Goal: Task Accomplishment & Management: Use online tool/utility

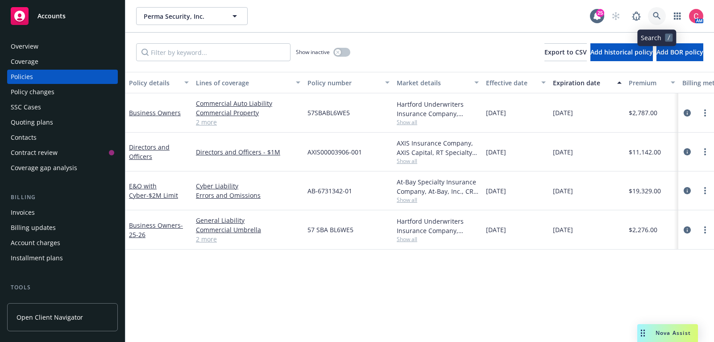
click at [656, 21] on link at bounding box center [657, 16] width 18 height 18
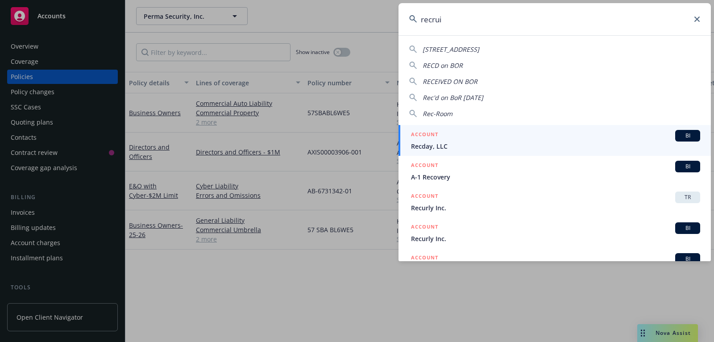
type input "recruit"
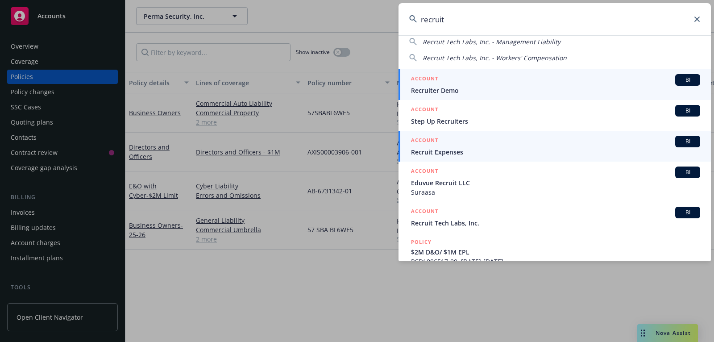
scroll to position [64, 0]
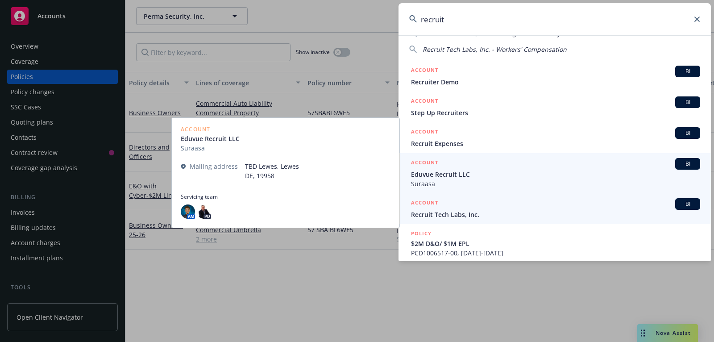
click at [579, 208] on div "ACCOUNT BI" at bounding box center [555, 204] width 289 height 12
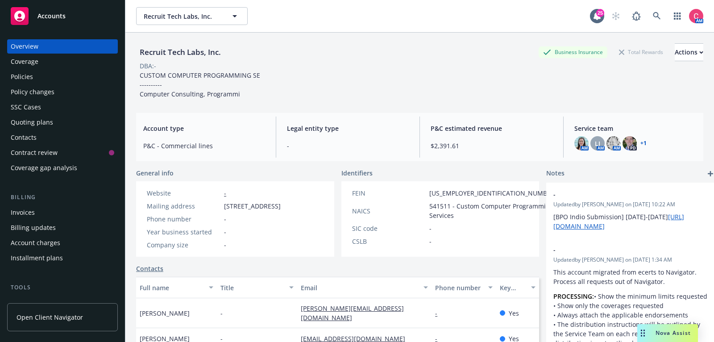
click at [77, 76] on div "Policies" at bounding box center [62, 77] width 103 height 14
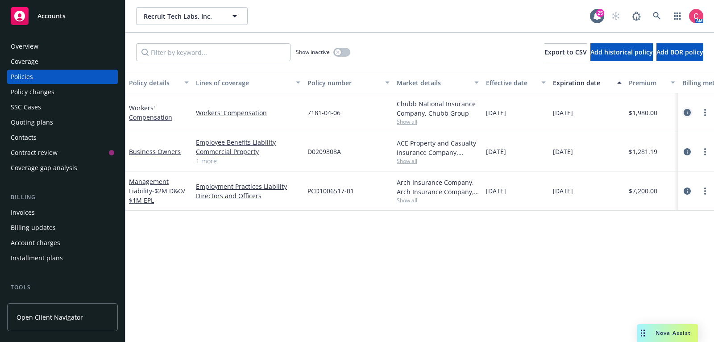
click at [689, 115] on icon "circleInformation" at bounding box center [686, 112] width 7 height 7
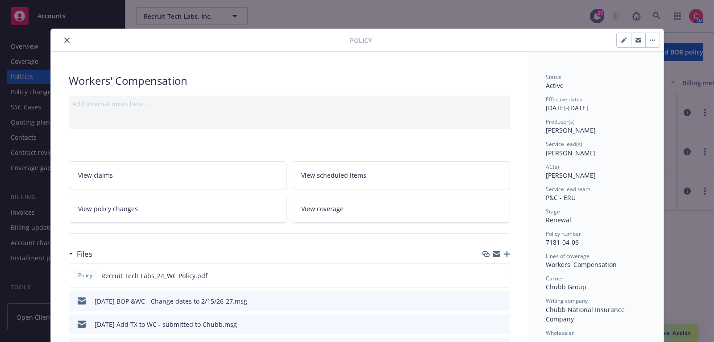
click at [222, 202] on link "View policy changes" at bounding box center [178, 208] width 218 height 28
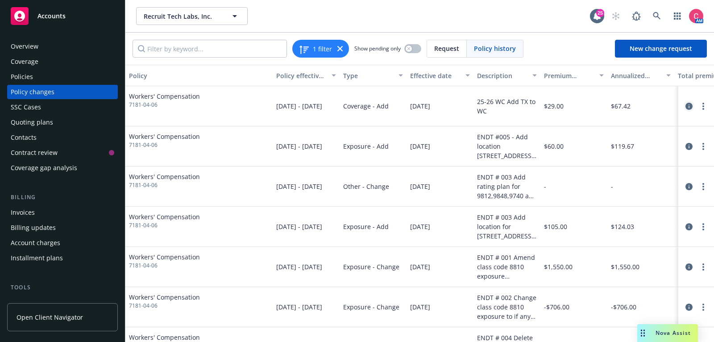
click at [688, 107] on icon "circleInformation" at bounding box center [688, 106] width 7 height 7
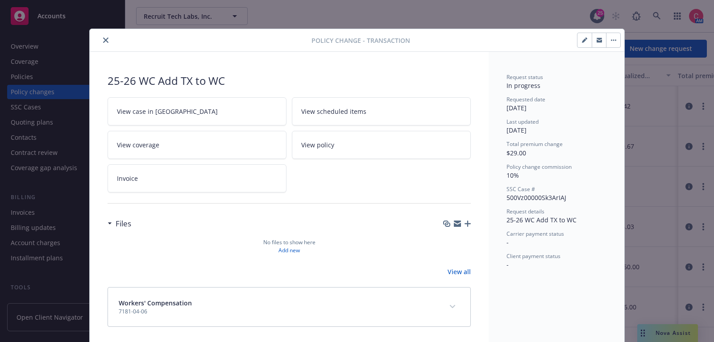
scroll to position [1, 0]
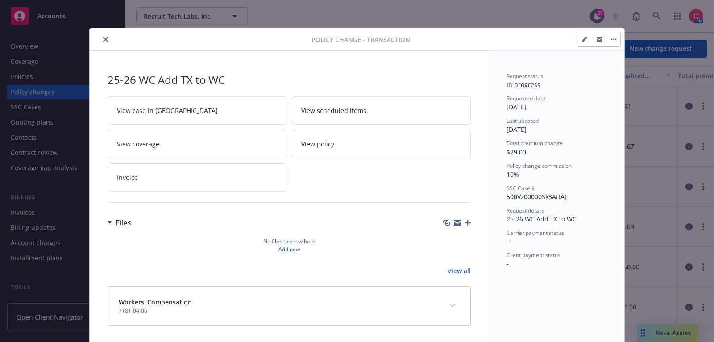
click at [208, 101] on link "View case in SSC" at bounding box center [196, 110] width 179 height 28
click at [104, 38] on icon "close" at bounding box center [105, 39] width 5 height 5
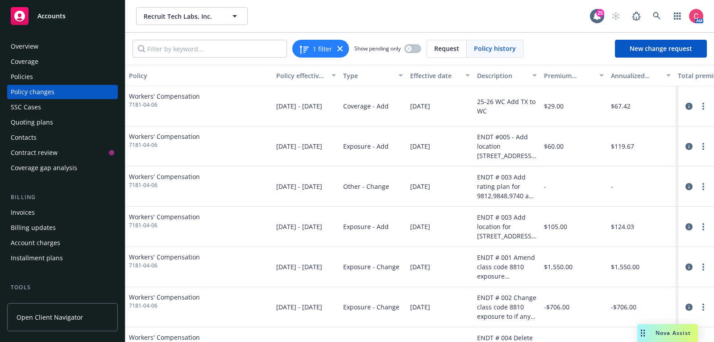
click at [77, 52] on div "Overview" at bounding box center [62, 46] width 103 height 14
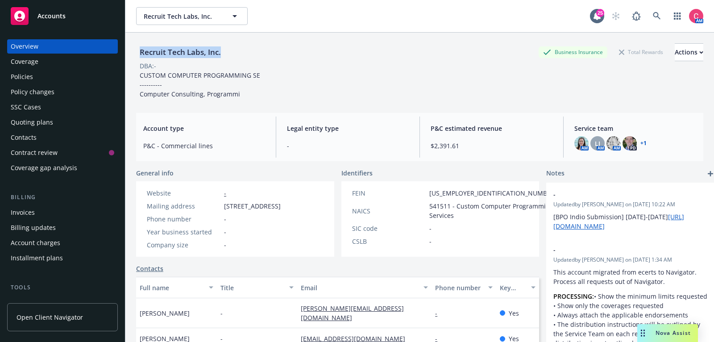
drag, startPoint x: 141, startPoint y: 53, endPoint x: 231, endPoint y: 53, distance: 90.1
click at [231, 53] on div "Recruit Tech Labs, Inc. Business Insurance Total Rewards Actions" at bounding box center [419, 52] width 567 height 18
click at [73, 92] on div "Policy changes" at bounding box center [62, 92] width 103 height 14
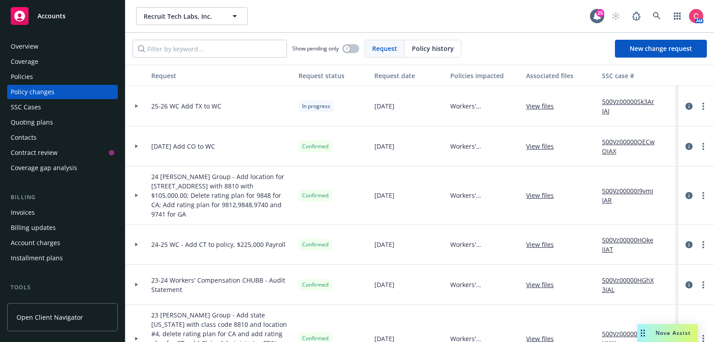
click at [72, 75] on div "Policies" at bounding box center [62, 77] width 103 height 14
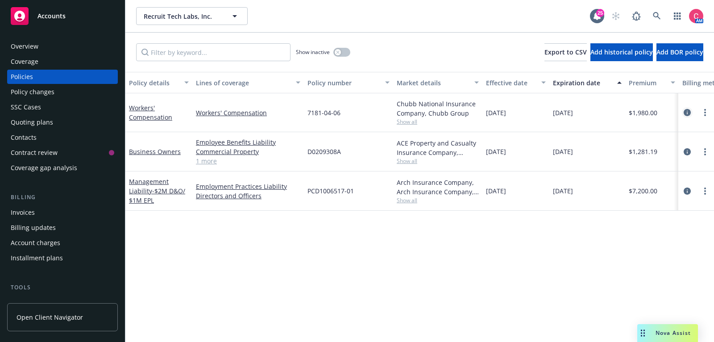
click at [691, 112] on link "circleInformation" at bounding box center [686, 112] width 11 height 11
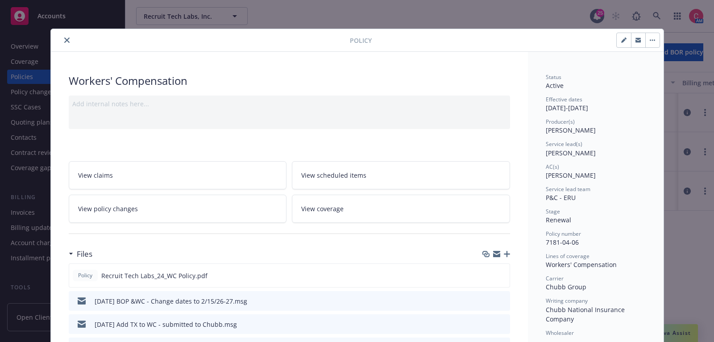
scroll to position [26, 0]
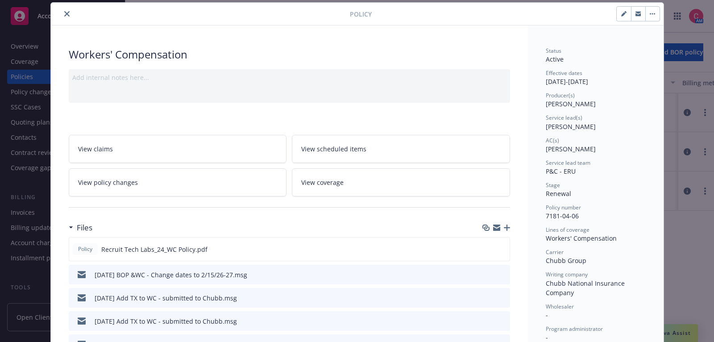
click at [508, 227] on icon "button" at bounding box center [506, 227] width 6 height 6
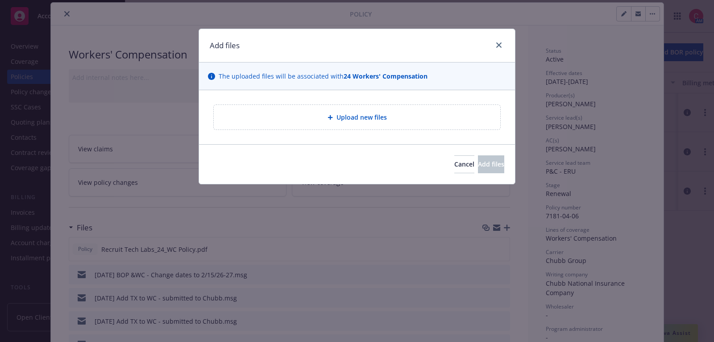
click at [339, 121] on span "Upload new files" at bounding box center [361, 116] width 50 height 9
type textarea "x"
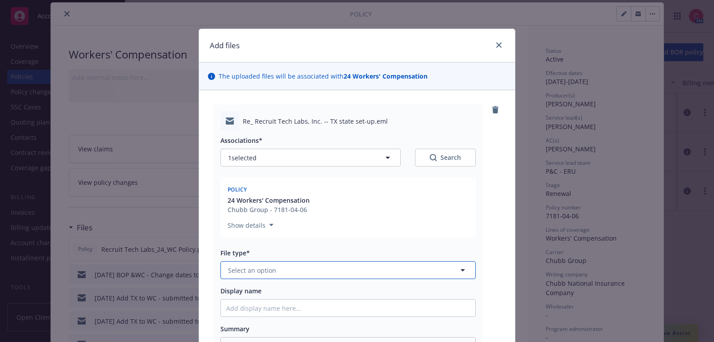
click at [367, 271] on button "Select an option" at bounding box center [347, 270] width 255 height 18
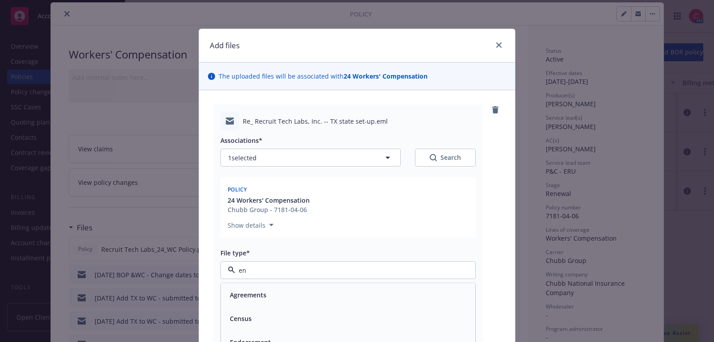
type input "end"
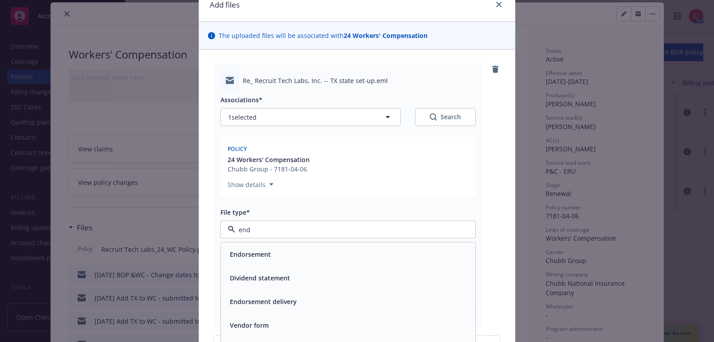
scroll to position [41, 0]
click at [365, 305] on div "Endorsement delivery" at bounding box center [347, 300] width 243 height 13
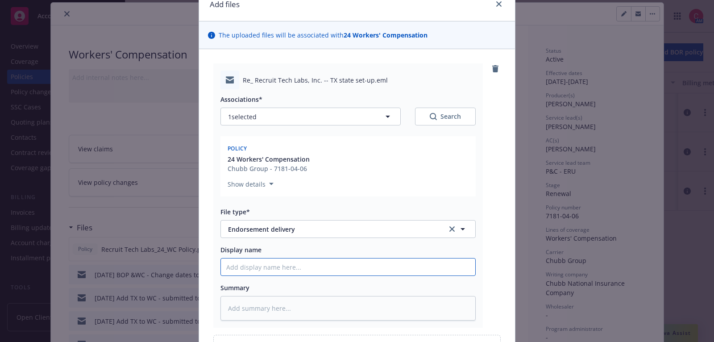
click at [364, 264] on input "Display name" at bounding box center [348, 266] width 254 height 17
type textarea "x"
type input "2"
type textarea "x"
type input "25"
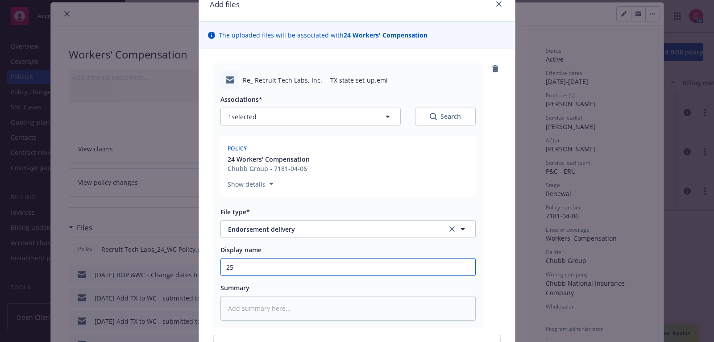
type textarea "x"
type input "25"
type textarea "x"
type input "25 W"
type textarea "x"
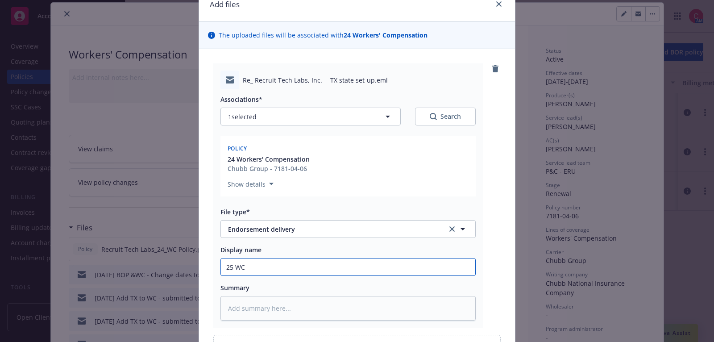
type input "25 WC"
type textarea "x"
type input "25 WC EN"
type textarea "x"
type input "25 WC END"
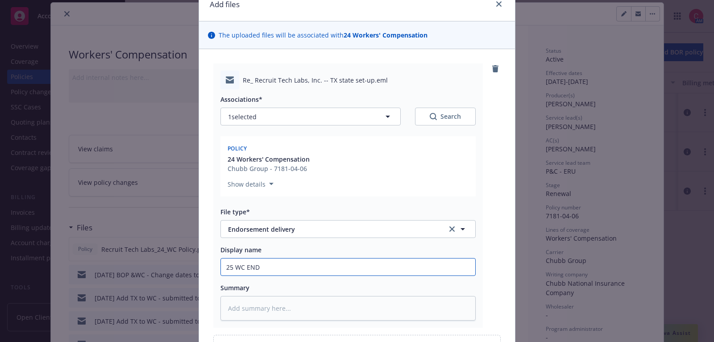
type textarea "x"
type input "25 WC ENDT"
type textarea "x"
type input "25 WC ENDT -"
type textarea "x"
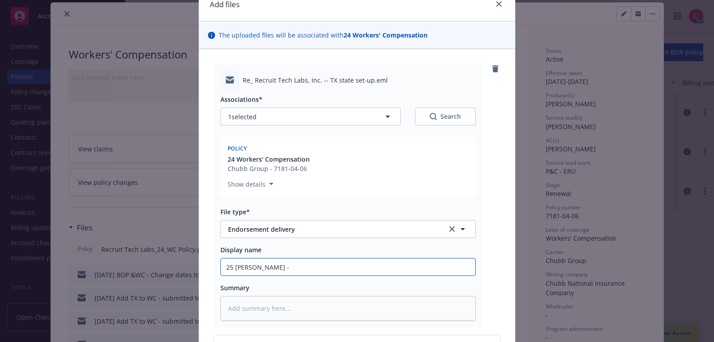
type input "25 WC ENDT"
type textarea "x"
type input "25 WC ENDT"
type textarea "x"
type input "25 WC ENDT"
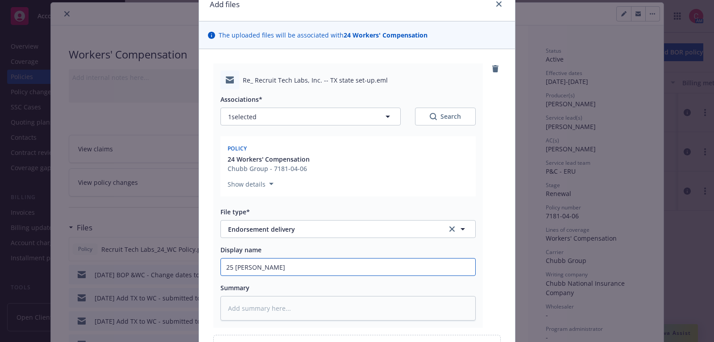
type textarea "x"
type input "25 WC ENDT A"
type textarea "x"
type input "25 WC ENDT Ad"
type textarea "x"
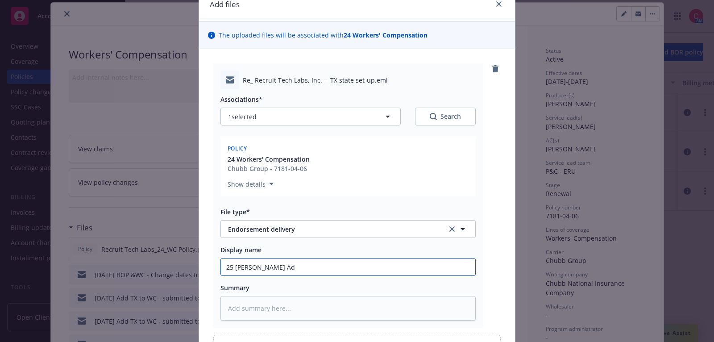
type input "25 WC ENDT Add"
type textarea "x"
type input "25 WC ENDT Addi"
type textarea "x"
type input "25 WC ENDT Addin"
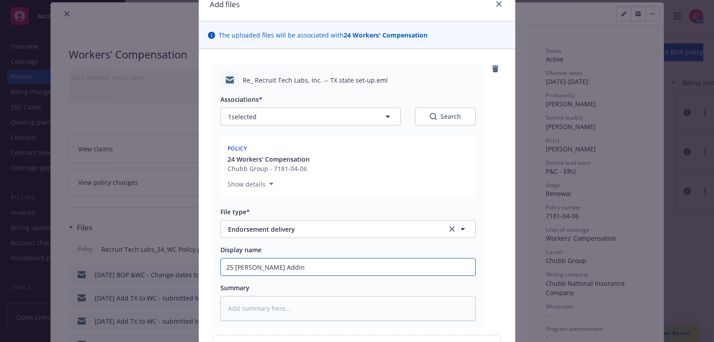
type textarea "x"
type input "25 WC ENDT Adding"
type textarea "x"
type input "25 WC ENDT Adding"
type textarea "x"
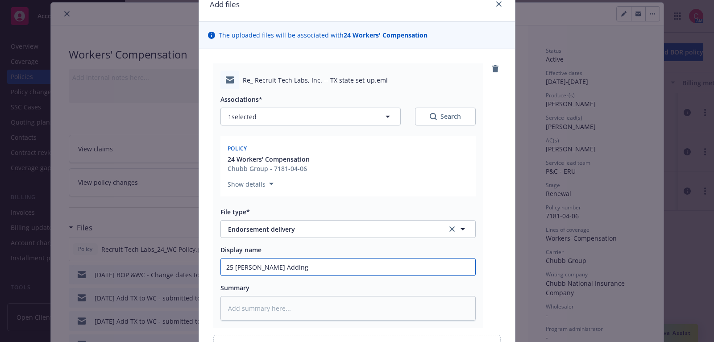
type input "25 WC ENDT Adding T"
type textarea "x"
type input "25 WC ENDT Adding TX"
type textarea "x"
type input "25 WC ENDT Adding TX"
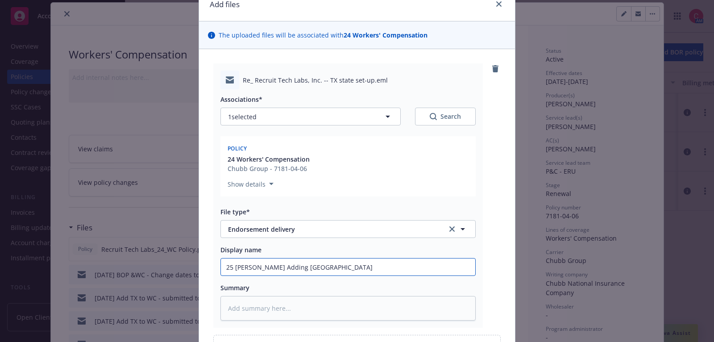
type textarea "x"
type input "25 WC ENDT Adding TX -"
type textarea "x"
type input "25 WC ENDT Adding TX - D"
type textarea "x"
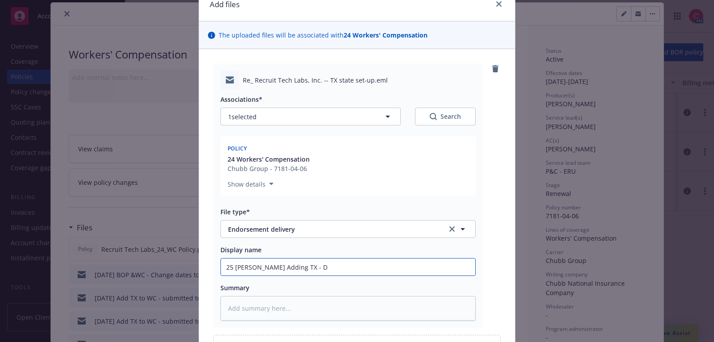
type input "25 WC ENDT Adding TX - De"
type textarea "x"
type input "25 WC ENDT Adding TX - Deli"
type textarea "x"
type input "25 WC ENDT Adding TX - Deliv"
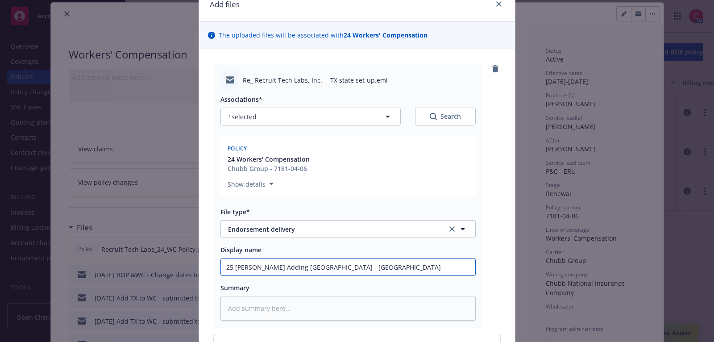
type textarea "x"
type input "25 WC ENDT Adding TX - Delive"
type textarea "x"
type input "25 WC ENDT Adding TX - Deliver"
type textarea "x"
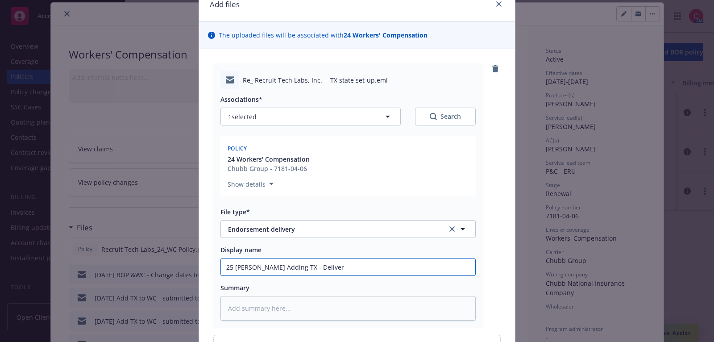
type input "25 WC ENDT Adding TX - Delivere"
type textarea "x"
type input "25 WC ENDT Adding TX - Delivered"
type textarea "x"
type input "25 WC ENDT Adding TX - Delivered"
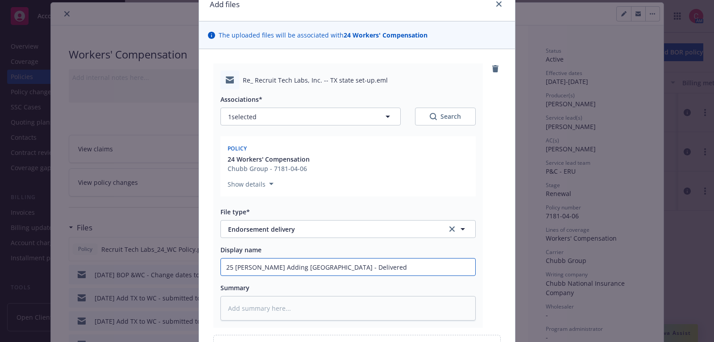
type textarea "x"
type input "25 WC ENDT Adding TX - Delivered to"
type textarea "x"
type input "25 WC ENDT Adding TX - Delivered to"
type textarea "x"
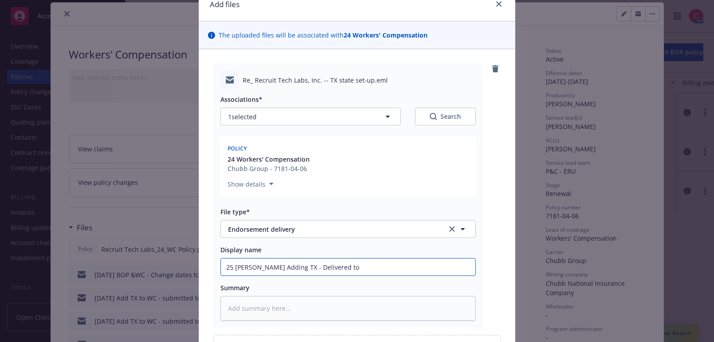
type input "25 WC ENDT Adding TX - Delivered to I"
type textarea "x"
type input "25 WC ENDT Adding TX - Delivered to In"
type textarea "x"
type input "25 WC ENDT Adding TX - Delivered to Ins"
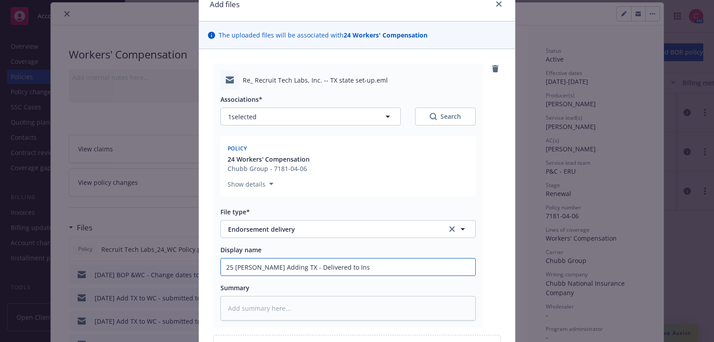
type textarea "x"
type input "25 WC ENDT Adding TX - Delivered to Insu"
type textarea "x"
type input "25 WC ENDT Adding TX - Delivered to Insur"
type textarea "x"
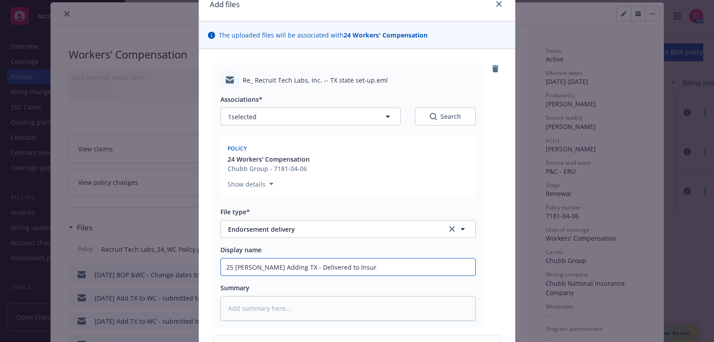
type input "25 WC ENDT Adding TX - Delivered to Insure"
type textarea "x"
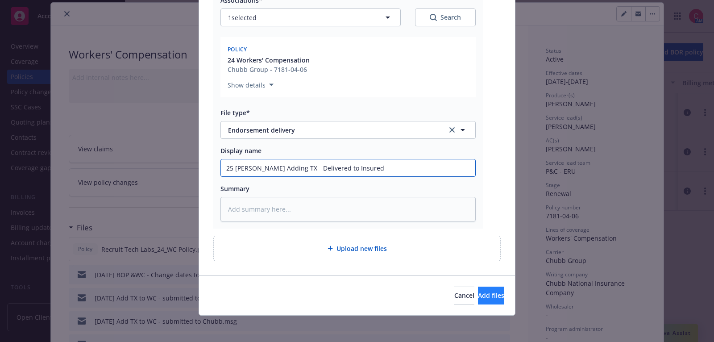
type input "25 WC ENDT Adding TX - Delivered to Insured"
click at [478, 292] on span "Add files" at bounding box center [491, 295] width 26 height 8
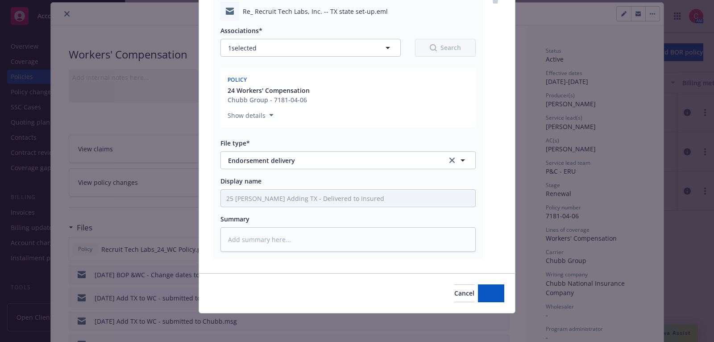
scroll to position [108, 0]
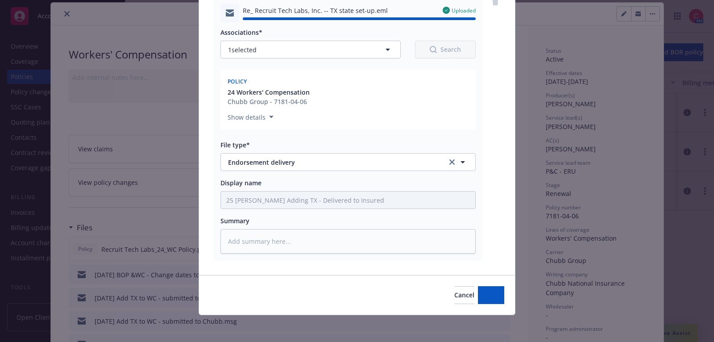
type textarea "x"
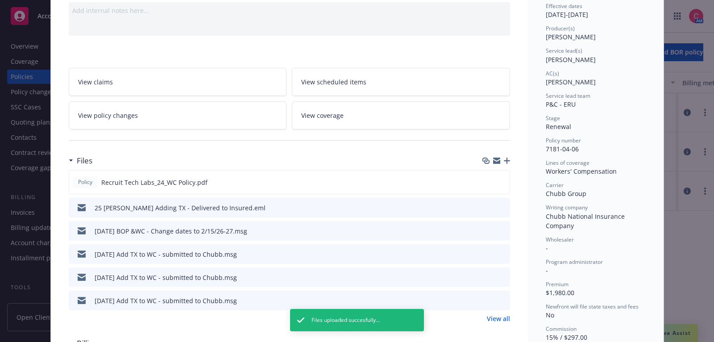
scroll to position [93, 0]
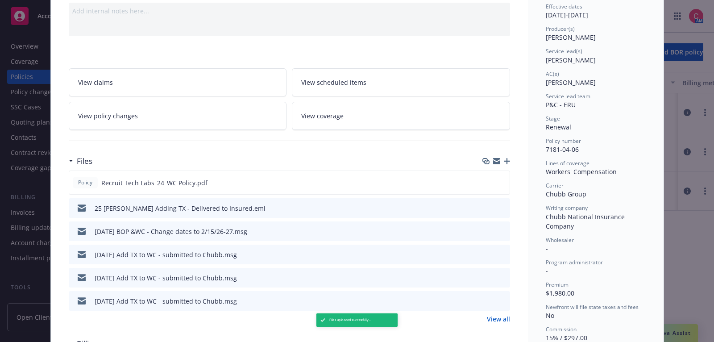
click at [498, 316] on link "View all" at bounding box center [498, 318] width 23 height 9
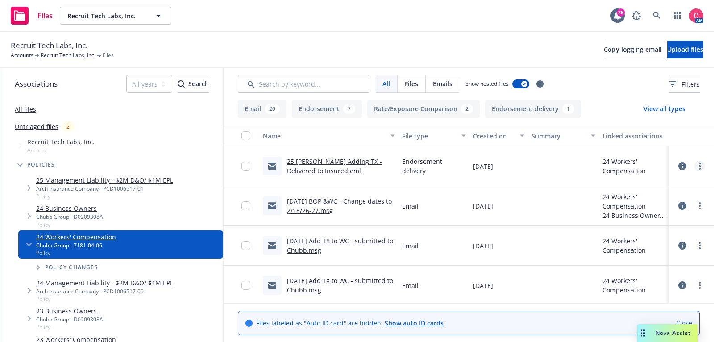
click at [699, 167] on icon "more" at bounding box center [699, 165] width 2 height 7
click at [664, 221] on link "Edit" at bounding box center [659, 220] width 89 height 18
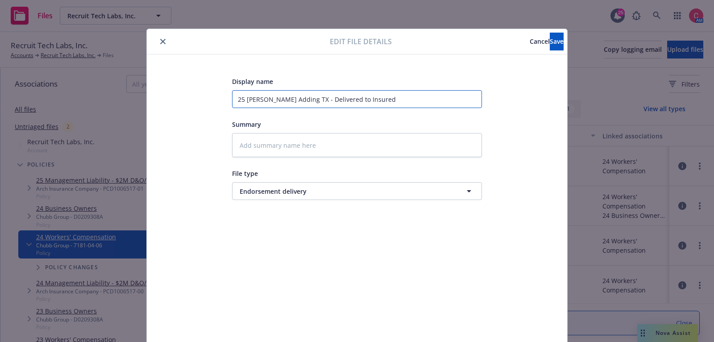
click at [243, 103] on input "25 WC ENDT Adding TX - Delivered to Insured" at bounding box center [357, 99] width 250 height 18
click at [243, 99] on input "25 WC ENDT Adding TX - Delivered to Insured" at bounding box center [357, 99] width 250 height 18
type textarea "x"
type input "2 WC ENDT Adding TX - Delivered to Insured"
type textarea "x"
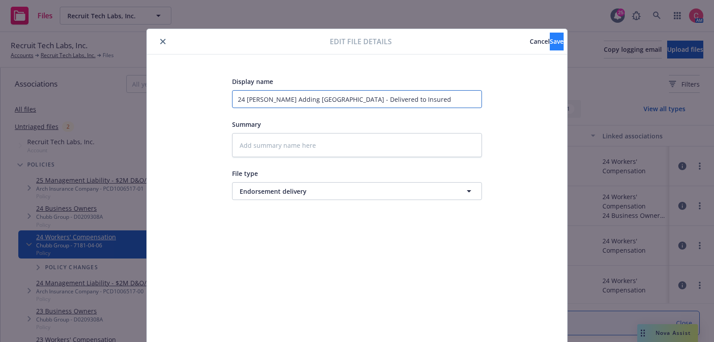
type input "24 WC ENDT Adding TX - Delivered to Insured"
click at [549, 46] on button "Save" at bounding box center [556, 42] width 14 height 18
type textarea "x"
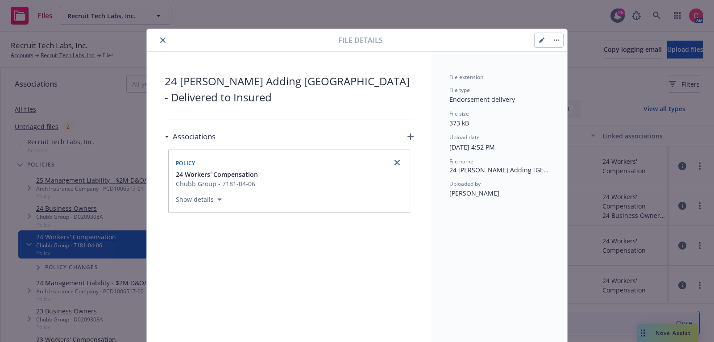
click at [164, 45] on div at bounding box center [244, 40] width 188 height 11
click at [161, 40] on icon "close" at bounding box center [162, 39] width 5 height 5
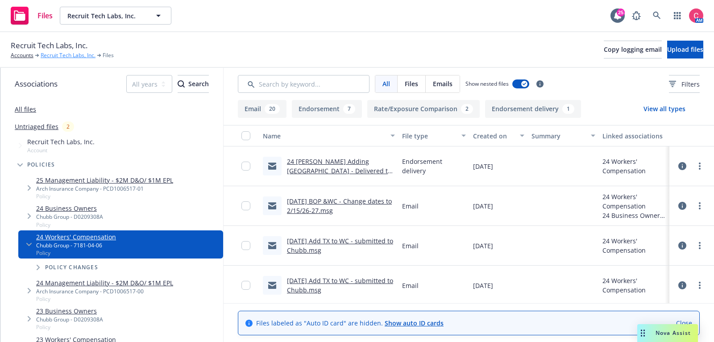
click at [65, 58] on link "Recruit Tech Labs, Inc." at bounding box center [68, 55] width 55 height 8
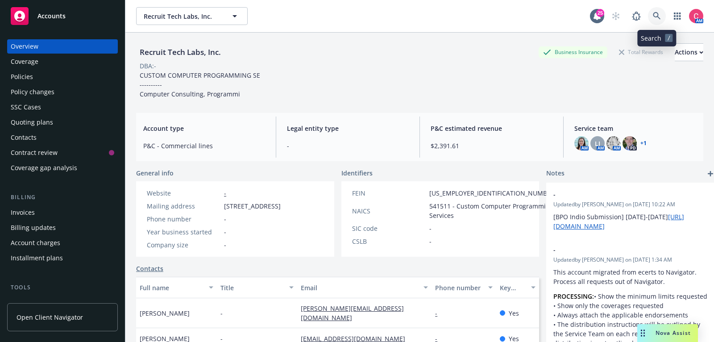
click at [659, 19] on icon at bounding box center [656, 16] width 8 height 8
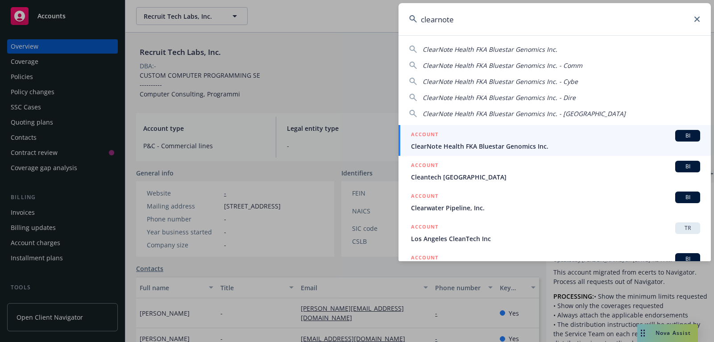
type input "clearnote"
click at [600, 141] on span "ClearNote Health FKA Bluestar Genomics Inc." at bounding box center [555, 145] width 289 height 9
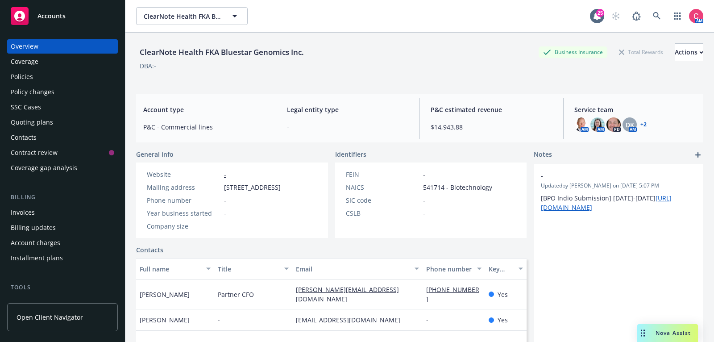
click at [55, 81] on div "Policies" at bounding box center [62, 77] width 103 height 14
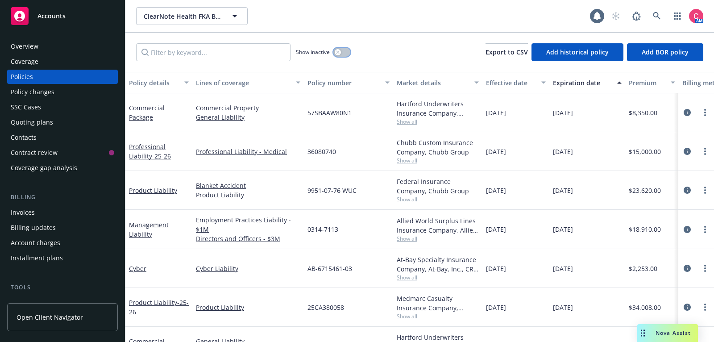
click at [345, 51] on button "button" at bounding box center [341, 52] width 17 height 9
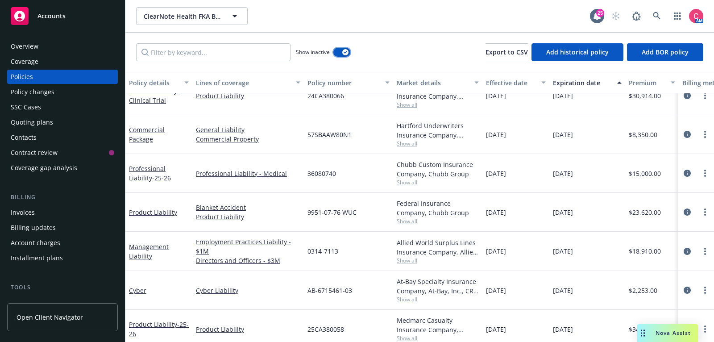
scroll to position [556, 0]
click at [252, 54] on input "Filter by keyword..." at bounding box center [213, 52] width 154 height 18
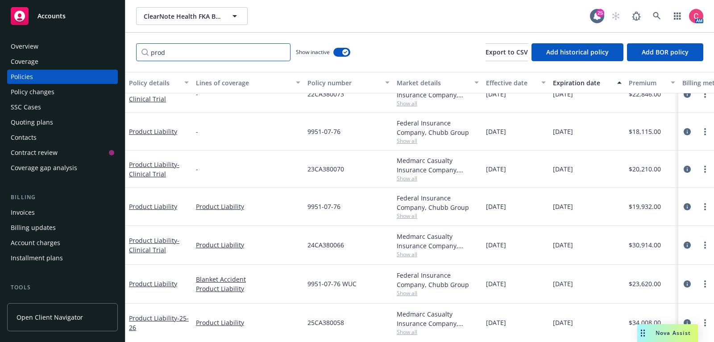
scroll to position [7, 0]
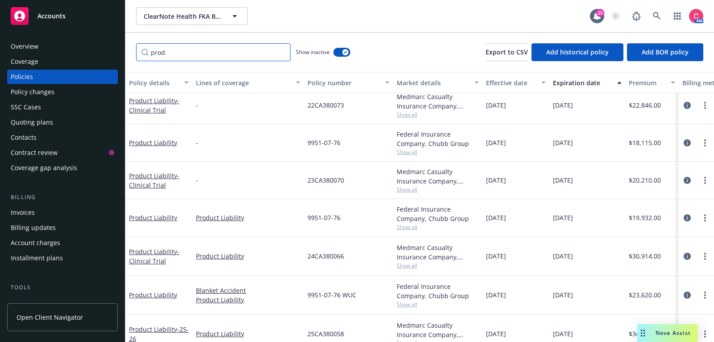
click at [204, 53] on input "prod" at bounding box center [213, 52] width 154 height 18
click at [204, 52] on input "prod" at bounding box center [213, 52] width 154 height 18
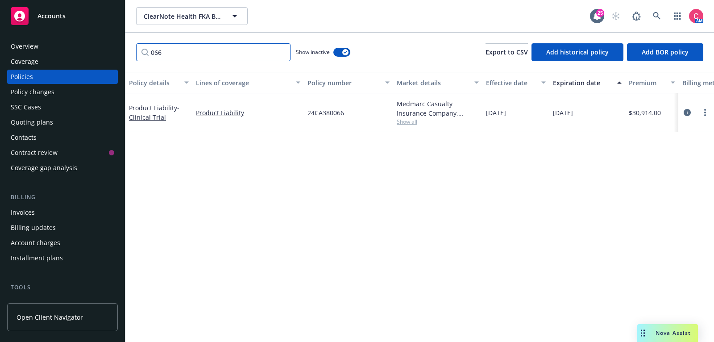
scroll to position [0, 0]
type input "066"
click at [685, 113] on icon "circleInformation" at bounding box center [686, 112] width 7 height 7
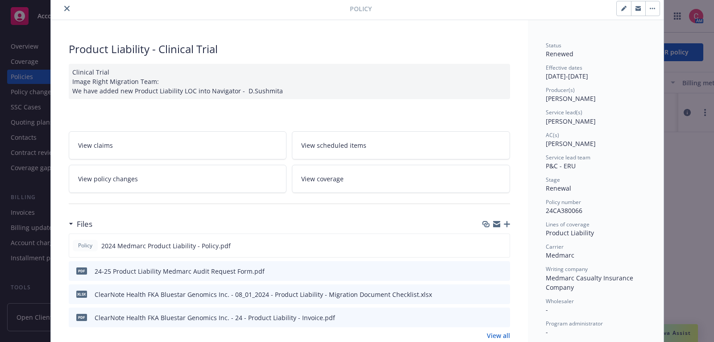
scroll to position [33, 0]
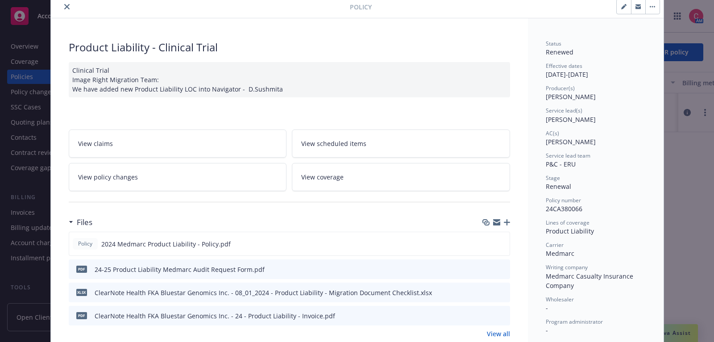
click at [508, 221] on icon "button" at bounding box center [506, 222] width 6 height 6
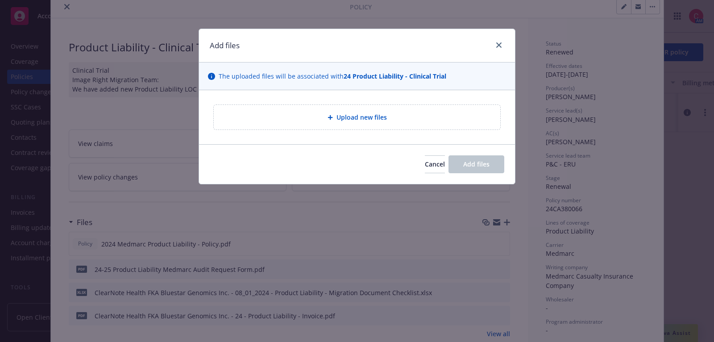
click at [400, 117] on div "Upload new files" at bounding box center [357, 117] width 272 height 10
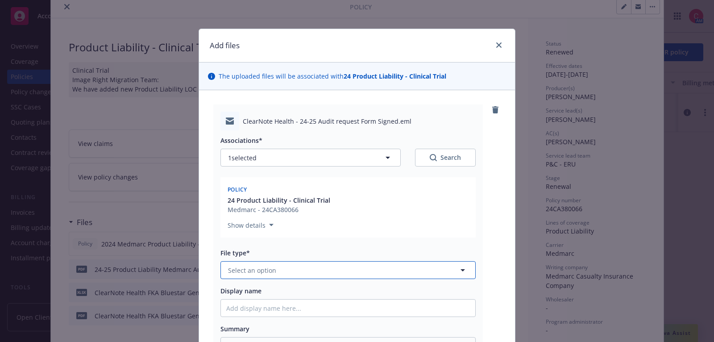
click at [397, 264] on button "Select an option" at bounding box center [347, 270] width 255 height 18
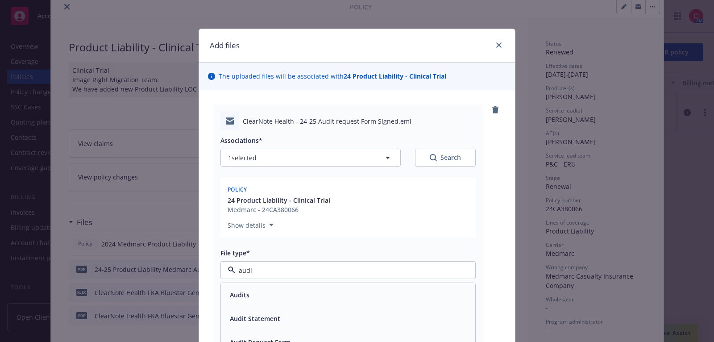
type input "audit"
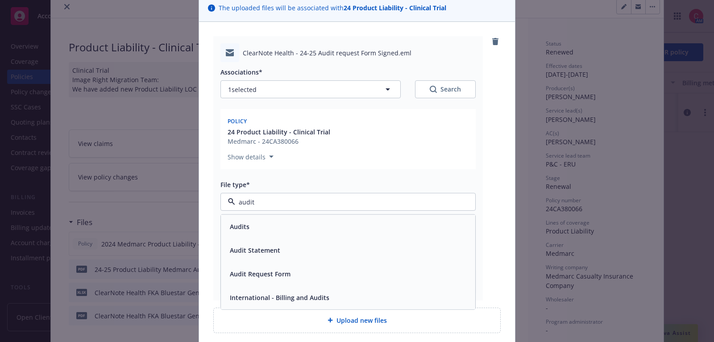
scroll to position [74, 0]
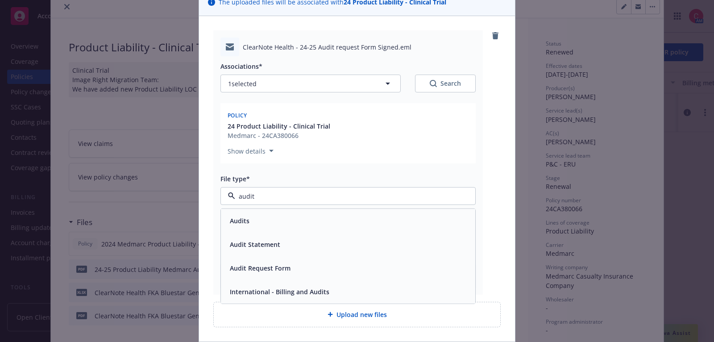
click at [398, 276] on div "Audit Request Form" at bounding box center [348, 268] width 254 height 24
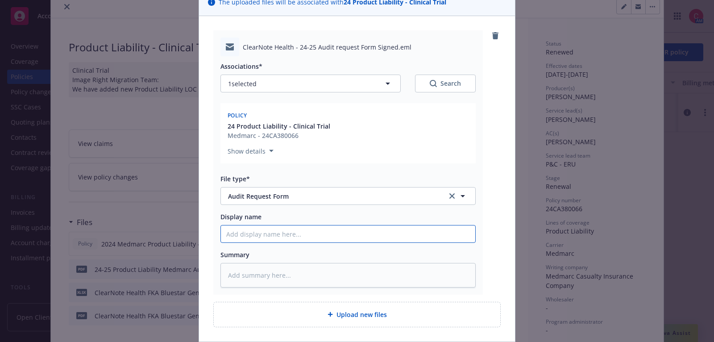
click at [393, 236] on input "Display name" at bounding box center [348, 233] width 254 height 17
type textarea "x"
type input "2"
type textarea "x"
type input "24"
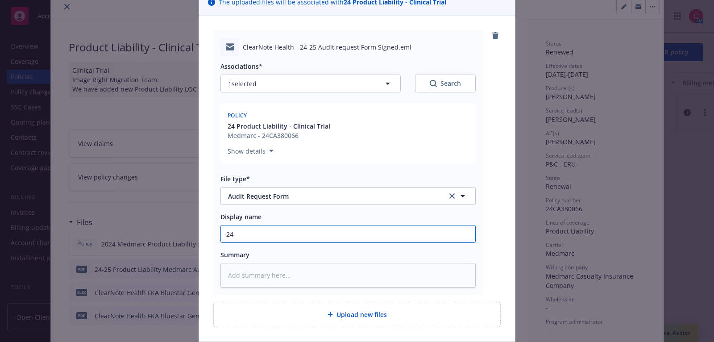
type textarea "x"
type input "24-"
type textarea "x"
type input "24-2"
type textarea "x"
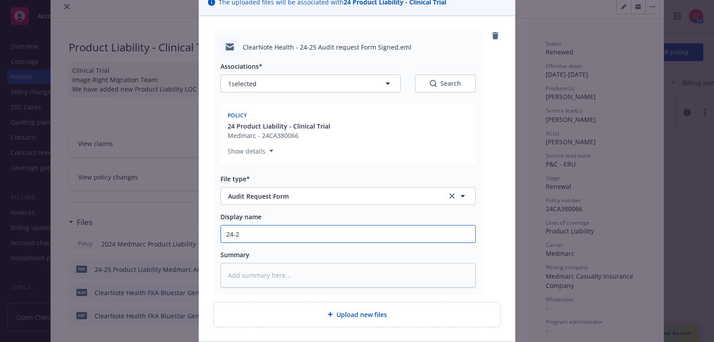
type input "24-25"
type textarea "x"
type input "24-25"
type textarea "x"
type input "24-25 P"
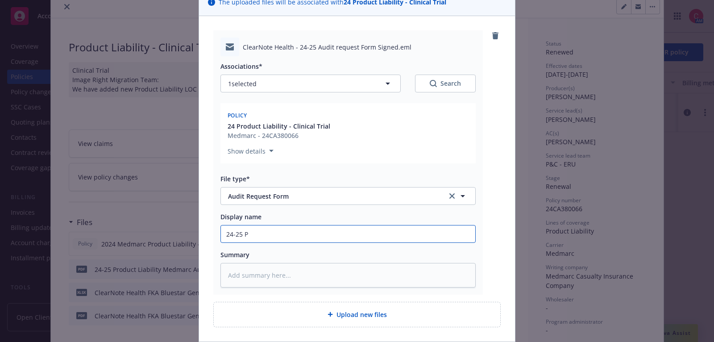
type textarea "x"
type input "24-25 Pr"
type textarea "x"
type input "24-25 Pro"
type textarea "x"
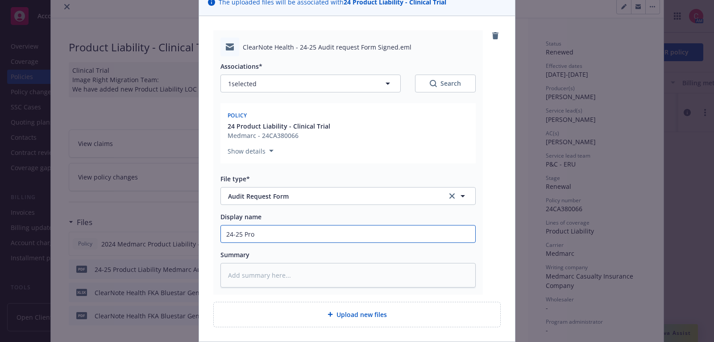
type input "24-25 Prod"
type textarea "x"
type input "24-25 Produ"
type textarea "x"
type input "24-25 Produc"
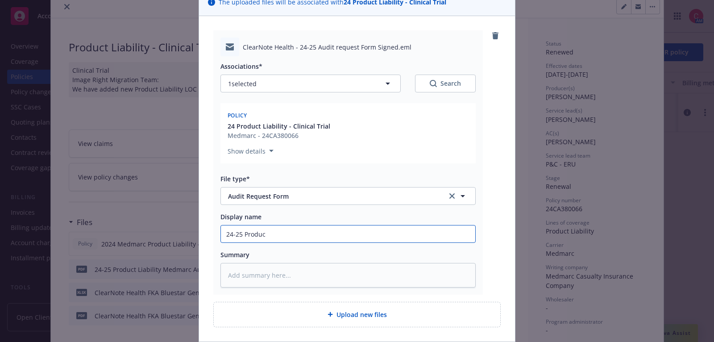
type textarea "x"
type input "24-25 Product"
type textarea "x"
type input "24-25 Product"
type textarea "x"
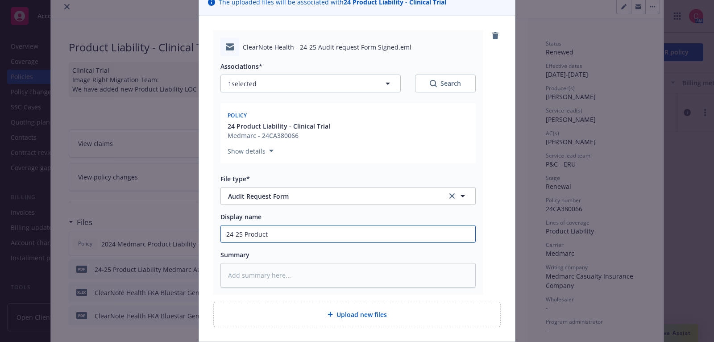
type input "24-25 Product L"
type textarea "x"
type input "24-25 Product Li"
type textarea "x"
type input "24-25 Product Lia"
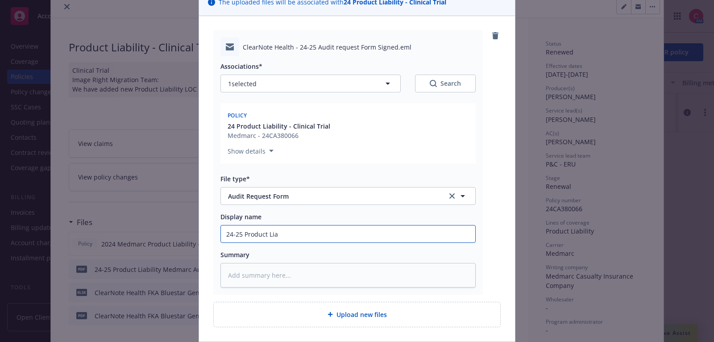
type textarea "x"
type input "24-25 Product Liab"
type textarea "x"
type input "24-25 Product Liabi"
type textarea "x"
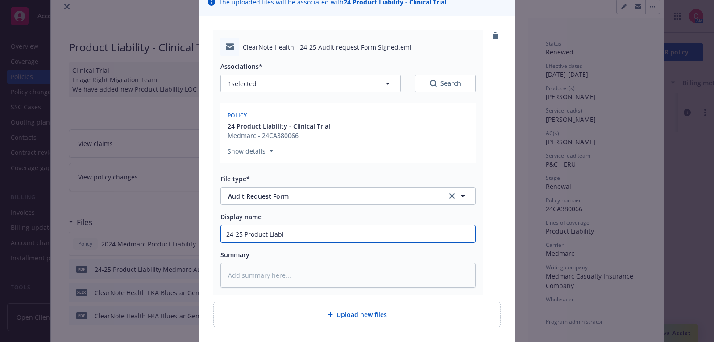
type input "24-25 Product Liabil"
type textarea "x"
type input "24-25 Product Liabili"
type textarea "x"
type input "24-25 Product Liabilit"
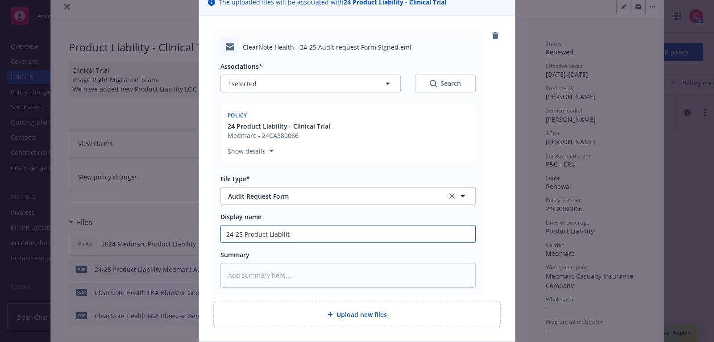
type textarea "x"
type input "24-25 Product Liability"
type textarea "x"
type input "24-25 Product Liability"
type textarea "x"
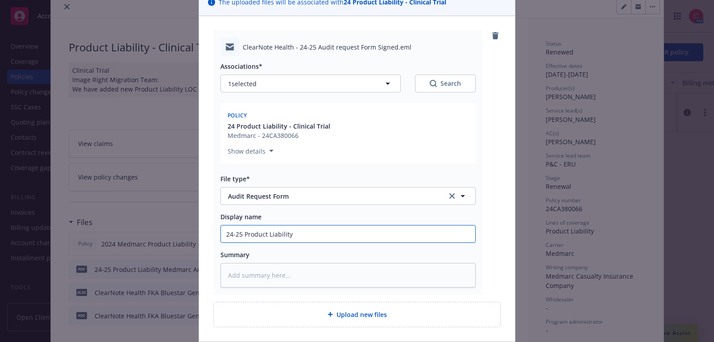
type input "24-25 Product Liability A"
type textarea "x"
type input "24-25 Product Liability Au"
type textarea "x"
type input "24-25 Product Liability Aud"
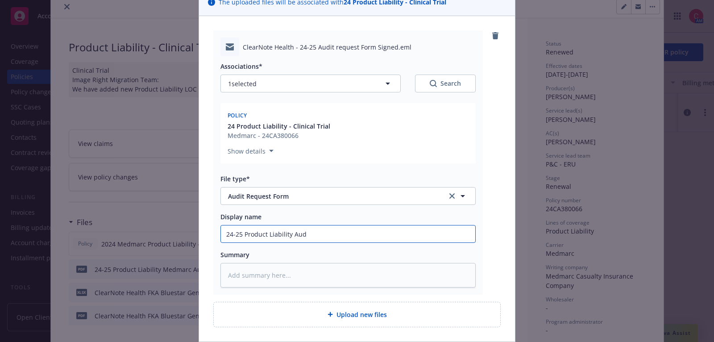
type textarea "x"
type input "24-25 Product Liability Audi"
type textarea "x"
type input "24-25 Product Liability Audit"
type textarea "x"
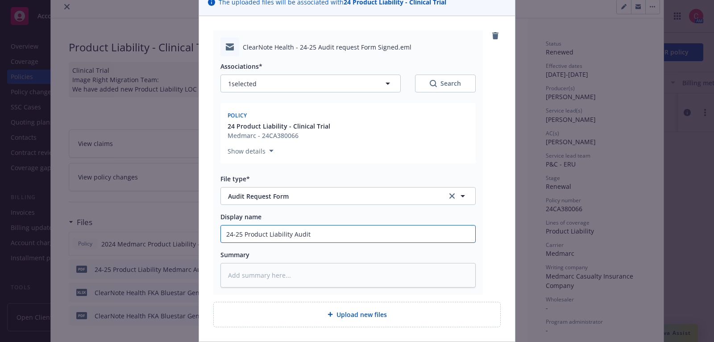
type input "24-25 Product Liability Audit"
type textarea "x"
type input "24-25 Product Liability Audit F"
type textarea "x"
type input "24-25 Product Liability Audit Fo"
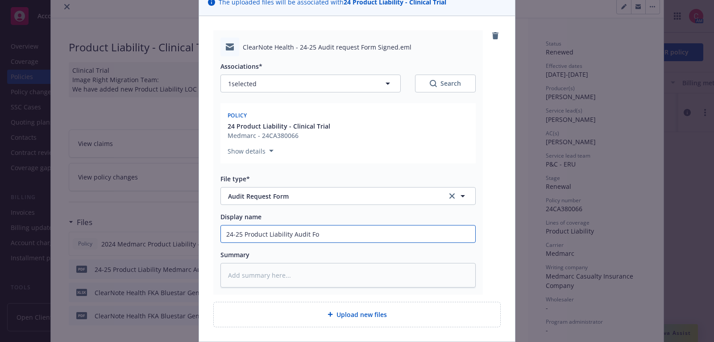
type textarea "x"
type input "24-25 Product Liability Audit For"
type textarea "x"
type input "24-25 Product Liability Audit Form"
type textarea "x"
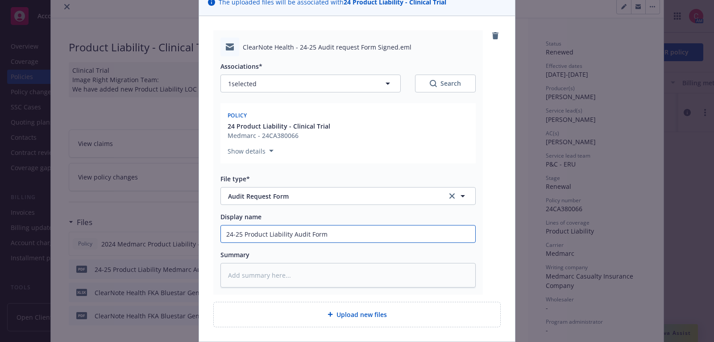
type input "24-25 Product Liability Audit Form"
type textarea "x"
type input "24-25 Product Liability Audit Form S"
type textarea "x"
type input "24-25 Product Liability Audit Form Si"
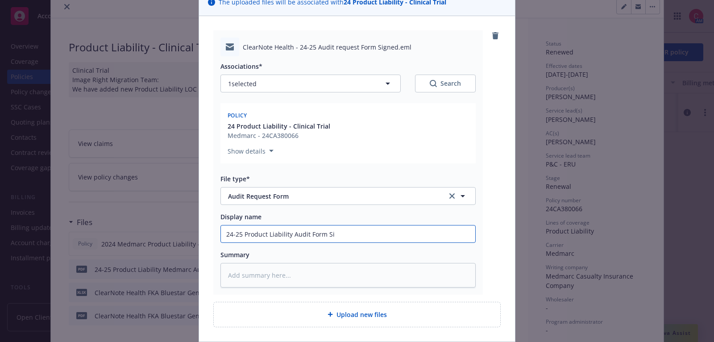
type textarea "x"
type input "24-25 Product Liability Audit Form Sig"
type textarea "x"
type input "24-25 Product Liability Audit Form Sign"
type textarea "x"
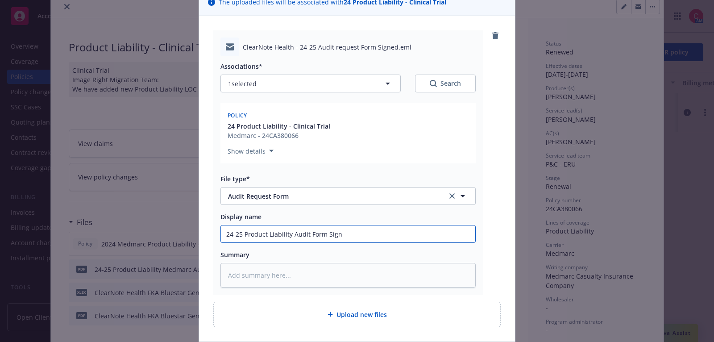
type input "24-25 Product Liability Audit Form Signe"
type textarea "x"
type input "24-25 Product Liability Audit Form Signed"
type textarea "x"
type input "24-25 Product Liability Audit Form Signed"
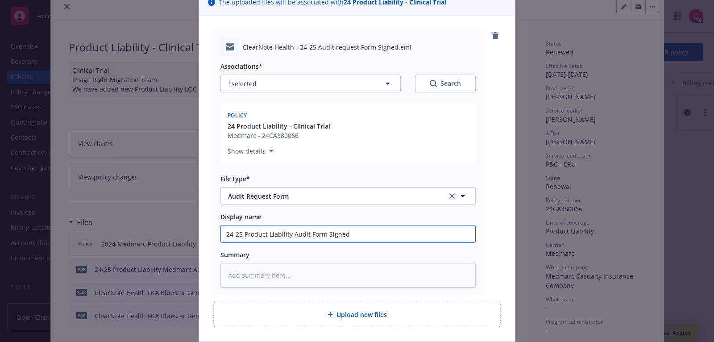
type textarea "x"
type input "24-25 Product Liability Audit Form Signed b"
type textarea "x"
type input "24-25 Product Liability Audit Form Signed by"
type textarea "x"
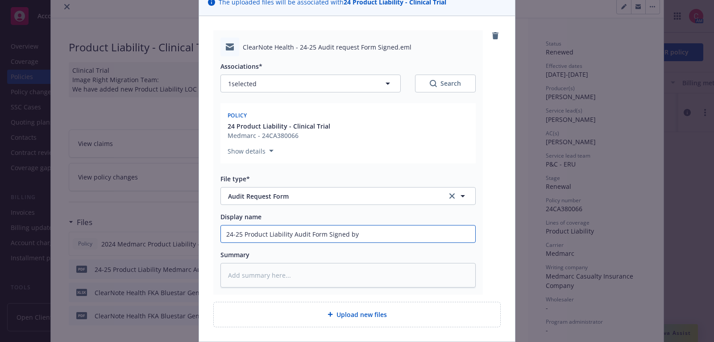
type input "24-25 Product Liability Audit Form Signed by"
type textarea "x"
type input "24-25 Product Liability Audit Form Signed by I"
type textarea "x"
type input "24-25 Product Liability Audit Form Signed by In"
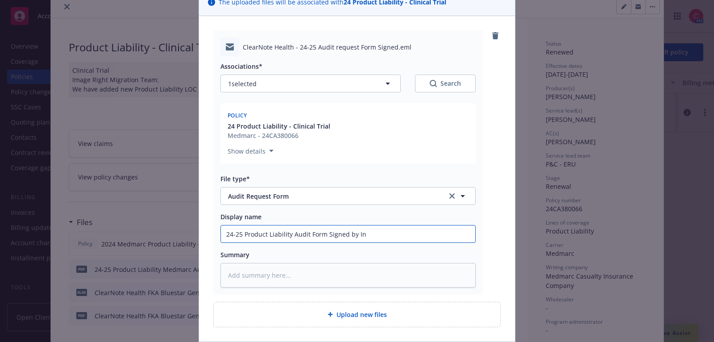
type textarea "x"
type input "24-25 Product Liability Audit Form Signed by Ins"
type textarea "x"
type input "24-25 Product Liability Audit Form Signed by Insu"
type textarea "x"
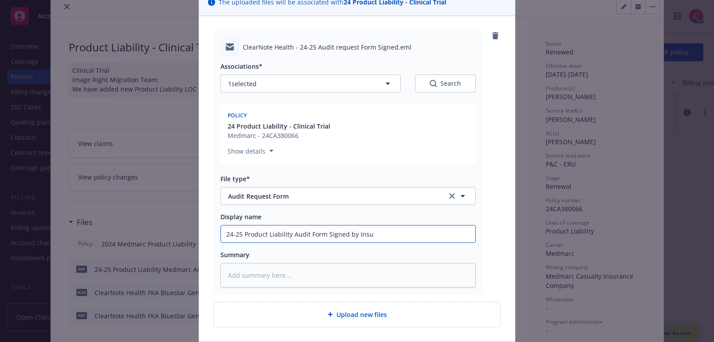
type input "24-25 Product Liability Audit Form Signed by Insur"
type textarea "x"
type input "24-25 Product Liability Audit Form Signed by Insure"
type textarea "x"
type input "24-25 Product Liability Audit Form Signed by Insure -"
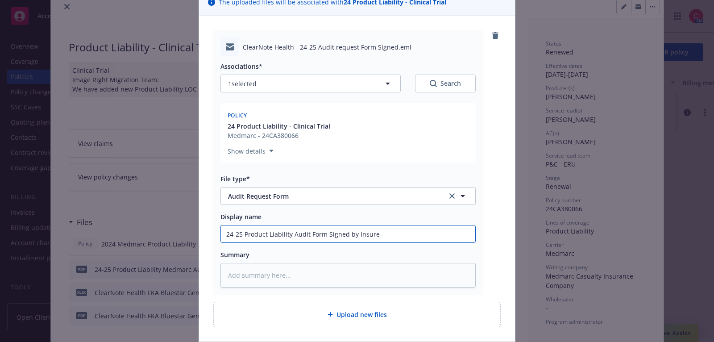
type textarea "x"
type input "24-25 Product Liability Audit Form Signed by Insure"
type textarea "x"
type input "24-25 Product Liability Audit Form Signed by Insure"
type textarea "x"
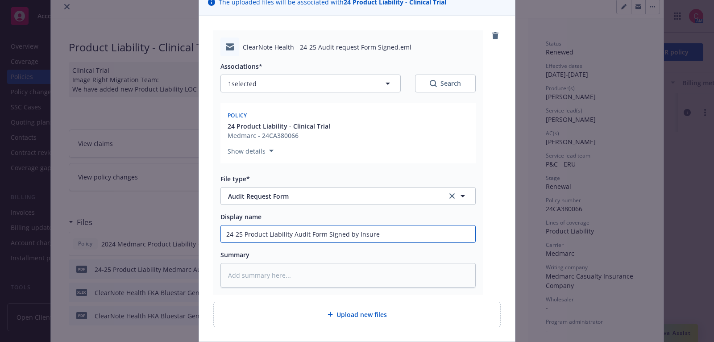
type input "24-25 Product Liability Audit Form Signed by Insured"
type textarea "x"
type input "24-25 Product Liability Audit Form Signed by Insured -"
type textarea "x"
type input "24-25 Product Liability Audit Form Signed by Insured -"
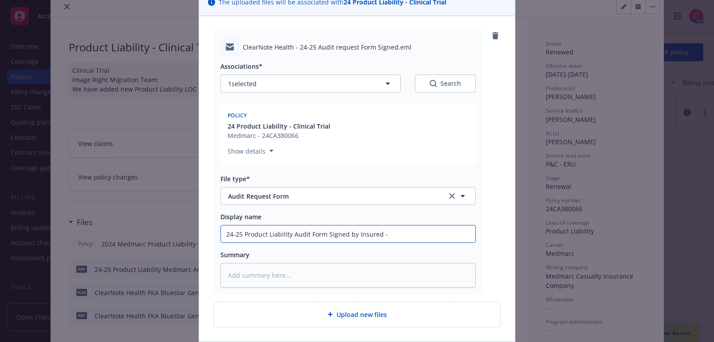
type textarea "x"
type input "24-25 Product Liability Audit Form Signed by Insured - s"
type textarea "x"
type input "24-25 Product Liability Audit Form Signed by Insured - se"
type textarea "x"
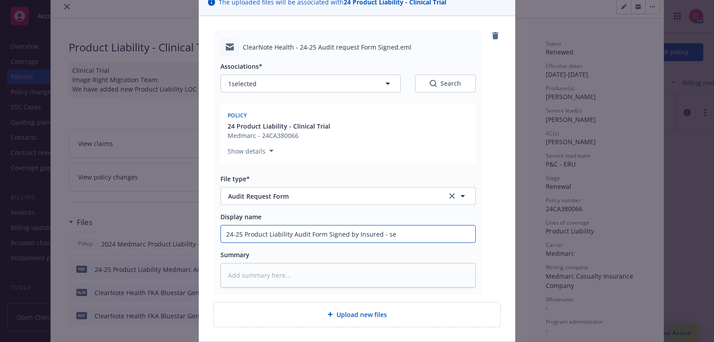
type input "24-25 Product Liability Audit Form Signed by Insured - sen"
type textarea "x"
type input "24-25 Product Liability Audit Form Signed by Insured - sent"
type textarea "x"
type input "24-25 Product Liability Audit Form Signed by Insured - sent"
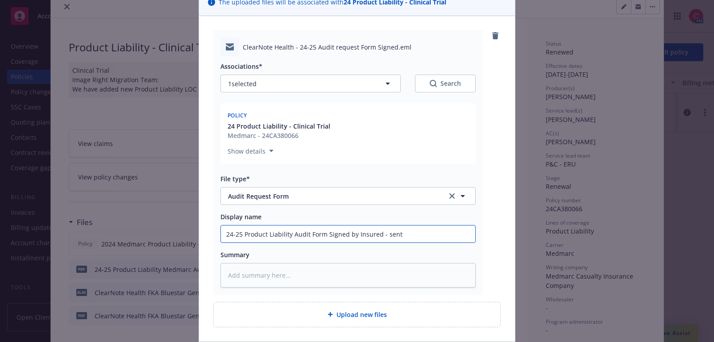
type textarea "x"
type input "24-25 Product Liability Audit Form Signed by Insured - sent to"
type textarea "x"
type input "24-25 Product Liability Audit Form Signed by Insured - sent to"
type textarea "x"
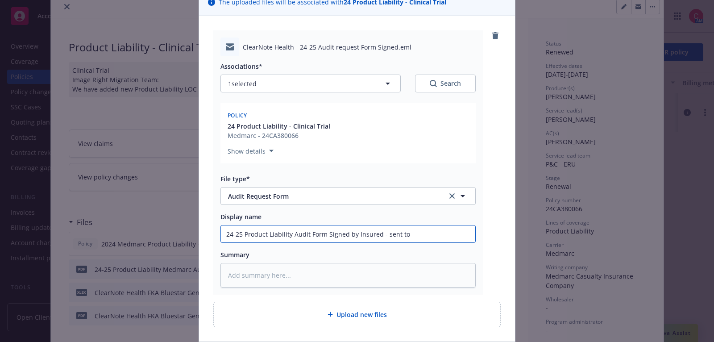
type input "24-25 Product Liability Audit Form Signed by Insured - sent to M"
type textarea "x"
type input "24-25 Product Liability Audit Form Signed by Insured - sent to Me"
type textarea "x"
type input "24-25 Product Liability Audit Form Signed by Insured - sent to Med"
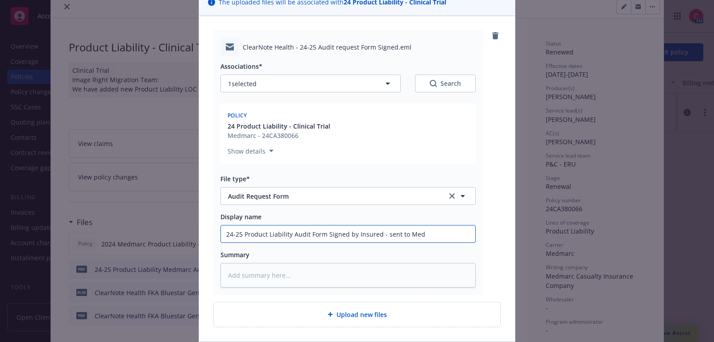
type textarea "x"
type input "24-25 Product Liability Audit Form Signed by Insured - sent to Medm"
type textarea "x"
type input "24-25 Product Liability Audit Form Signed by Insured - sent to Medma"
type textarea "x"
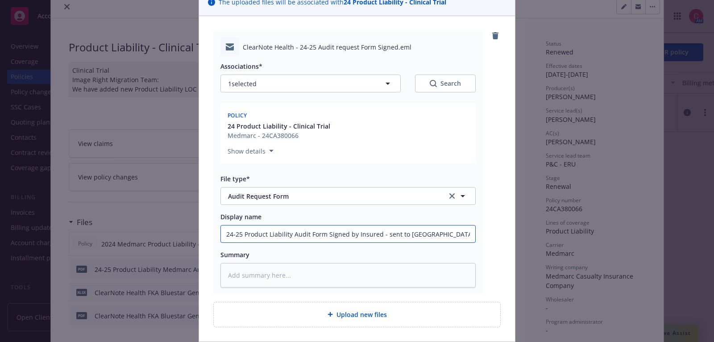
type input "24-25 Product Liability Audit Form Signed by Insured - sent to Medmar"
type textarea "x"
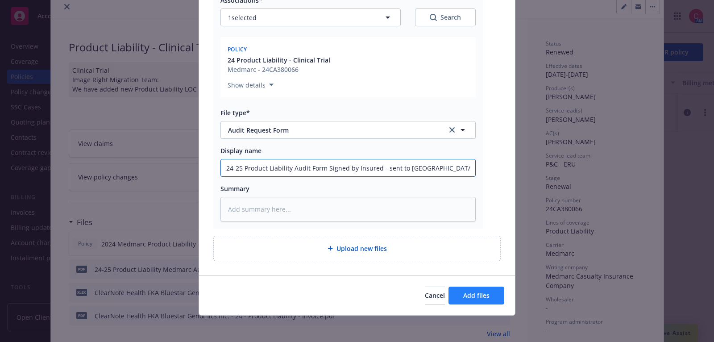
type input "24-25 Product Liability Audit Form Signed by Insured - sent to Medmarc"
click at [485, 295] on span "Add files" at bounding box center [476, 295] width 26 height 8
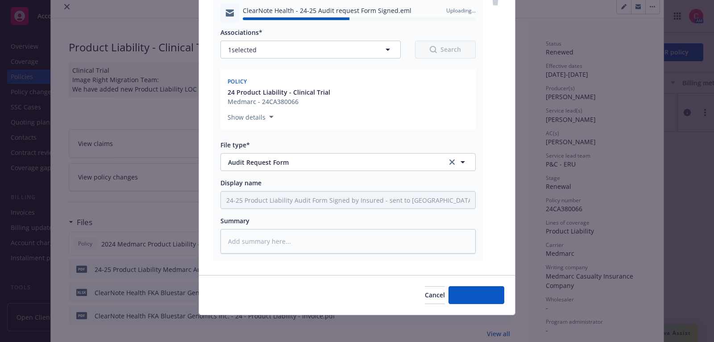
type textarea "x"
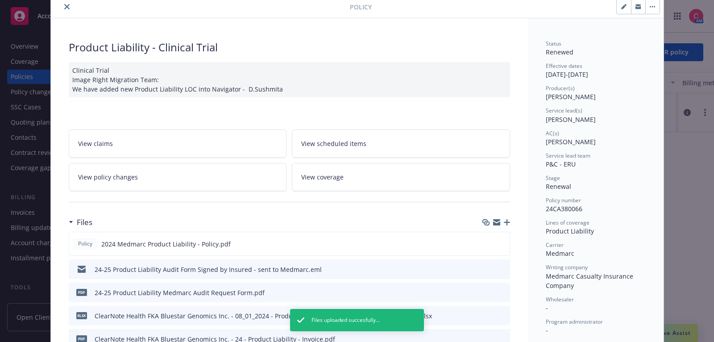
click at [68, 9] on button "close" at bounding box center [67, 6] width 11 height 11
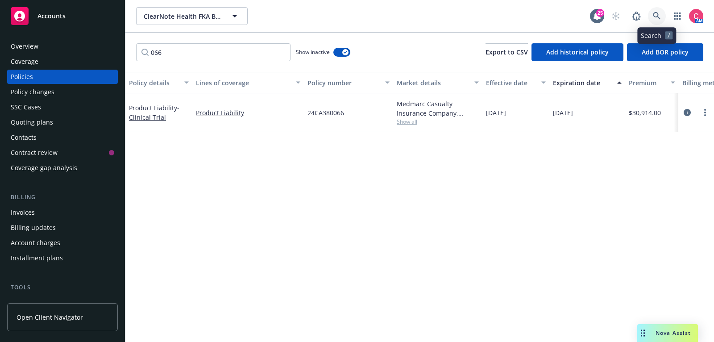
click at [653, 18] on icon at bounding box center [656, 16] width 8 height 8
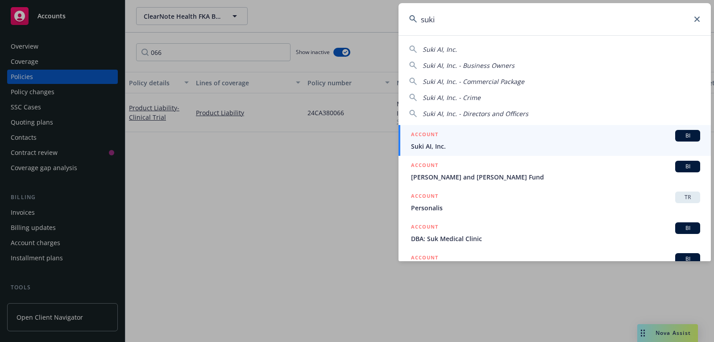
type input "suki"
click at [569, 134] on div "ACCOUNT BI" at bounding box center [555, 136] width 289 height 12
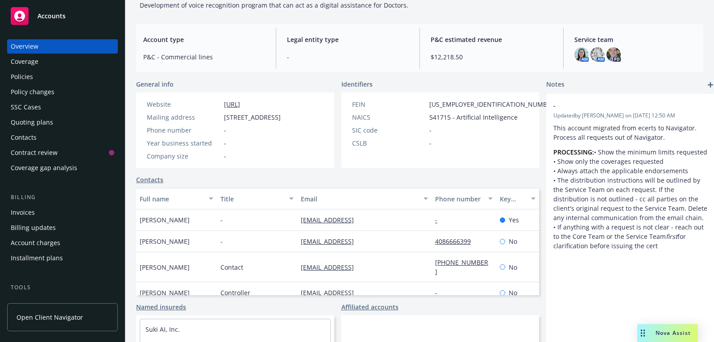
scroll to position [70, 0]
click at [144, 184] on link "Contacts" at bounding box center [149, 178] width 27 height 9
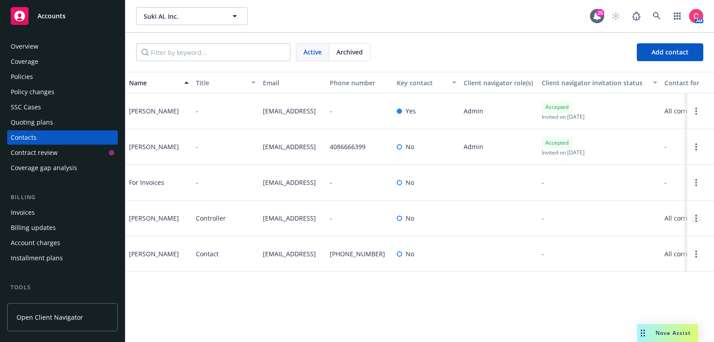
click at [696, 222] on icon "Open options" at bounding box center [696, 218] width 2 height 7
click at [664, 221] on link "Archive" at bounding box center [638, 216] width 101 height 18
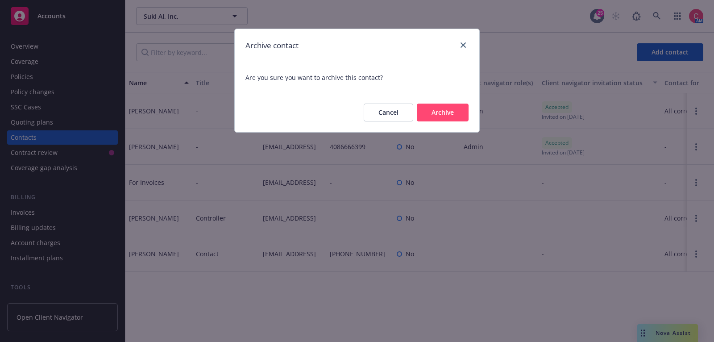
click at [455, 120] on button "Archive" at bounding box center [443, 112] width 52 height 18
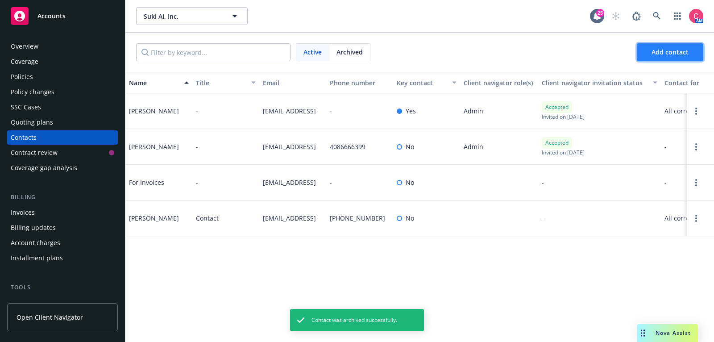
click at [698, 47] on button "Add contact" at bounding box center [669, 52] width 66 height 18
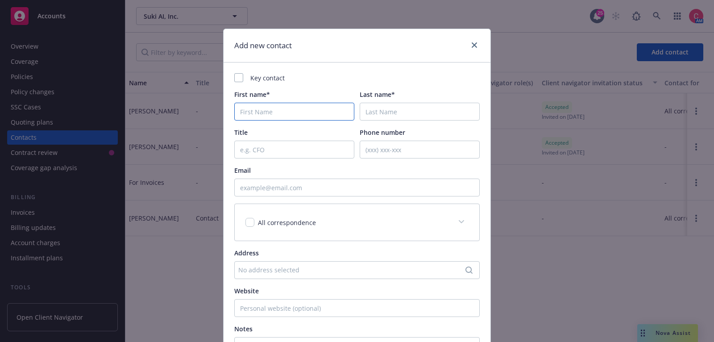
click at [314, 115] on input "First name*" at bounding box center [294, 112] width 120 height 18
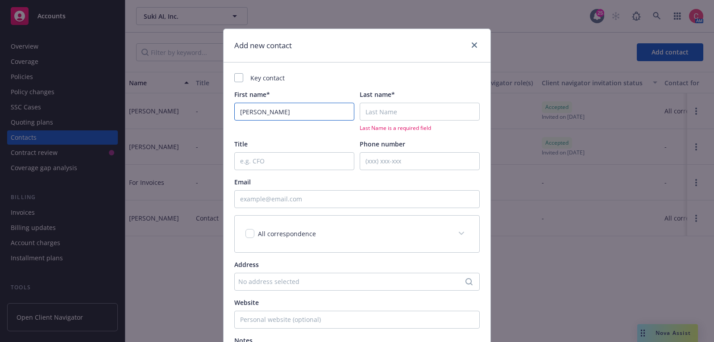
type input "Lillie"
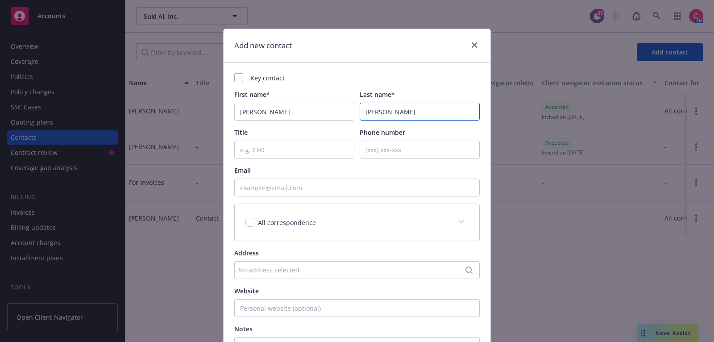
type input "Lee"
click at [277, 152] on input "Title" at bounding box center [294, 149] width 120 height 18
type input "Controller"
click at [327, 185] on input "Email" at bounding box center [356, 187] width 245 height 18
paste input "lillie@suki.ai"
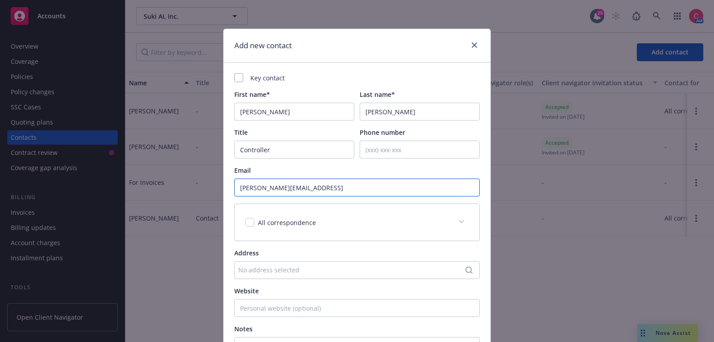
type input "lillie@suki.ai"
click at [243, 78] on div "Key contact" at bounding box center [356, 77] width 245 height 9
click at [241, 78] on div at bounding box center [238, 77] width 9 height 9
checkbox input "true"
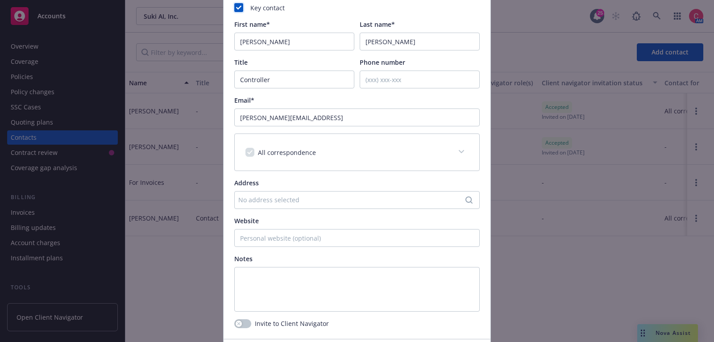
scroll to position [134, 0]
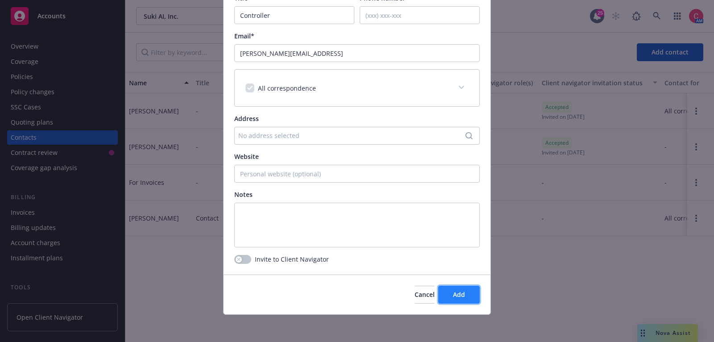
click at [478, 295] on button "Add" at bounding box center [458, 294] width 41 height 18
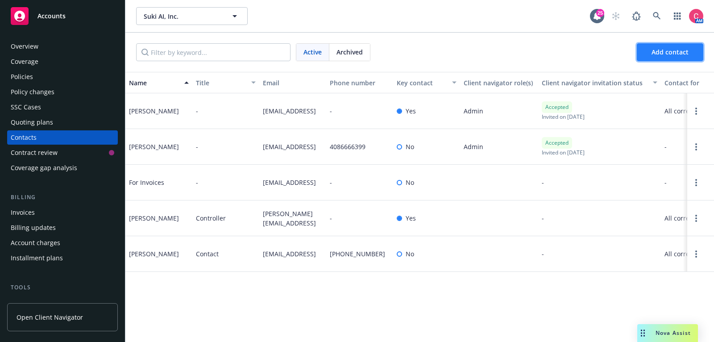
click at [688, 53] on span "Add contact" at bounding box center [669, 52] width 37 height 8
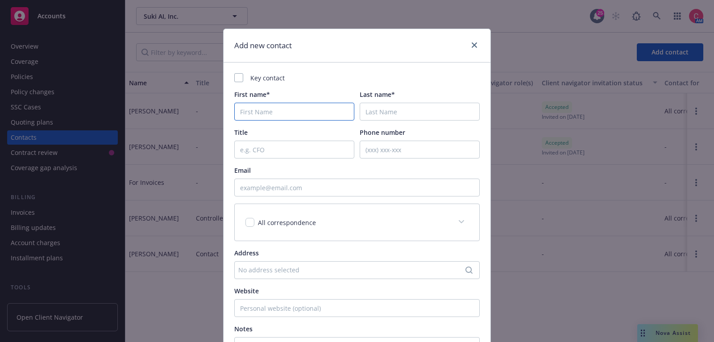
click at [317, 107] on input "First name*" at bounding box center [294, 112] width 120 height 18
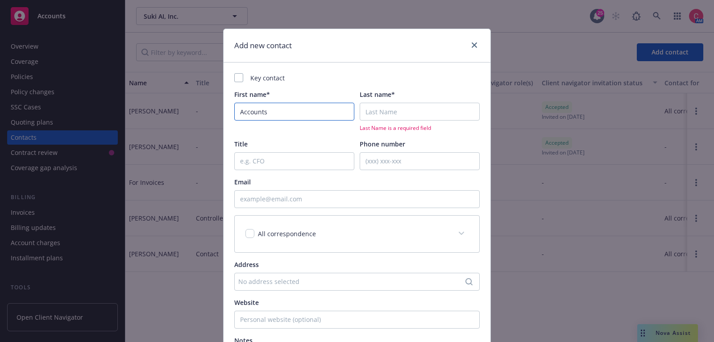
type input "Accounts"
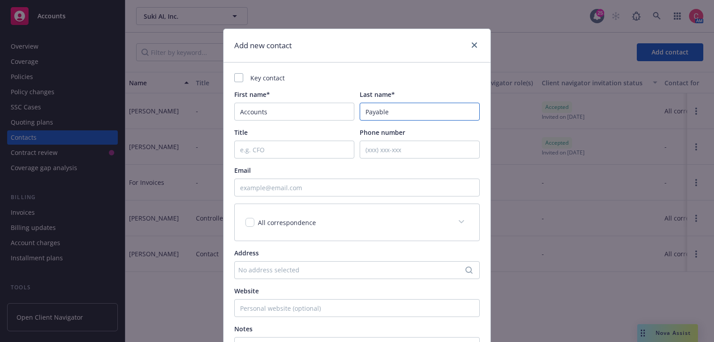
type input "Payable"
paste input "ap@suki.ai"
type input "ap@suki.ai"
click at [307, 146] on input "Title" at bounding box center [294, 149] width 120 height 18
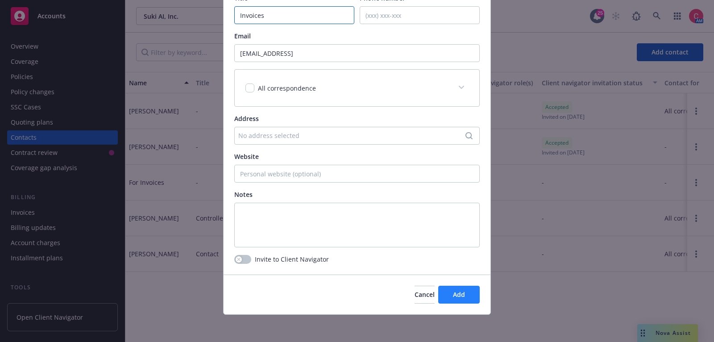
type input "Invoices"
click at [458, 293] on span "Add" at bounding box center [459, 294] width 12 height 8
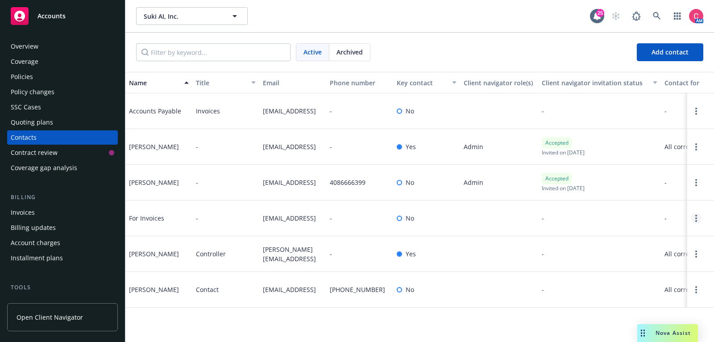
click at [696, 219] on circle "Open options" at bounding box center [696, 218] width 2 height 2
click at [667, 216] on link "Archive" at bounding box center [638, 215] width 101 height 18
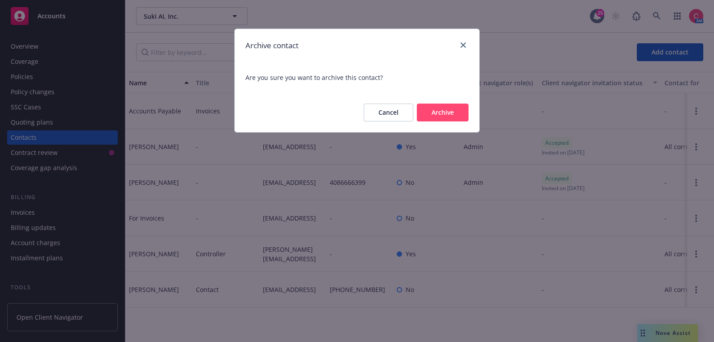
click at [441, 104] on button "Archive" at bounding box center [443, 112] width 52 height 18
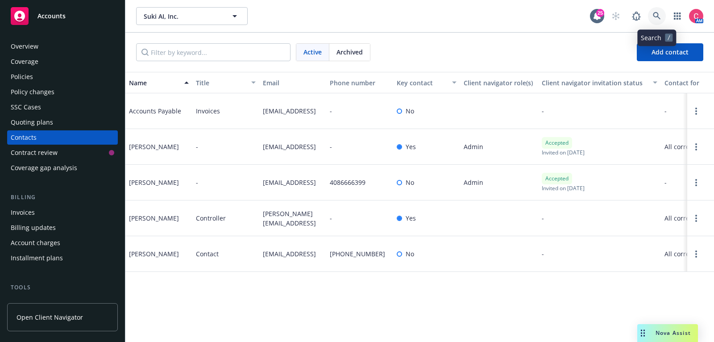
click at [656, 13] on icon at bounding box center [656, 16] width 8 height 8
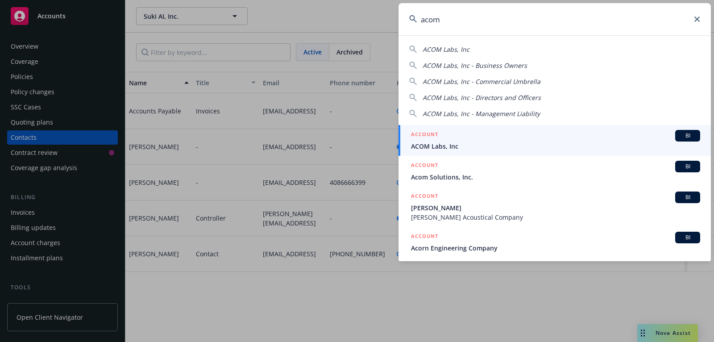
type input "acom"
click at [608, 142] on span "ACOM Labs, Inc" at bounding box center [555, 145] width 289 height 9
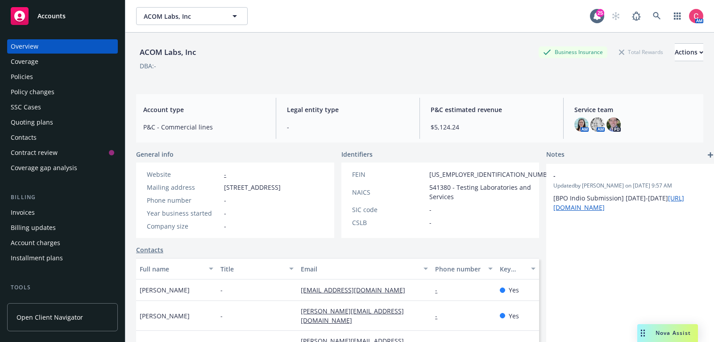
click at [77, 75] on div "Policies" at bounding box center [62, 77] width 103 height 14
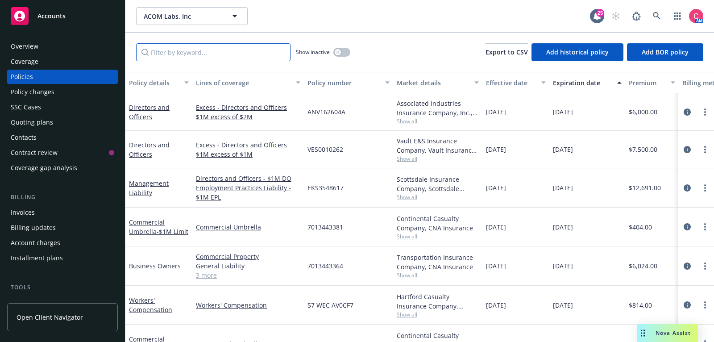
click at [238, 49] on input "Filter by keyword..." at bounding box center [213, 52] width 154 height 18
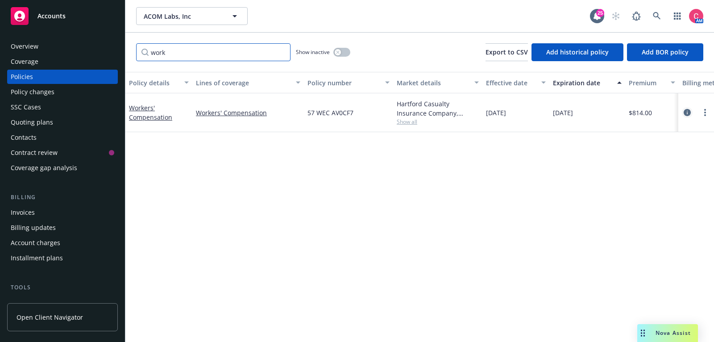
type input "work"
click at [686, 114] on icon "circleInformation" at bounding box center [686, 112] width 7 height 7
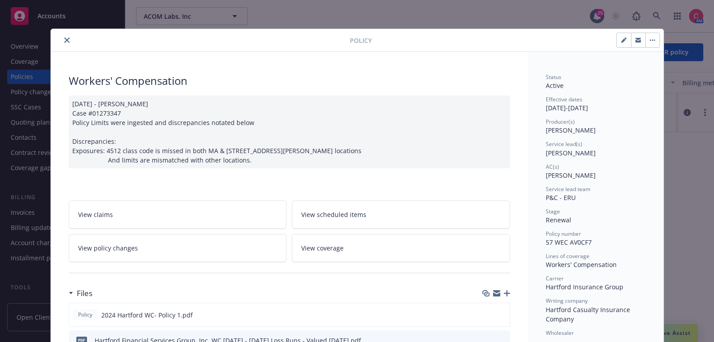
click at [508, 294] on div at bounding box center [496, 292] width 28 height 7
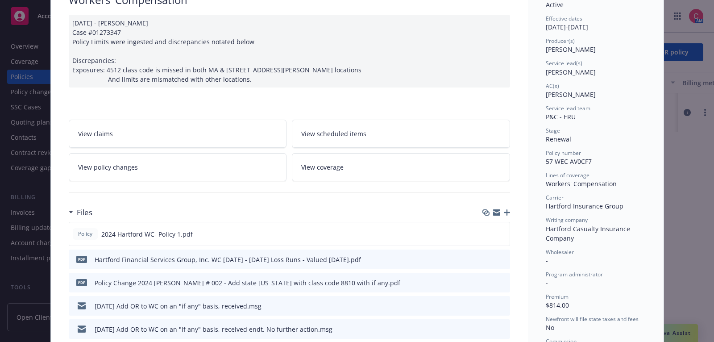
scroll to position [94, 0]
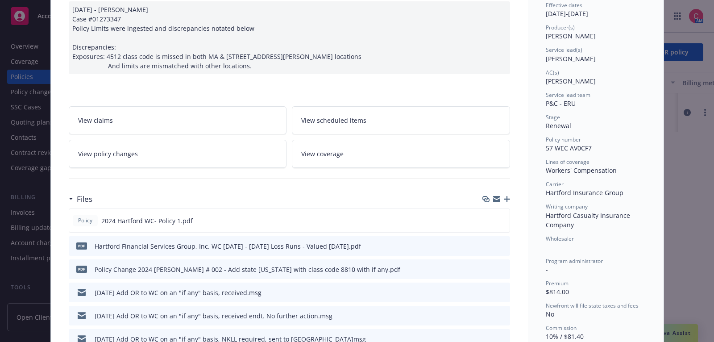
click at [508, 198] on icon "button" at bounding box center [506, 199] width 6 height 6
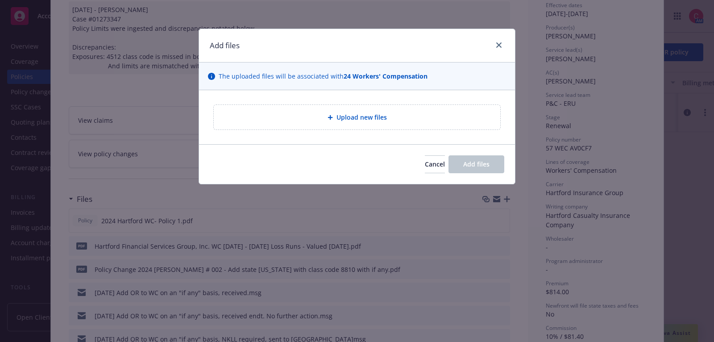
click at [298, 126] on div "Upload new files" at bounding box center [357, 117] width 286 height 25
type textarea "x"
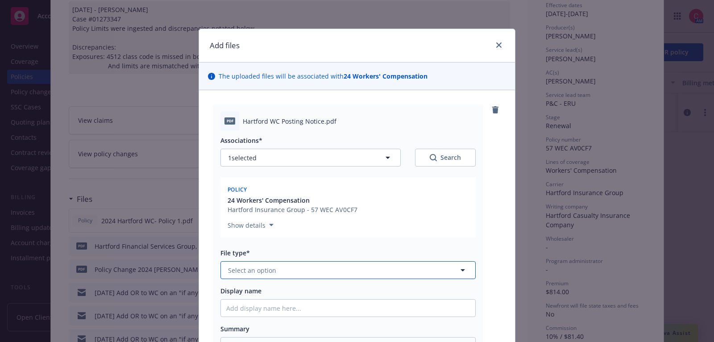
click at [392, 264] on button "Select an option" at bounding box center [347, 270] width 255 height 18
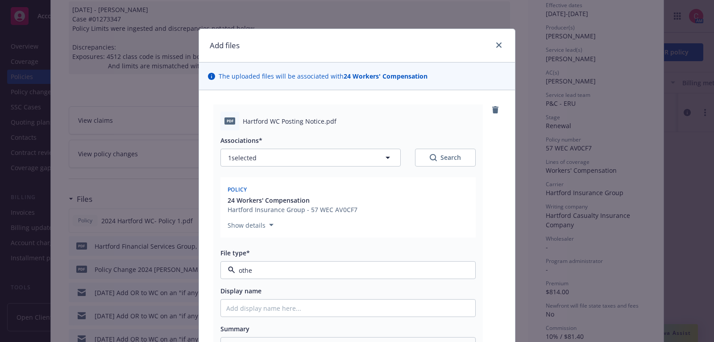
type input "other"
click at [384, 289] on div "Other" at bounding box center [347, 294] width 243 height 13
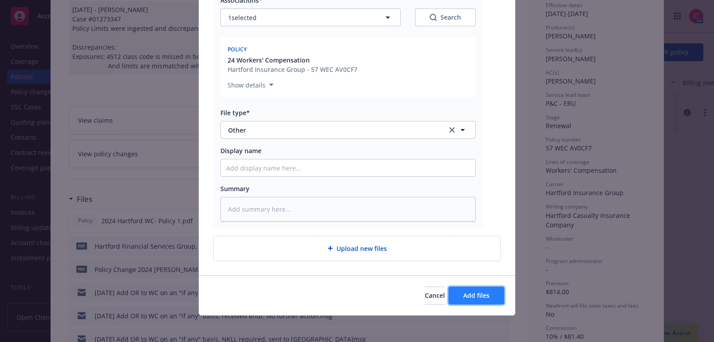
click at [487, 297] on span "Add files" at bounding box center [476, 295] width 26 height 8
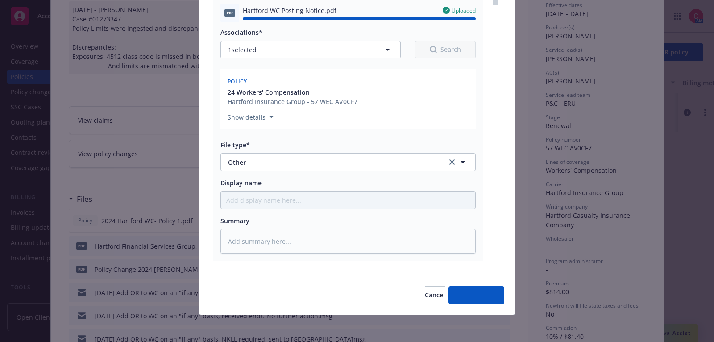
type textarea "x"
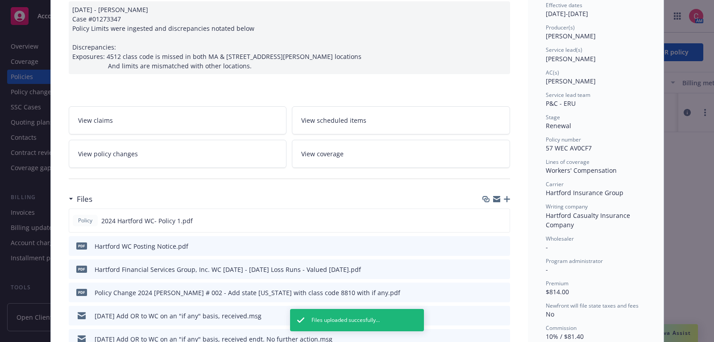
scroll to position [0, 0]
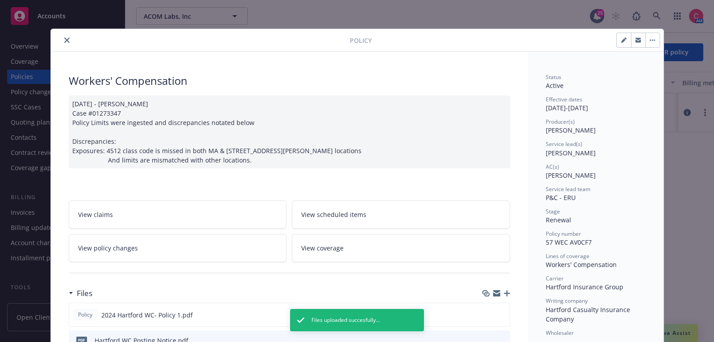
click at [67, 41] on icon "close" at bounding box center [66, 39] width 5 height 5
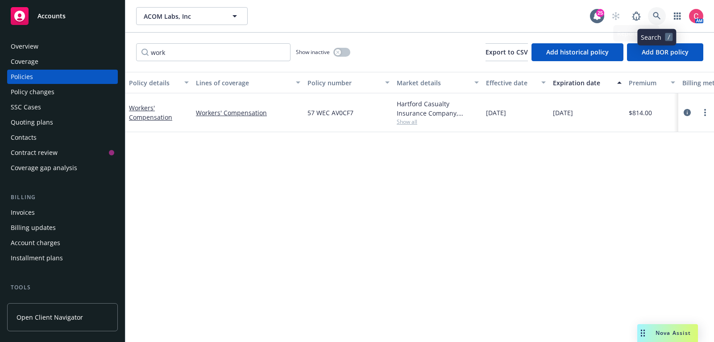
click at [657, 19] on icon at bounding box center [656, 16] width 8 height 8
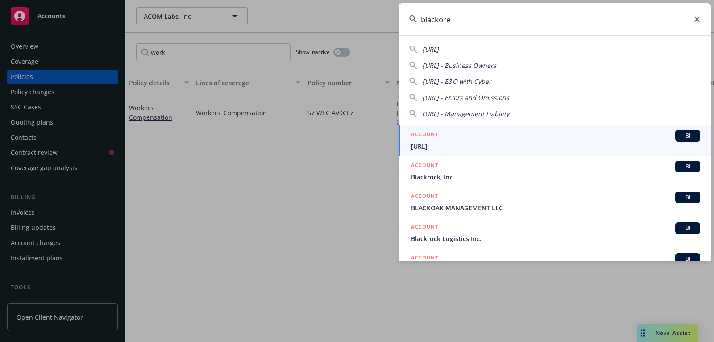
type input "blackore"
click at [602, 145] on span "BlackOre.ai" at bounding box center [555, 145] width 289 height 9
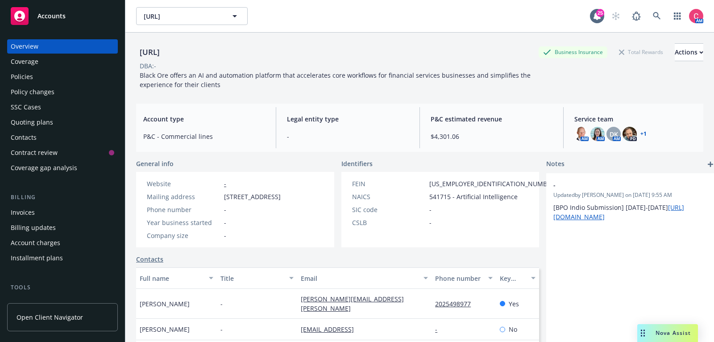
click at [67, 74] on div "Policies" at bounding box center [62, 77] width 103 height 14
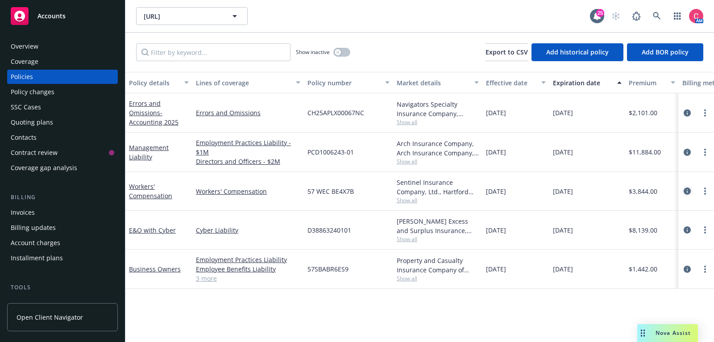
click at [691, 188] on link "circleInformation" at bounding box center [686, 191] width 11 height 11
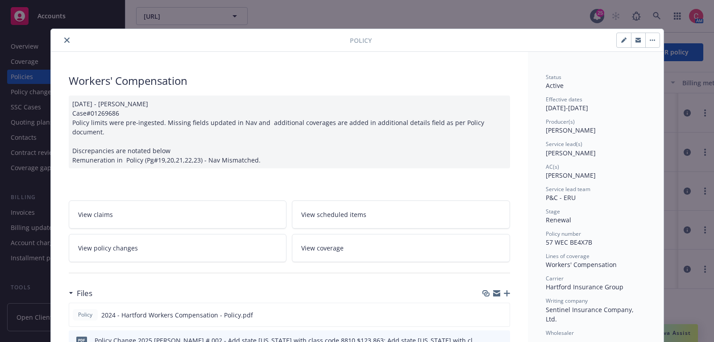
click at [507, 290] on icon "button" at bounding box center [506, 293] width 6 height 6
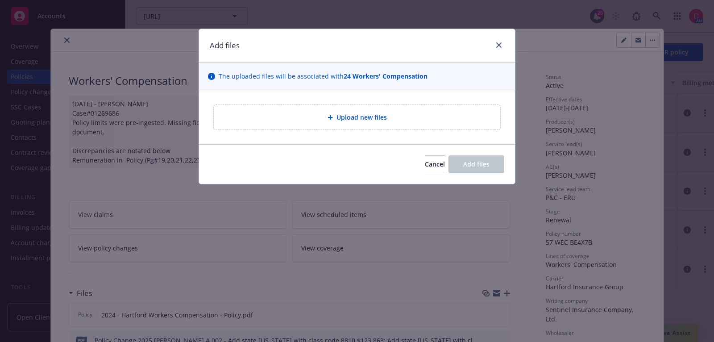
click at [388, 127] on div "Upload new files" at bounding box center [357, 117] width 286 height 25
type textarea "x"
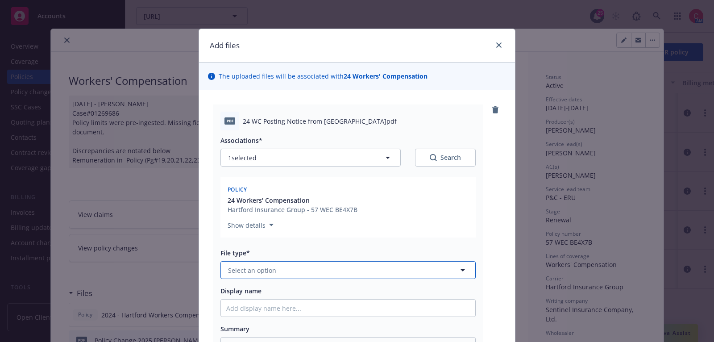
click at [384, 262] on button "Select an option" at bounding box center [347, 270] width 255 height 18
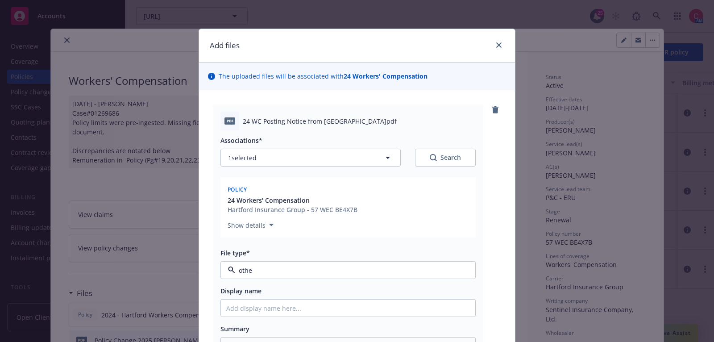
type input "other"
click at [376, 295] on div "Other" at bounding box center [347, 294] width 243 height 13
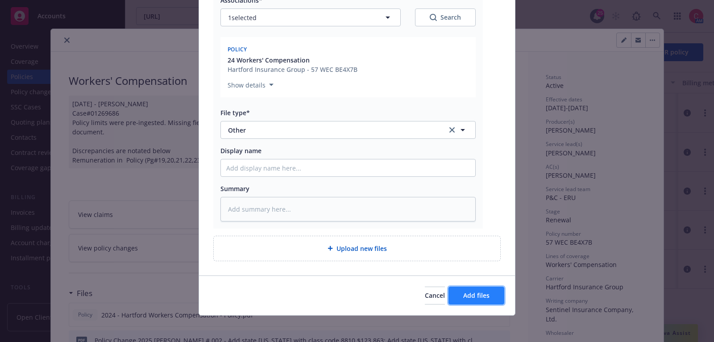
click at [455, 297] on button "Add files" at bounding box center [476, 295] width 56 height 18
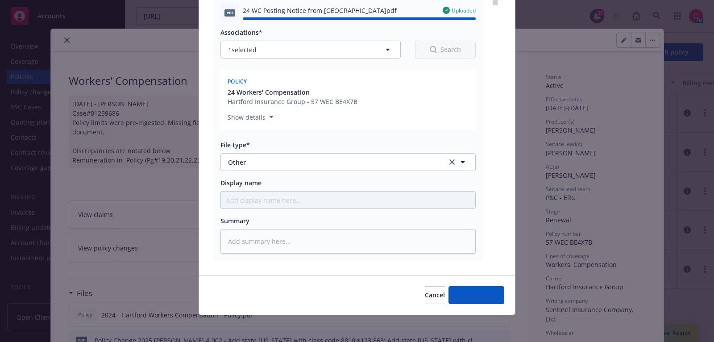
type textarea "x"
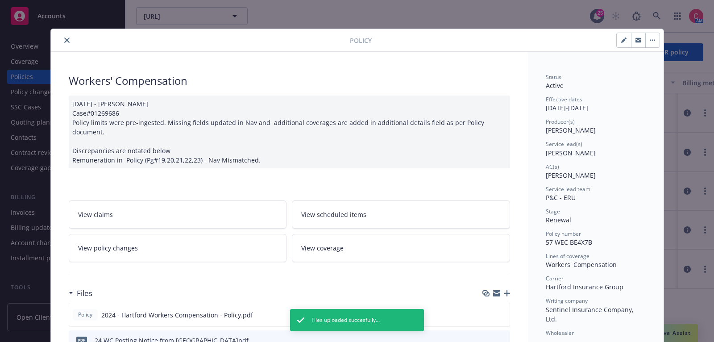
click at [64, 38] on icon "close" at bounding box center [66, 39] width 5 height 5
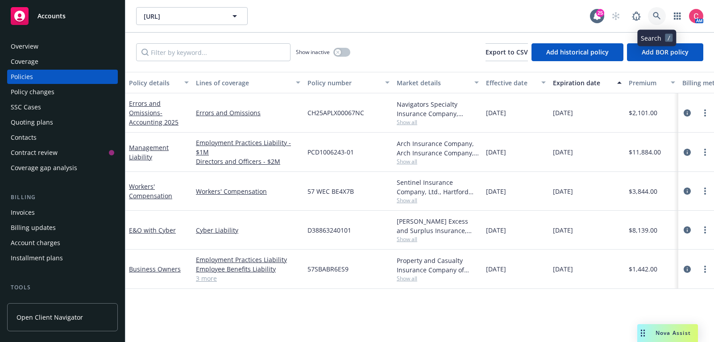
click at [659, 13] on icon at bounding box center [656, 16] width 8 height 8
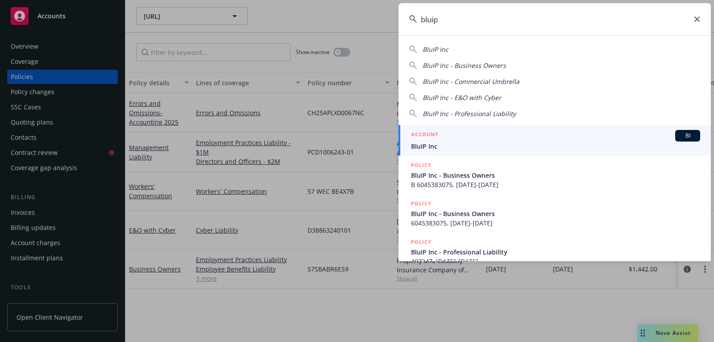
type input "bluip"
click at [649, 130] on div "ACCOUNT BI" at bounding box center [555, 136] width 289 height 12
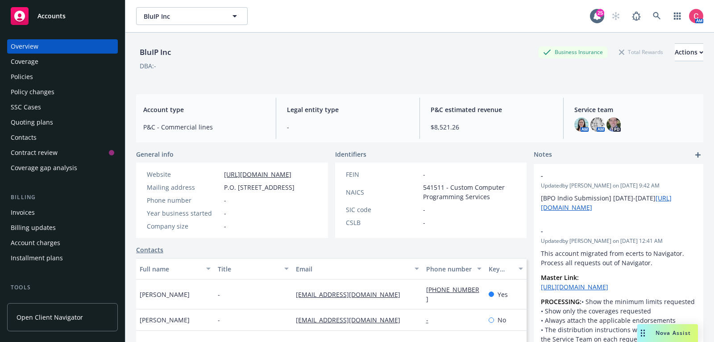
click at [105, 81] on div "Policies" at bounding box center [62, 77] width 103 height 14
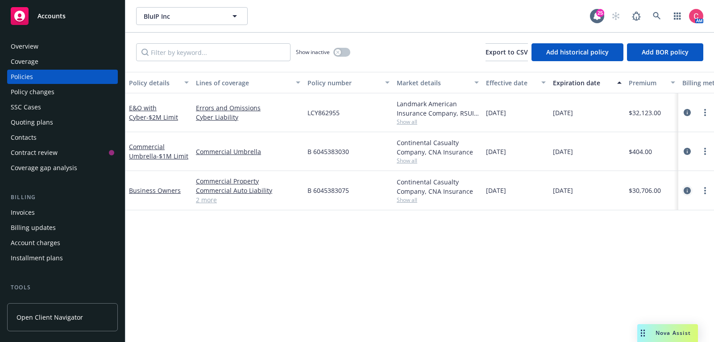
click at [685, 189] on icon "circleInformation" at bounding box center [686, 190] width 7 height 7
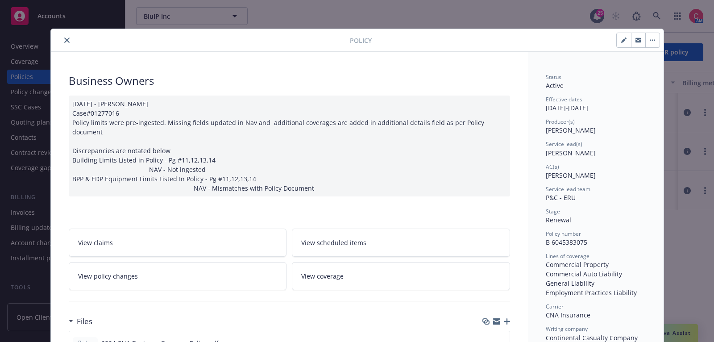
click at [65, 41] on icon "close" at bounding box center [66, 39] width 5 height 5
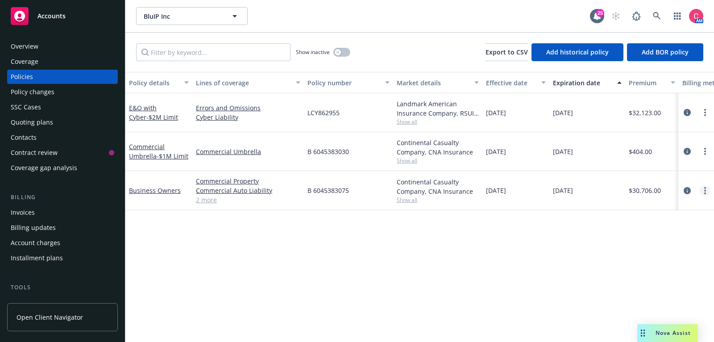
click at [705, 192] on circle "more" at bounding box center [705, 193] width 2 height 2
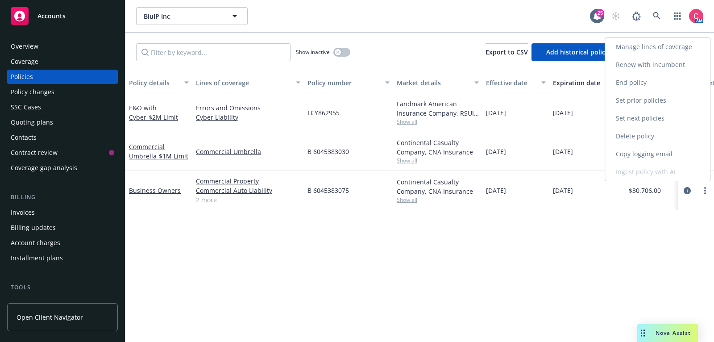
click at [650, 61] on link "Renew with incumbent" at bounding box center [657, 65] width 105 height 18
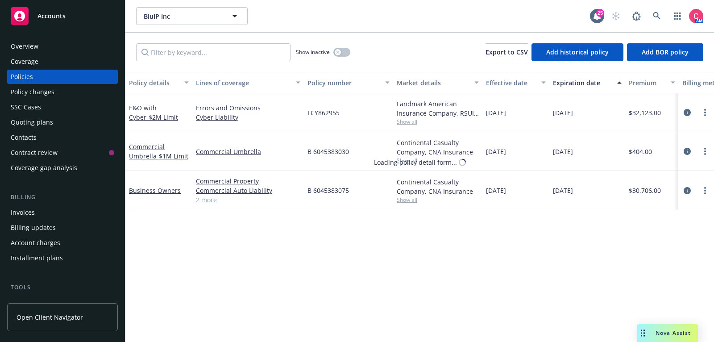
select select "12"
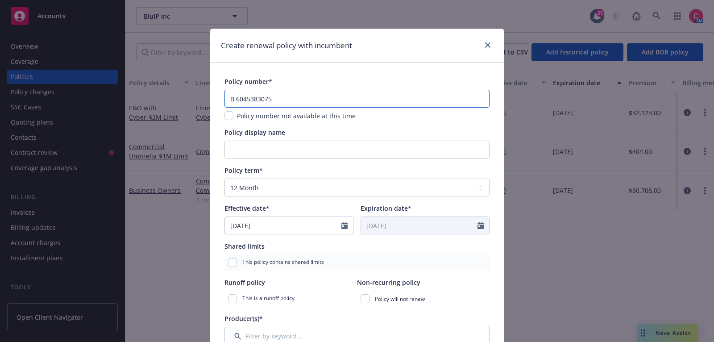
click at [348, 92] on input "B 6045383075" at bounding box center [356, 99] width 265 height 18
paste input "text"
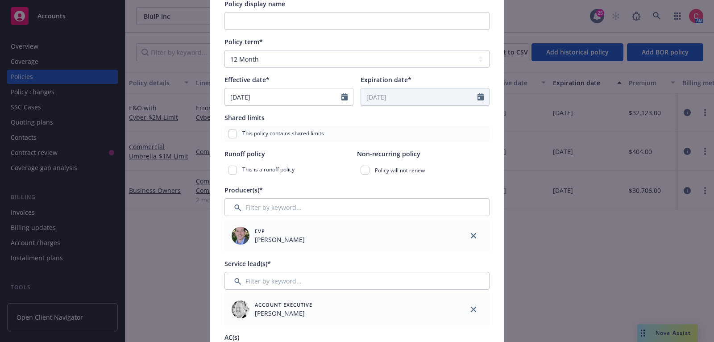
scroll to position [255, 0]
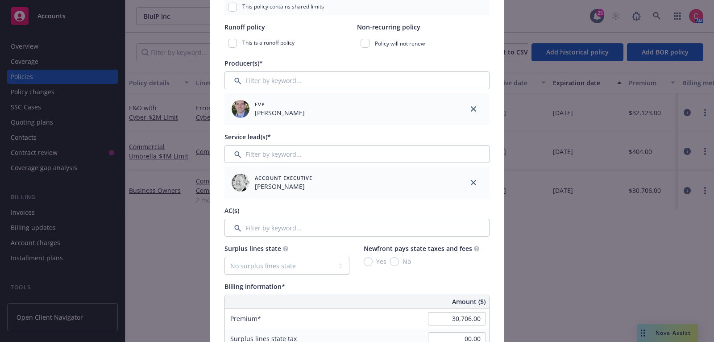
type input "6045383075"
click at [316, 230] on input "Filter by keyword..." at bounding box center [356, 228] width 265 height 18
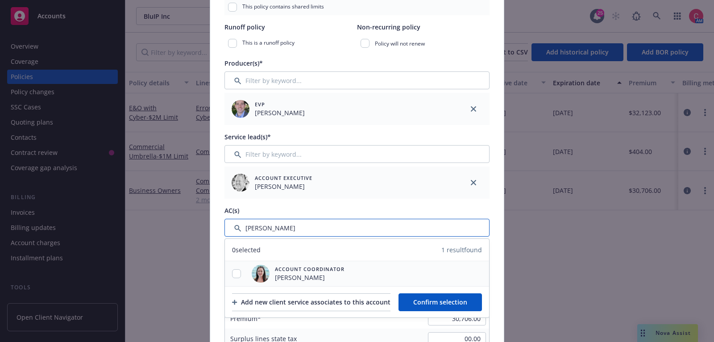
type input "chelsea"
click at [238, 272] on input "checkbox" at bounding box center [236, 273] width 9 height 9
checkbox input "true"
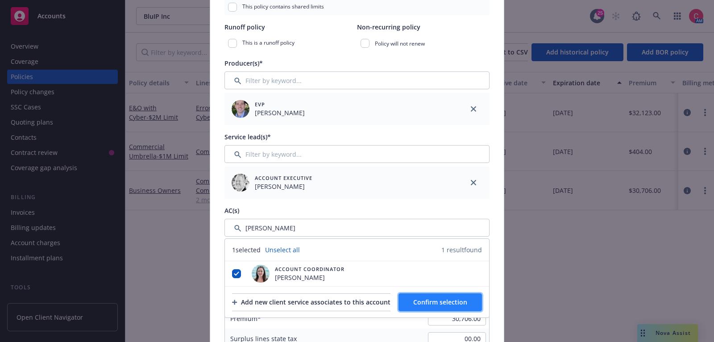
click at [425, 296] on button "Confirm selection" at bounding box center [439, 302] width 83 height 18
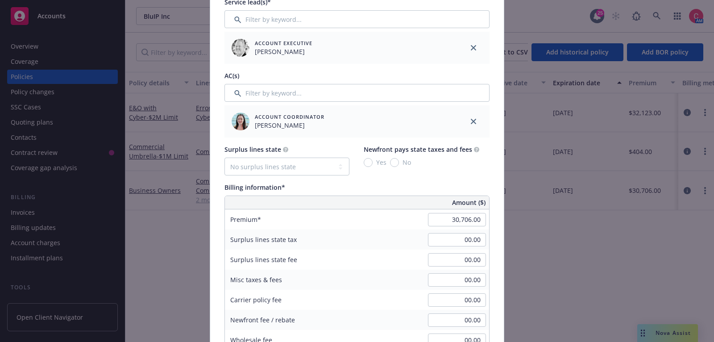
scroll to position [407, 0]
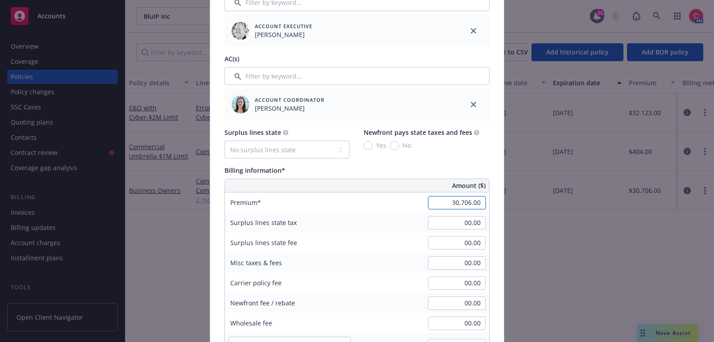
click at [473, 205] on input "30,706.00" at bounding box center [457, 202] width 58 height 13
paste input "4,778"
type input "34,778.00"
type input "5216.7"
click at [499, 222] on div "Policy number* 6045383075 Policy number not available at this time Policy displ…" at bounding box center [356, 221] width 293 height 1131
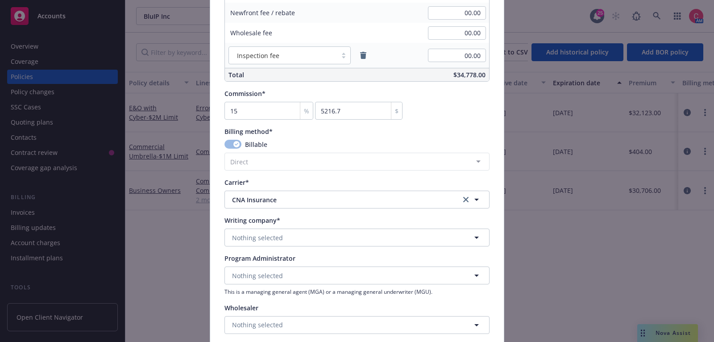
scroll to position [822, 0]
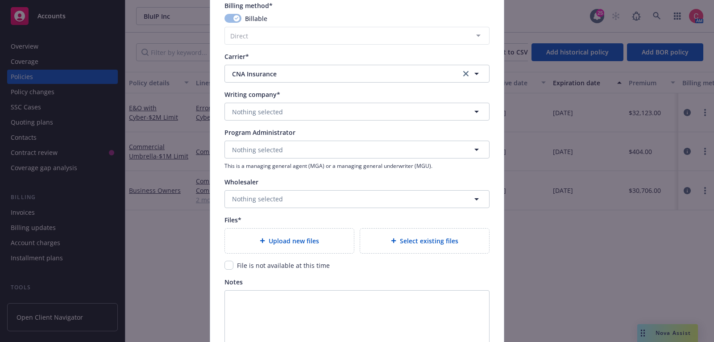
click at [308, 243] on div "Upload new files" at bounding box center [289, 240] width 115 height 10
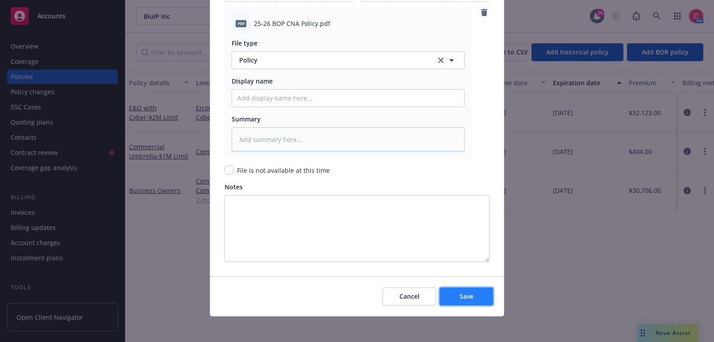
click at [446, 289] on button "Save" at bounding box center [466, 296] width 54 height 18
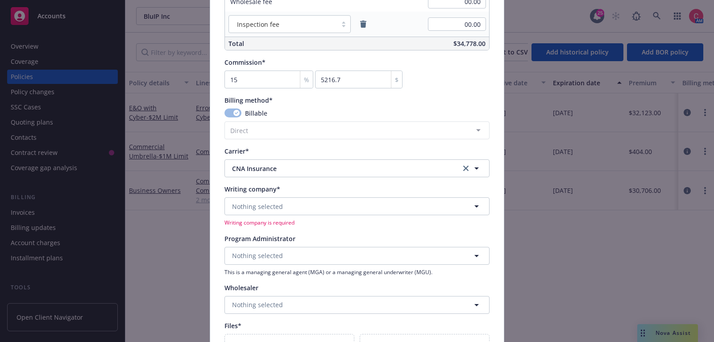
scroll to position [792, 0]
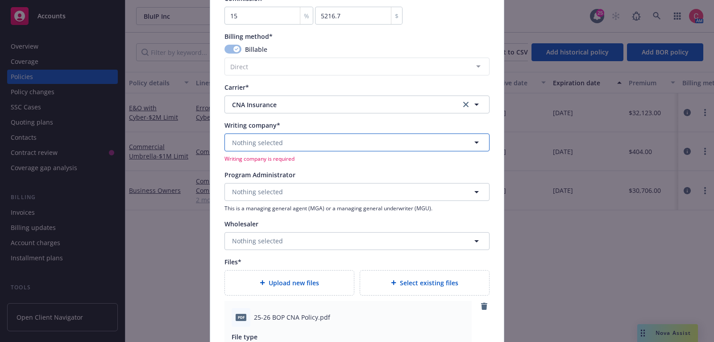
click at [388, 142] on button "Nothing selected" at bounding box center [356, 142] width 265 height 18
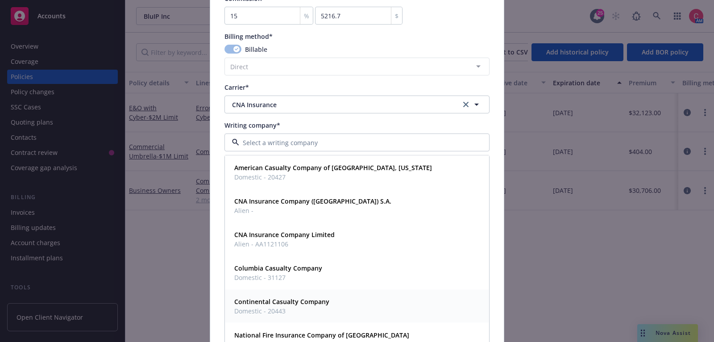
click at [368, 302] on div "Continental Casualty Company Domestic - 20443" at bounding box center [357, 306] width 252 height 22
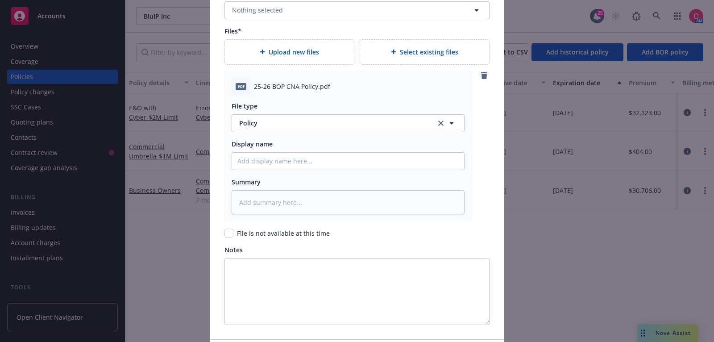
scroll to position [1074, 0]
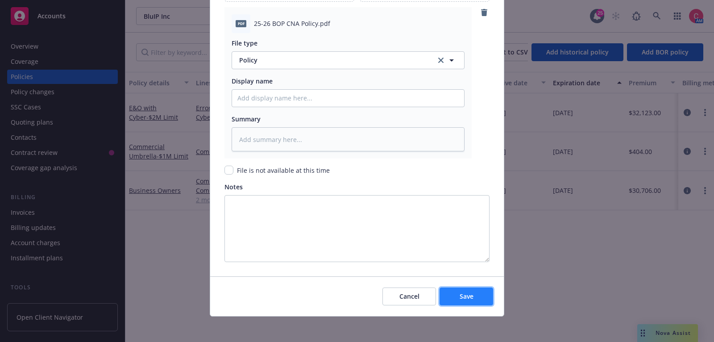
click at [472, 292] on span "Save" at bounding box center [466, 296] width 14 height 8
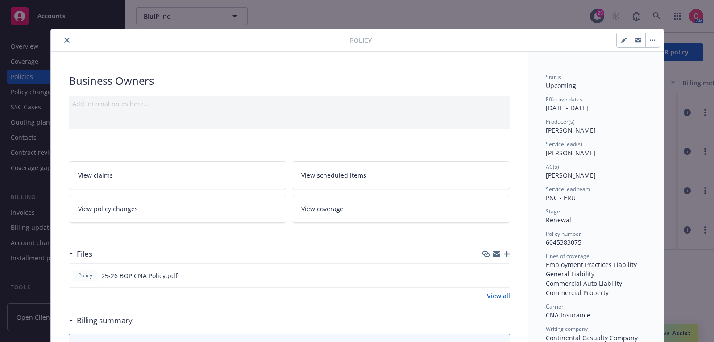
click at [508, 251] on icon "button" at bounding box center [506, 254] width 6 height 6
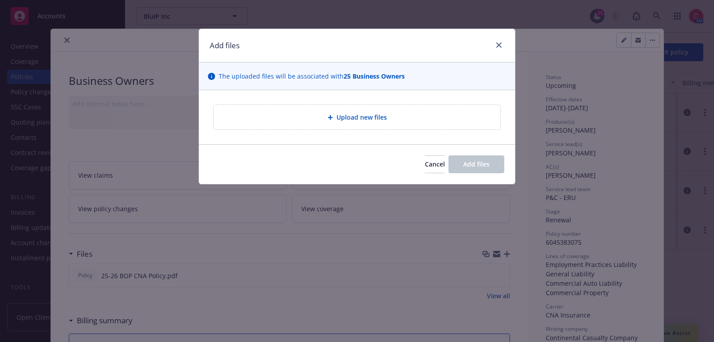
click at [338, 124] on div "Upload new files" at bounding box center [357, 117] width 286 height 25
type textarea "x"
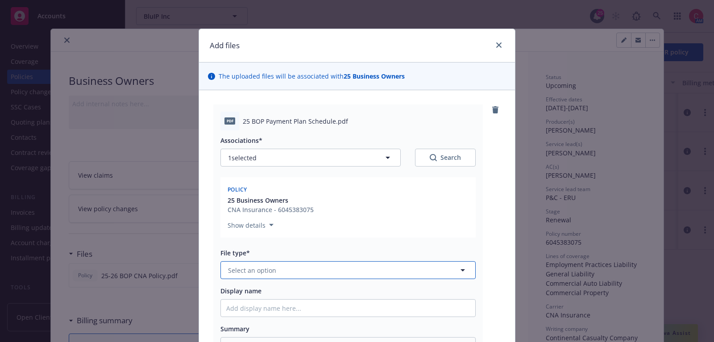
click at [414, 272] on button "Select an option" at bounding box center [347, 270] width 255 height 18
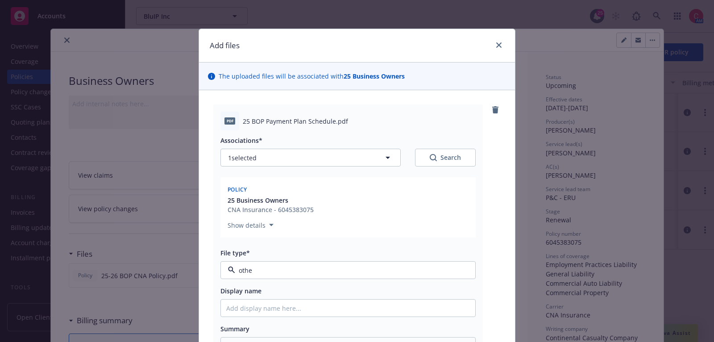
type input "other"
click at [380, 299] on div "Other" at bounding box center [347, 294] width 243 height 13
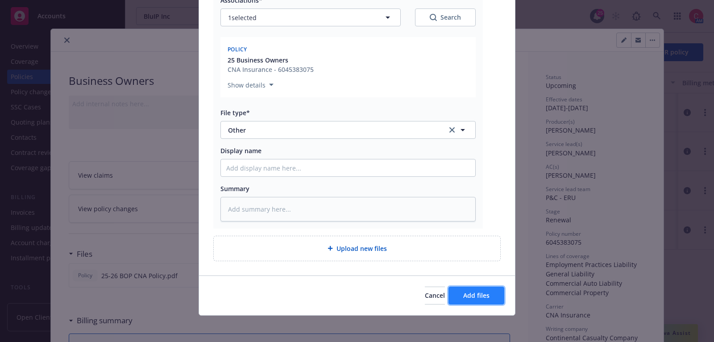
click at [481, 294] on span "Add files" at bounding box center [476, 295] width 26 height 8
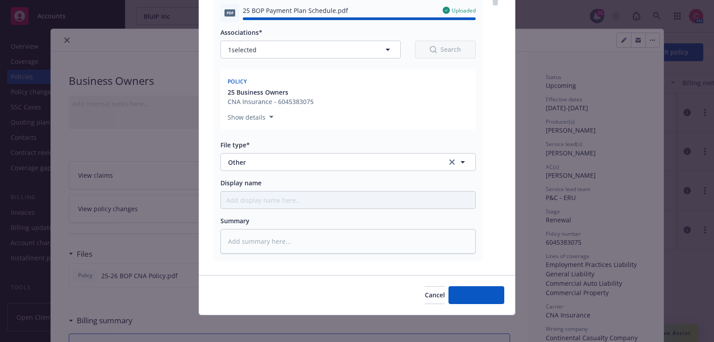
type textarea "x"
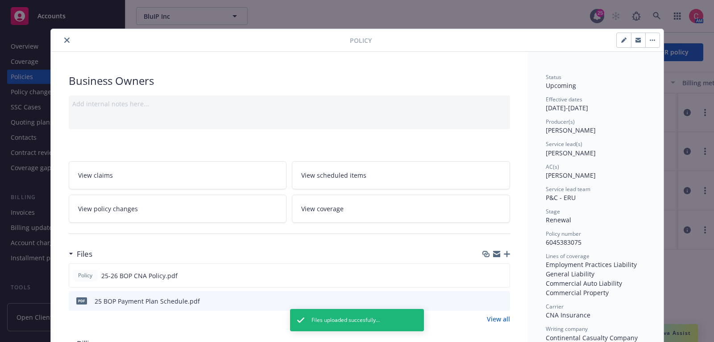
click at [65, 41] on icon "close" at bounding box center [66, 39] width 5 height 5
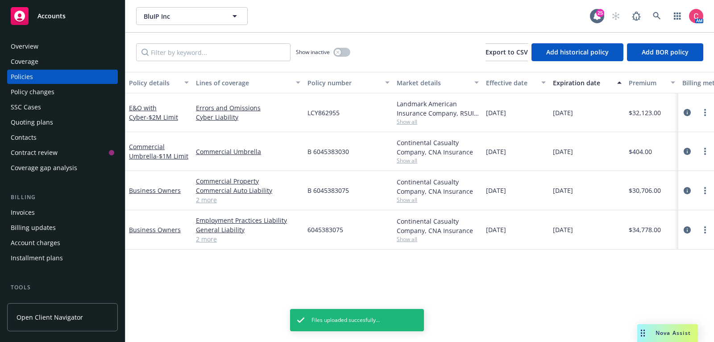
click at [700, 158] on div at bounding box center [696, 151] width 36 height 39
click at [702, 155] on link "more" at bounding box center [704, 151] width 11 height 11
click at [678, 184] on link "Renew with incumbent" at bounding box center [657, 187] width 105 height 18
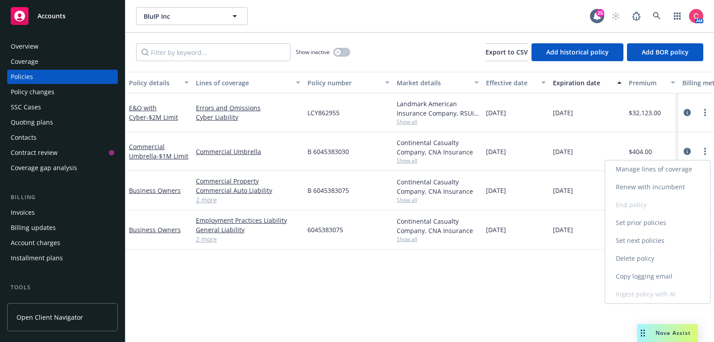
select select "12"
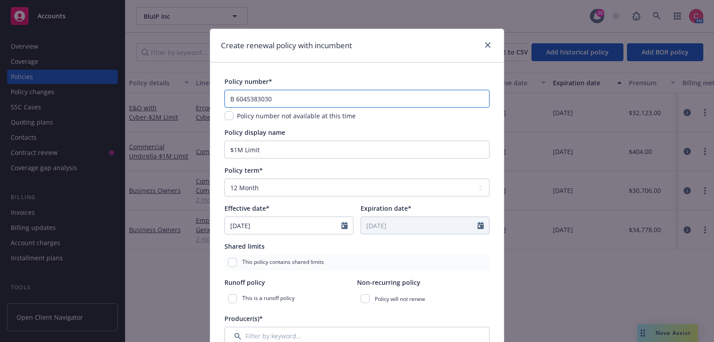
click at [398, 99] on input "B 6045383030" at bounding box center [356, 99] width 265 height 18
paste input "text"
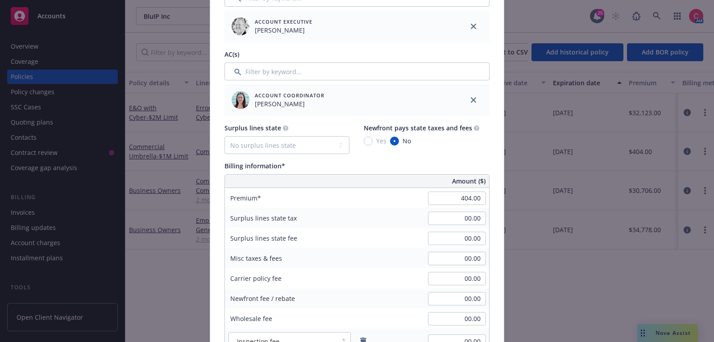
scroll to position [415, 0]
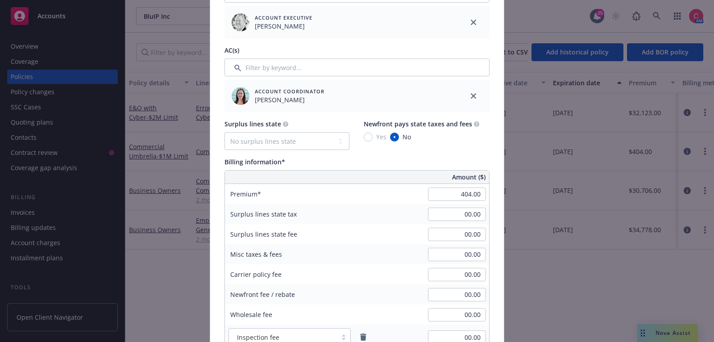
type input "6045383030"
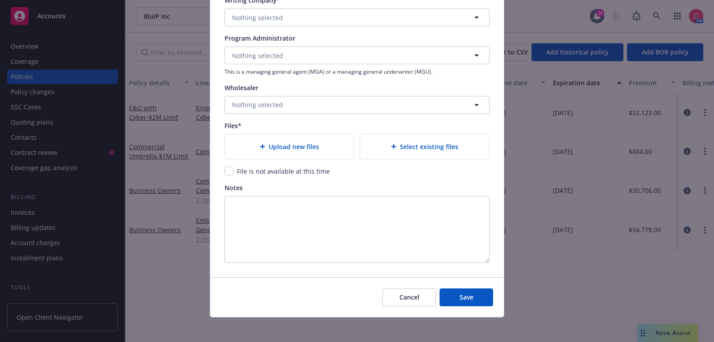
scroll to position [917, 0]
click at [325, 150] on div "Upload new files" at bounding box center [289, 145] width 129 height 25
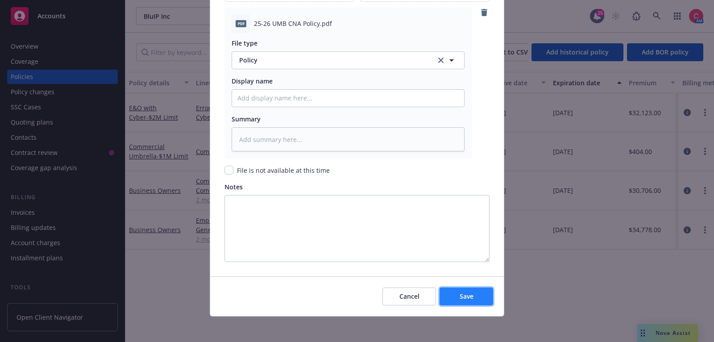
click at [473, 301] on button "Save" at bounding box center [466, 296] width 54 height 18
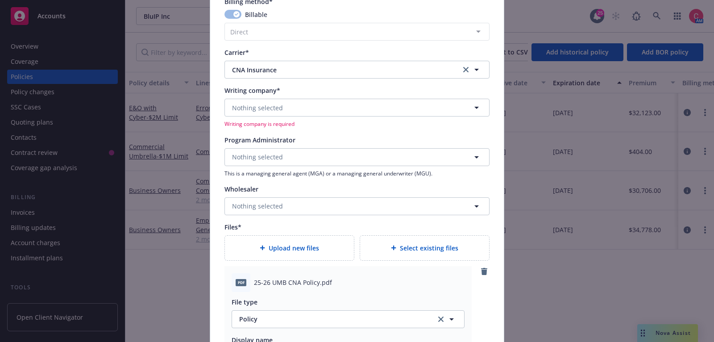
scroll to position [817, 0]
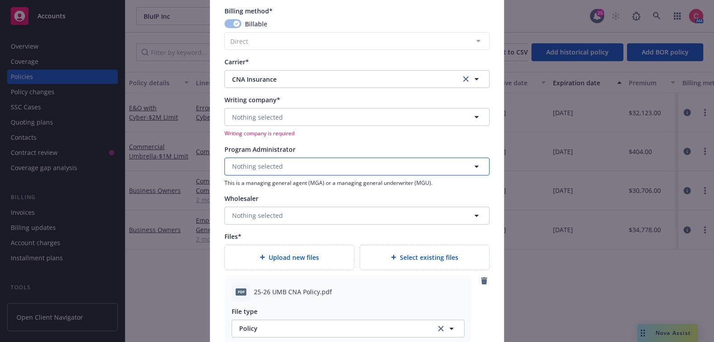
click at [310, 161] on button "Nothing selected" at bounding box center [356, 166] width 265 height 18
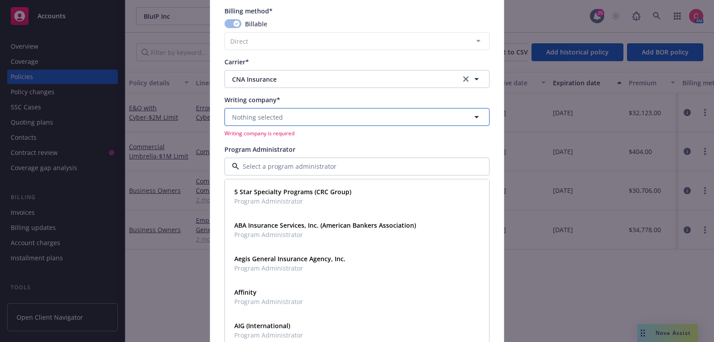
click at [313, 120] on button "Nothing selected" at bounding box center [356, 117] width 265 height 18
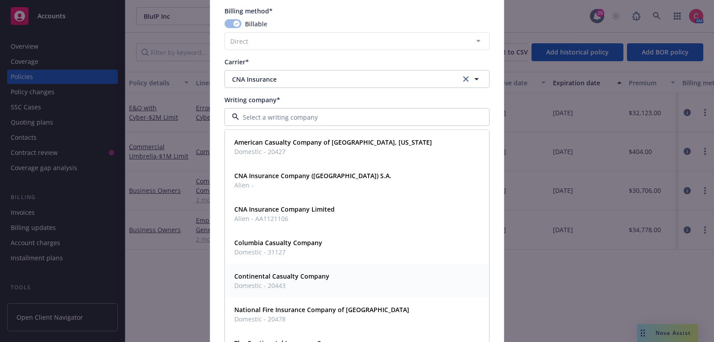
click at [303, 272] on strong "Continental Casualty Company" at bounding box center [281, 276] width 95 height 8
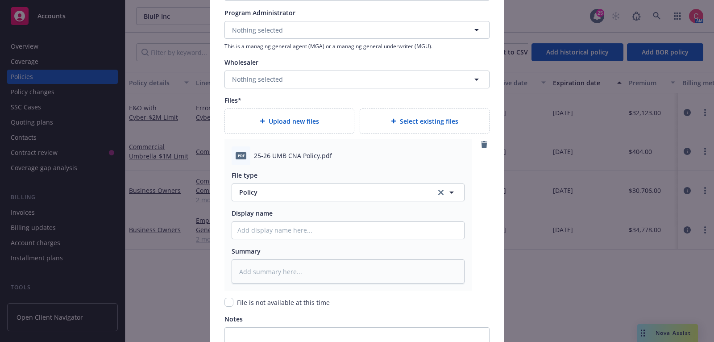
scroll to position [1074, 0]
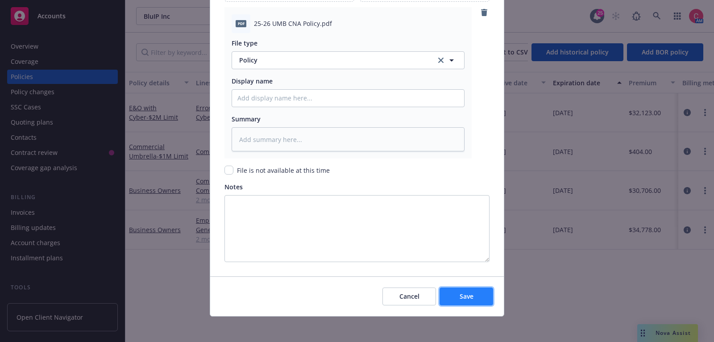
click at [473, 293] on button "Save" at bounding box center [466, 296] width 54 height 18
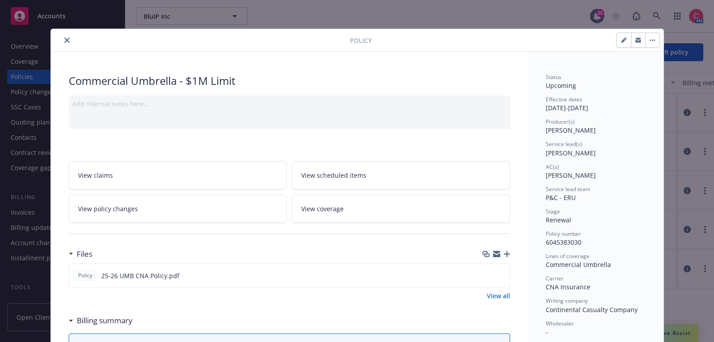
click at [66, 35] on button "close" at bounding box center [67, 40] width 11 height 11
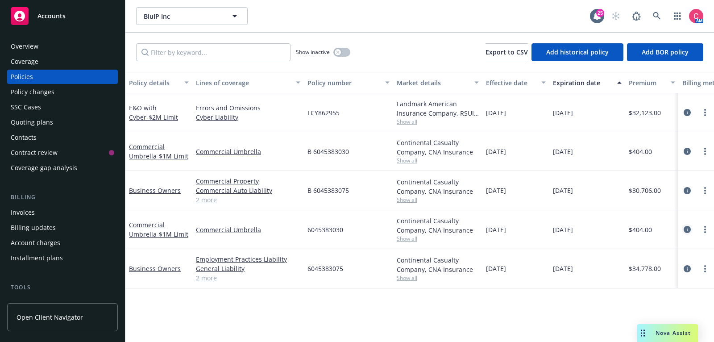
click at [688, 229] on icon "circleInformation" at bounding box center [686, 229] width 7 height 7
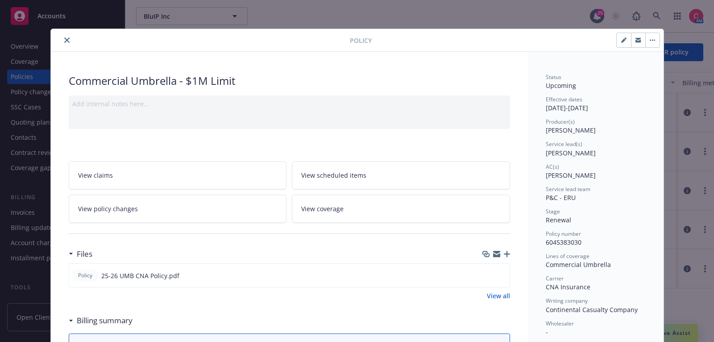
scroll to position [26, 0]
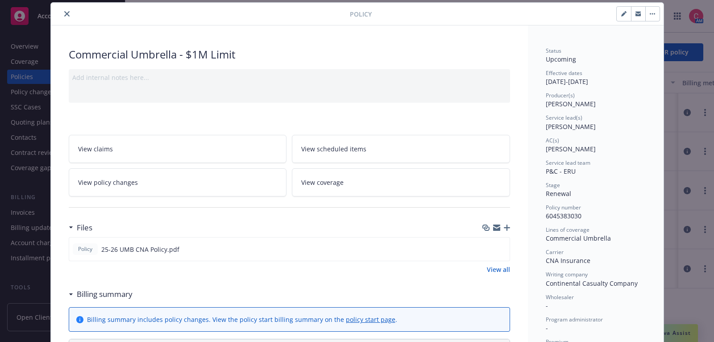
click at [507, 224] on icon "button" at bounding box center [506, 227] width 6 height 6
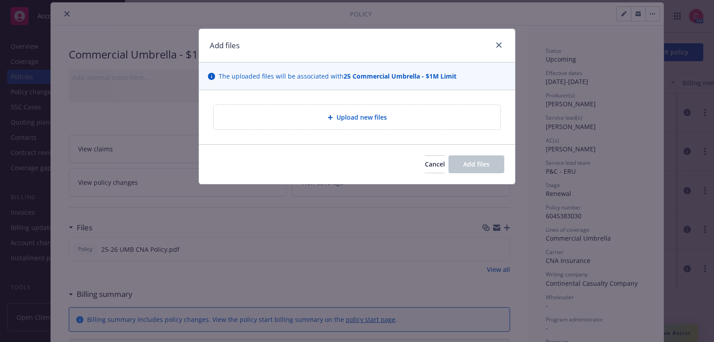
click at [428, 142] on div "Upload new files" at bounding box center [357, 117] width 316 height 54
click at [428, 129] on div "Upload new files" at bounding box center [357, 117] width 316 height 54
click at [428, 120] on div "Upload new files" at bounding box center [357, 117] width 272 height 10
type textarea "x"
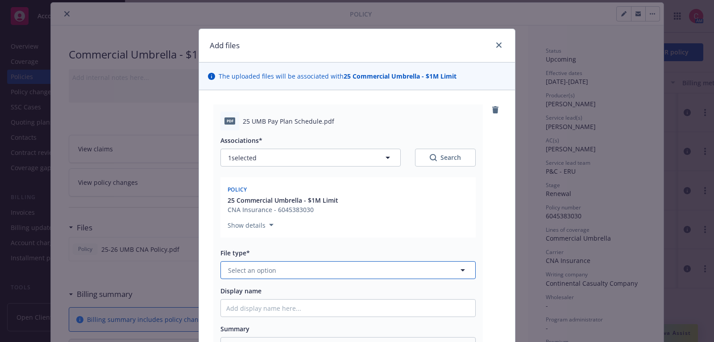
click at [344, 262] on button "Select an option" at bounding box center [347, 270] width 255 height 18
type input "other"
click at [343, 287] on div "Other" at bounding box center [348, 295] width 254 height 24
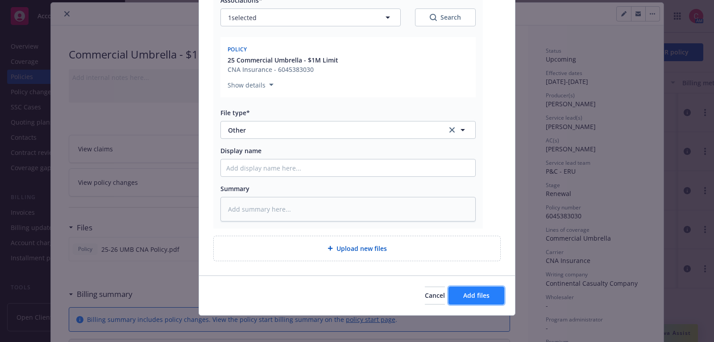
click at [473, 291] on span "Add files" at bounding box center [476, 295] width 26 height 8
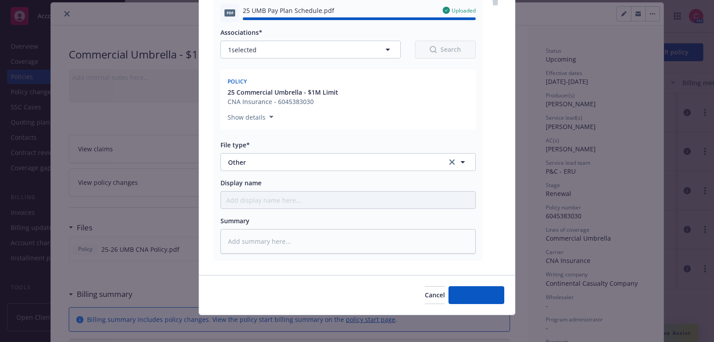
type textarea "x"
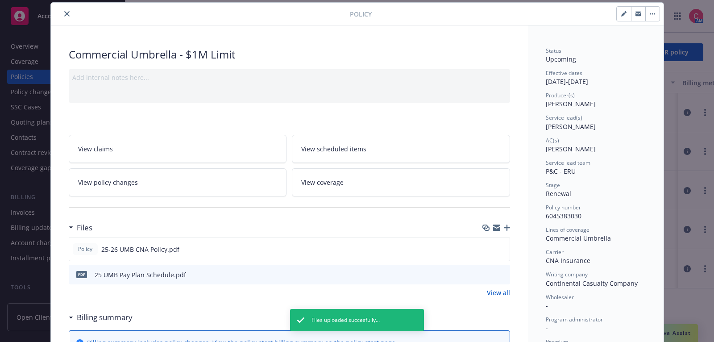
click at [69, 12] on button "close" at bounding box center [67, 13] width 11 height 11
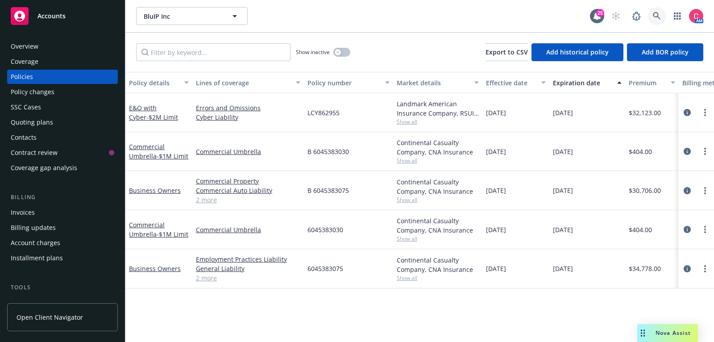
click at [656, 20] on icon at bounding box center [656, 16] width 8 height 8
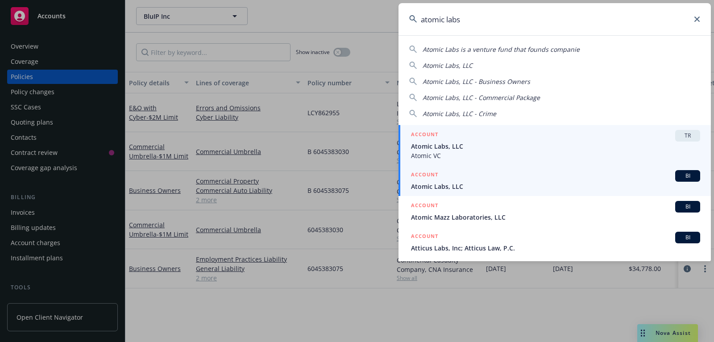
type input "atomic labs"
click at [615, 189] on span "Atomic Labs, LLC" at bounding box center [555, 186] width 289 height 9
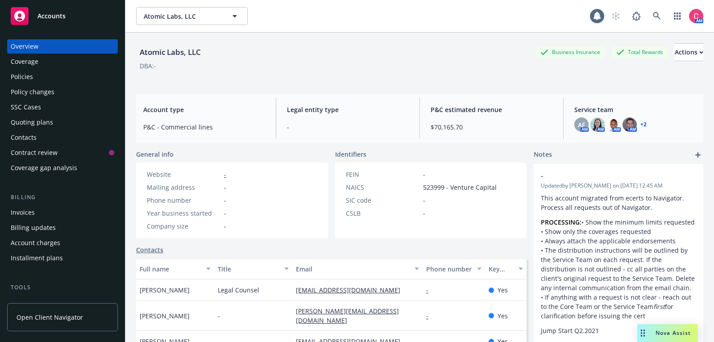
click at [43, 75] on div "Policies" at bounding box center [62, 77] width 103 height 14
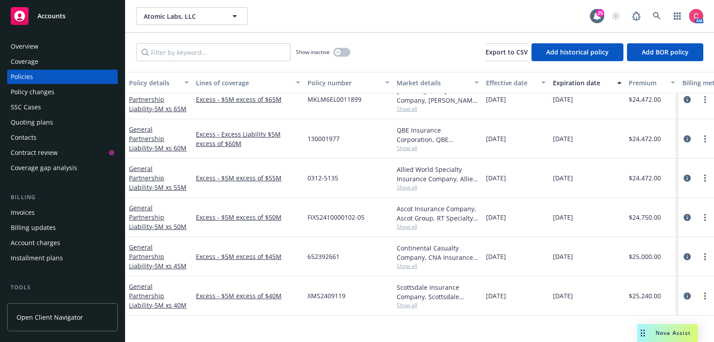
scroll to position [5, 0]
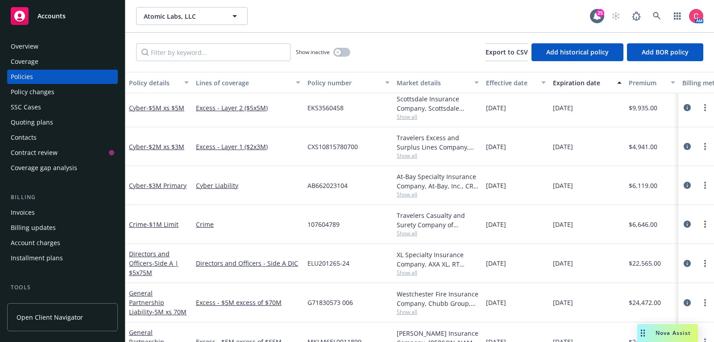
click at [39, 120] on div "Quoting plans" at bounding box center [32, 122] width 42 height 14
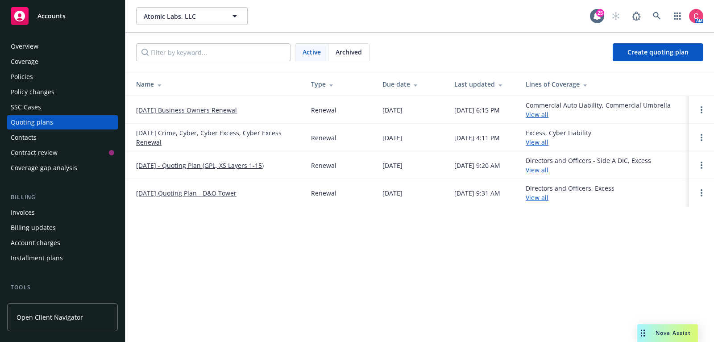
click at [177, 132] on link "12/05/25 Crime, Cyber, Cyber Excess, Cyber Excess Renewal" at bounding box center [216, 137] width 161 height 19
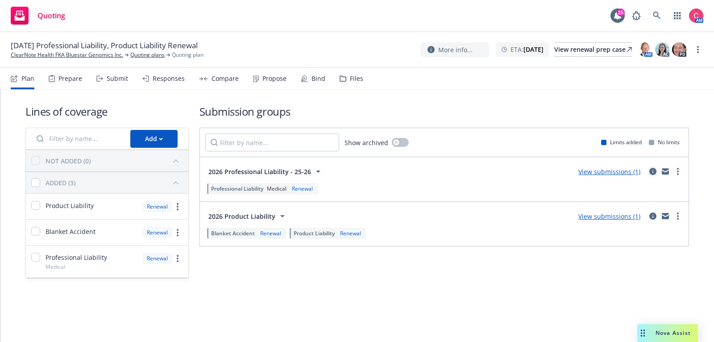
click at [652, 169] on icon "circleInformation" at bounding box center [652, 171] width 7 height 7
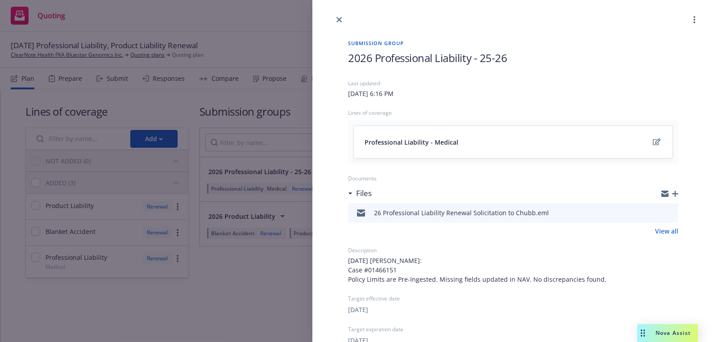
click at [675, 192] on icon "button" at bounding box center [675, 193] width 6 height 6
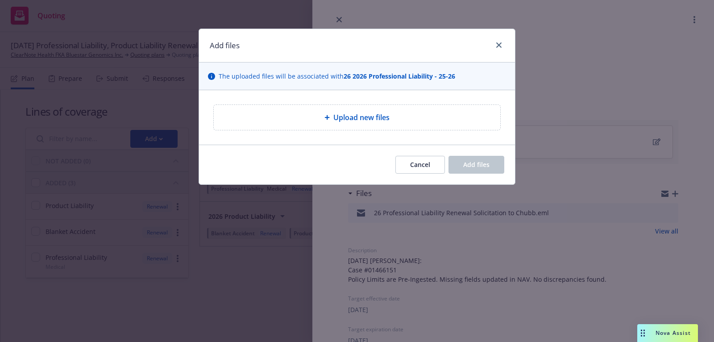
click at [405, 128] on div "Upload new files" at bounding box center [357, 117] width 286 height 25
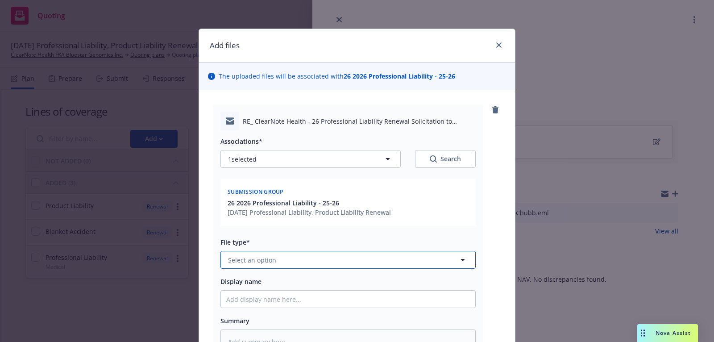
click at [425, 266] on button "Select an option" at bounding box center [347, 260] width 255 height 18
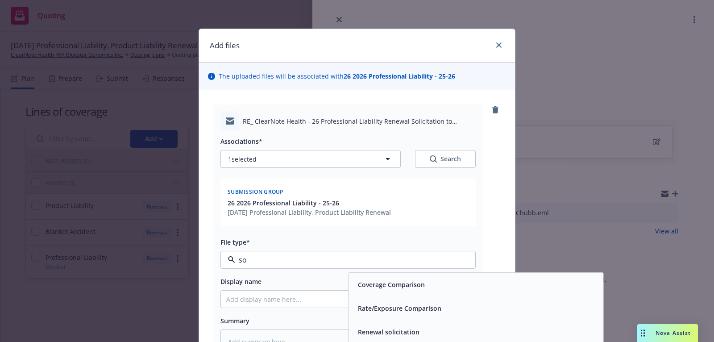
type input "sol"
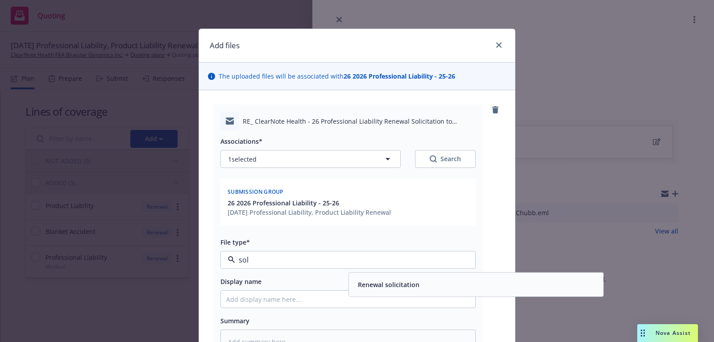
click at [447, 280] on div "Renewal solicitation" at bounding box center [475, 284] width 243 height 13
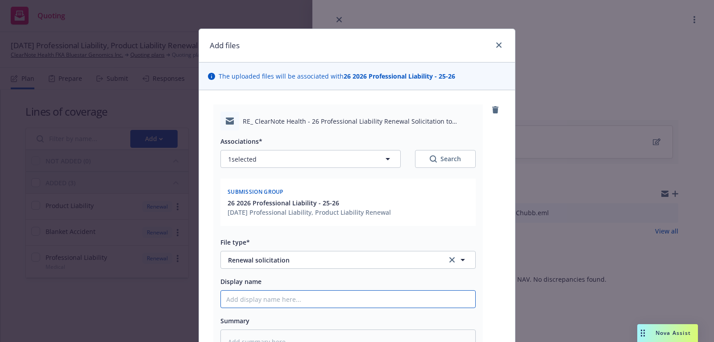
click at [406, 294] on input "Display name" at bounding box center [348, 298] width 254 height 17
type textarea "x"
type input "2"
type textarea "x"
type input "26"
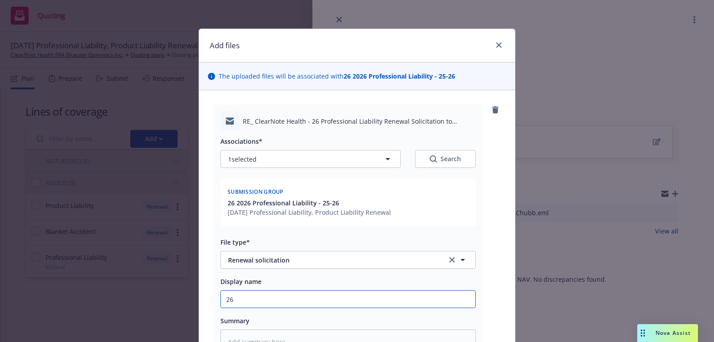
type textarea "x"
type input "26"
type textarea "x"
type input "26 P"
type textarea "x"
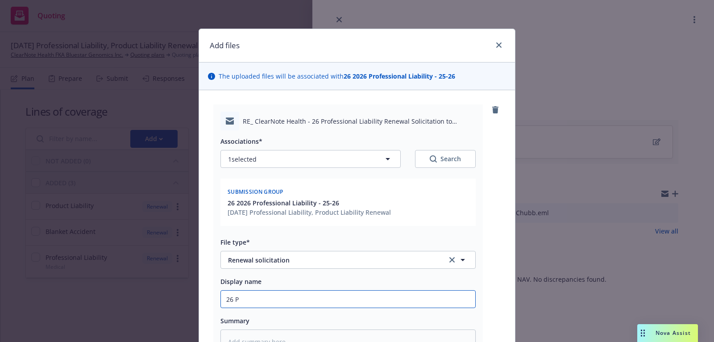
type input "26 Pr"
type textarea "x"
type input "26 Pro"
type textarea "x"
type input "26 Prof"
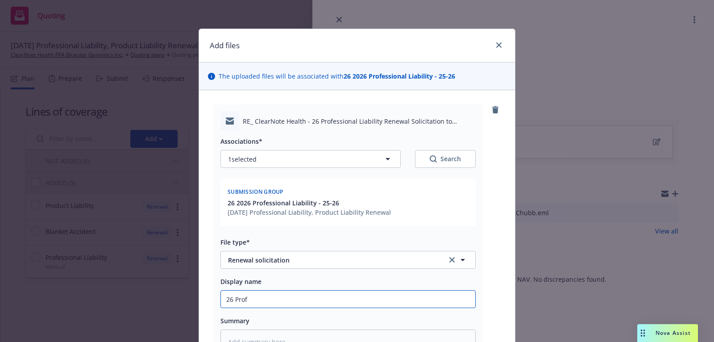
type textarea "x"
type input "26 Profe"
type textarea "x"
type input "26 Profes"
type textarea "x"
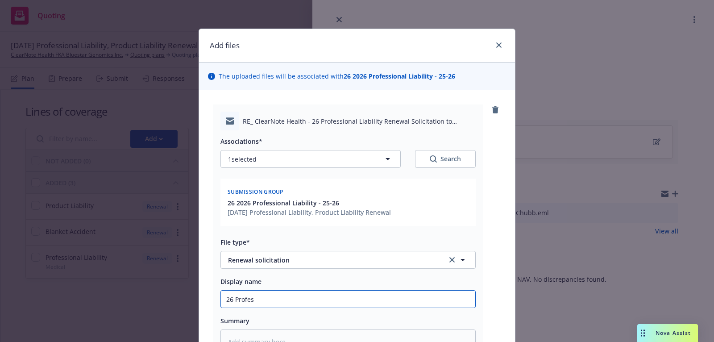
type input "26 Profess"
type textarea "x"
type input "26 Professi"
type textarea "x"
type input "26 Profession"
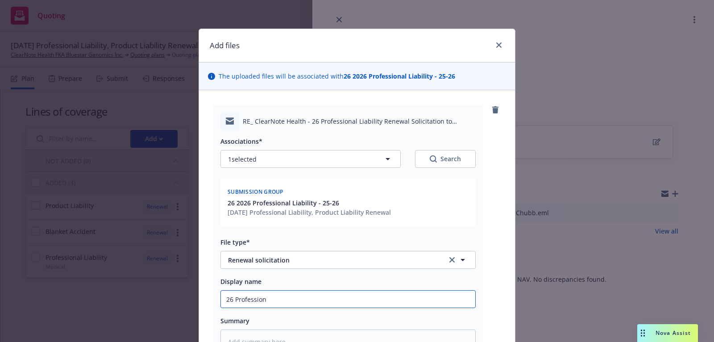
type textarea "x"
type input "26 Professiona"
type textarea "x"
type input "26 Professional"
type textarea "x"
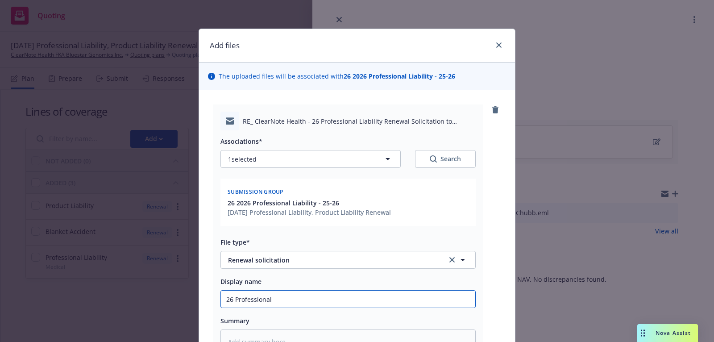
type input "26 Professional"
type textarea "x"
type input "26 Professional L"
type textarea "x"
type input "26 Professional La"
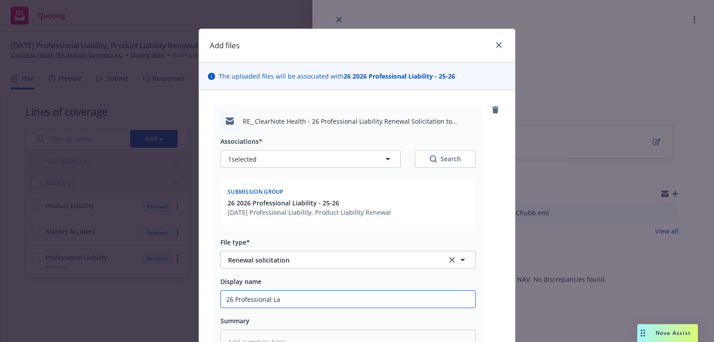
type textarea "x"
type input "26 Professional L"
type textarea "x"
type input "26 Professional Li"
type textarea "x"
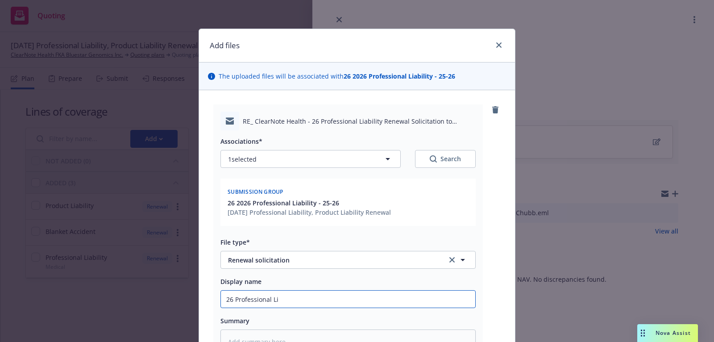
type input "26 Professional Lia"
type textarea "x"
type input "26 Professional Liab"
type textarea "x"
type input "26 Professional Liabi"
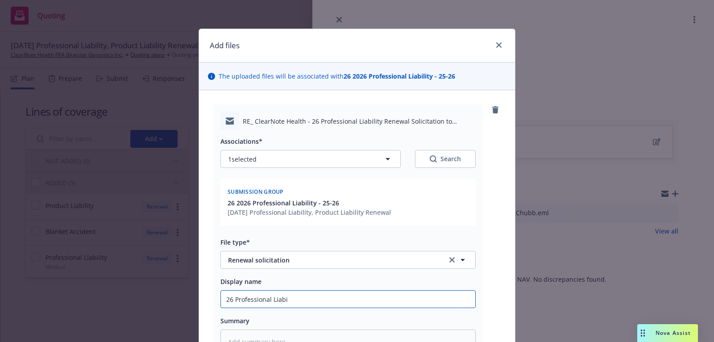
type textarea "x"
type input "26 Professional Liabil"
type textarea "x"
type input "26 Professional Liabili"
type textarea "x"
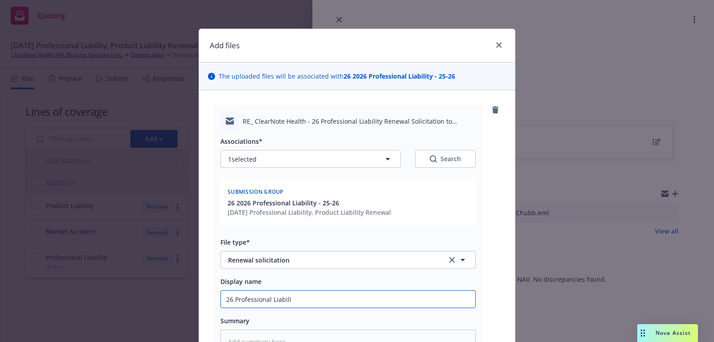
type input "26 Professional Liabilit"
type textarea "x"
type input "26 Professional Liability"
type textarea "x"
type input "26 Professional Liability"
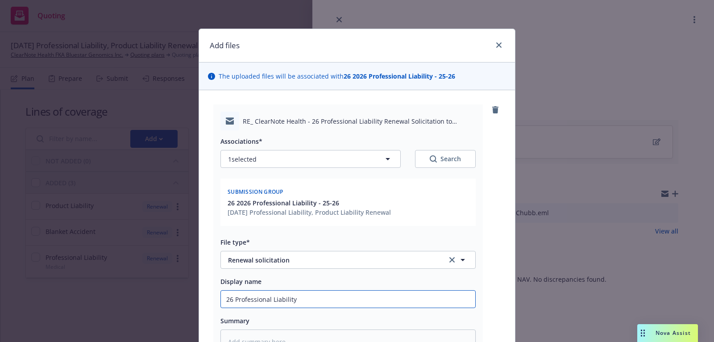
type textarea "x"
type input "26 Professional Liability A"
type textarea "x"
type input "26 Professional Liability Ap"
type textarea "x"
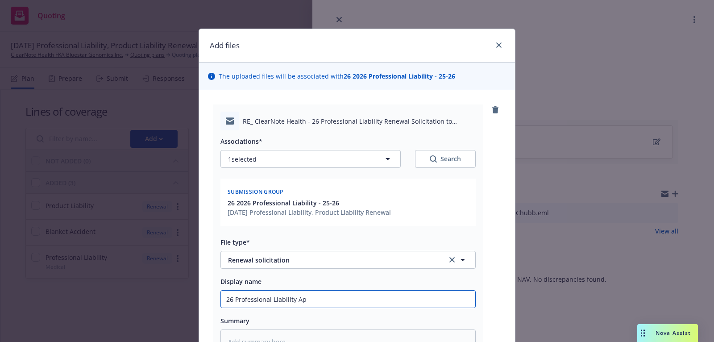
type input "26 Professional Liability App"
type textarea "x"
type input "26 Professional Liability Apps"
type textarea "x"
type input "26 Professional Liability Apps"
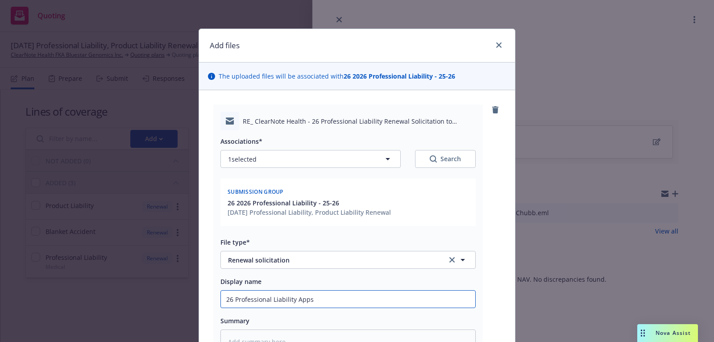
type textarea "x"
type input "26 Professional Liability Apps r"
type textarea "x"
type input "26 Professional Liability Apps re"
type textarea "x"
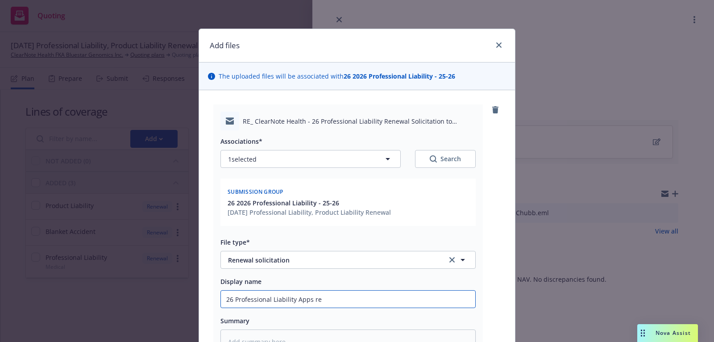
type input "26 Professional Liability Apps req"
type textarea "x"
type input "26 Professional Liability Apps requ"
type textarea "x"
type input "26 Professional Liability Apps requi"
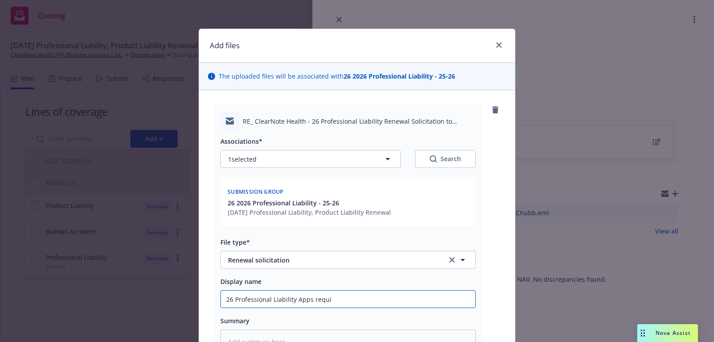
type textarea "x"
type input "26 Professional Liability Apps requir"
type textarea "x"
type input "26 Professional Liability Apps require"
type textarea "x"
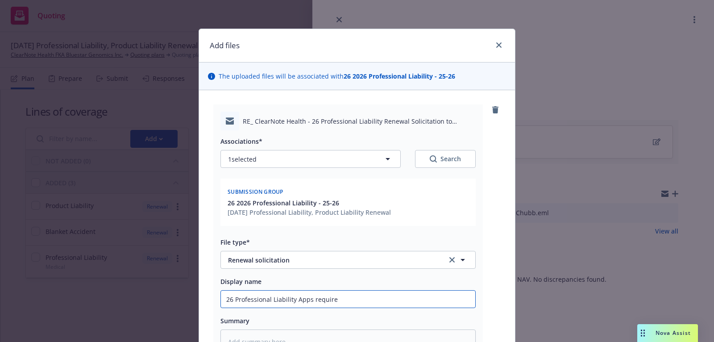
type input "26 Professional Liability Apps requiree"
type textarea "x"
type input "26 Professional Liability Apps require"
type textarea "x"
type input "26 Professional Liability Apps required"
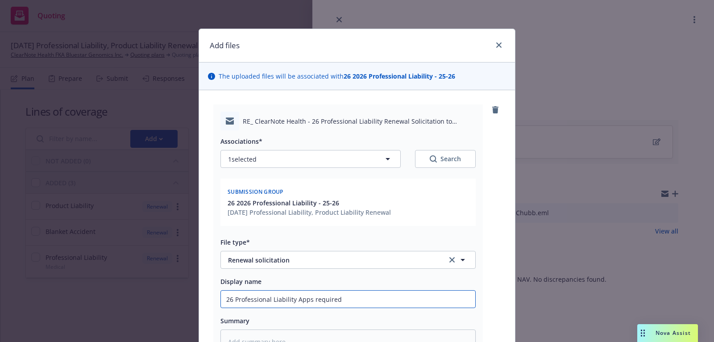
type textarea "x"
type input "26 Professional Liability Apps required"
type textarea "x"
type input "26 Professional Liability Apps required f"
type textarea "x"
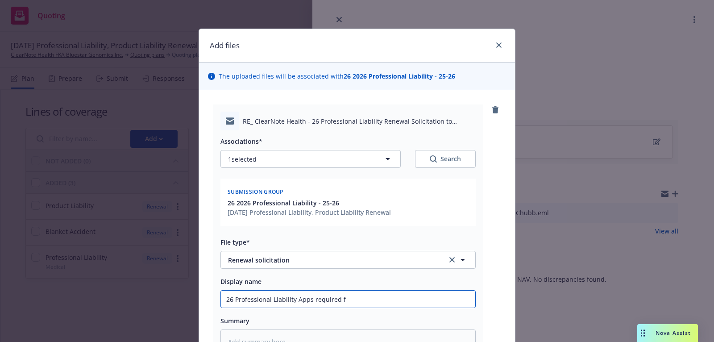
type input "26 Professional Liability Apps required fo"
type textarea "x"
type input "26 Professional Liability Apps required for"
type textarea "x"
type input "26 Professional Liability Apps required for"
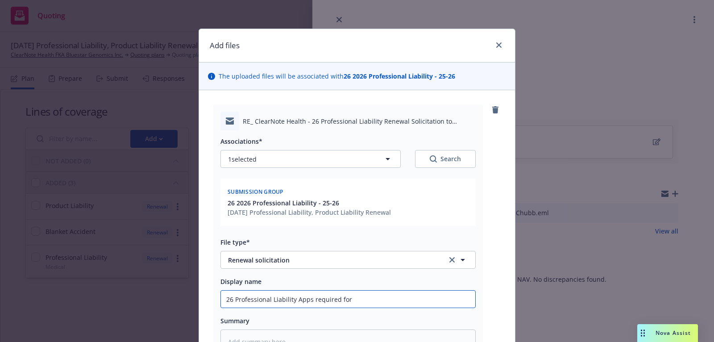
type textarea "x"
type input "26 Professional Liability Apps required for r"
type textarea "x"
type input "26 Professional Liability Apps required for re"
type textarea "x"
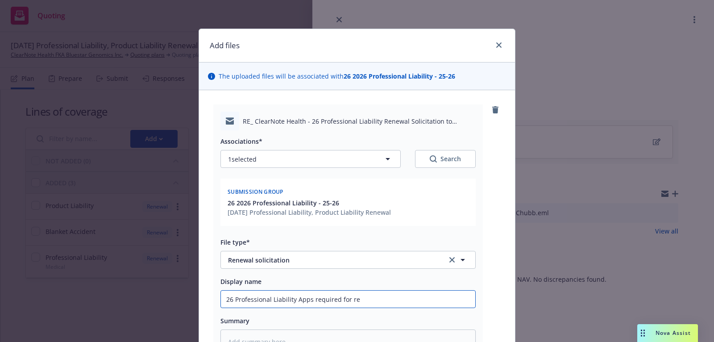
type input "26 Professional Liability Apps required for ren"
type textarea "x"
type input "26 Professional Liability Apps required for rene"
type textarea "x"
type input "26 Professional Liability Apps required for renew"
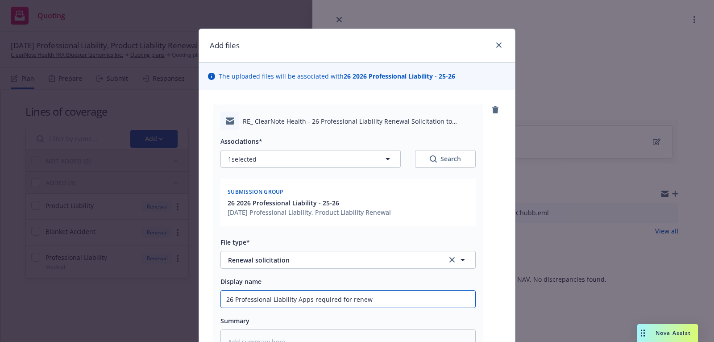
type textarea "x"
type input "26 Professional Liability Apps required for renewa"
type textarea "x"
type input "26 Professional Liability Apps required for renewal"
type textarea "x"
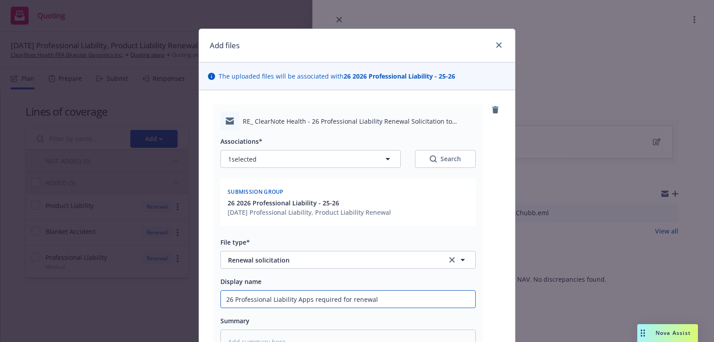
type input "26 Professional Liability Apps required for renewal"
type textarea "x"
type input "26 Professional Liability Apps required for renewal re"
type textarea "x"
type input "26 Professional Liability Apps required for renewal rec"
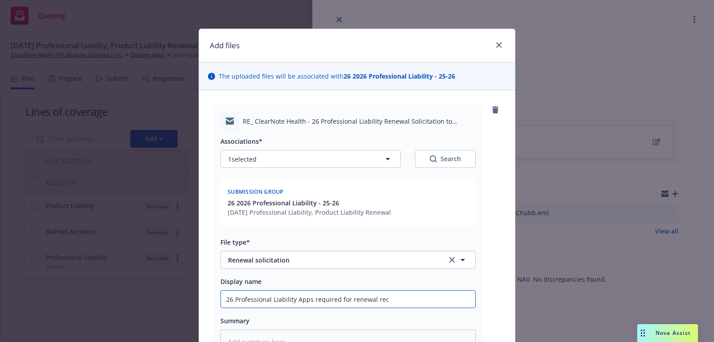
type textarea "x"
type input "26 Professional Liability Apps required for renewal rece"
type textarea "x"
type input "26 Professional Liability Apps required for renewal recei"
type textarea "x"
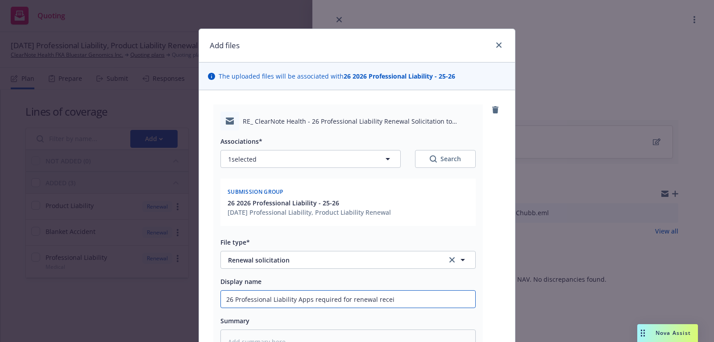
type input "26 Professional Liability Apps required for renewal receiv"
type textarea "x"
type input "26 Professional Liability Apps required for renewal receive"
type textarea "x"
type input "26 Professional Liability Apps required for renewal received"
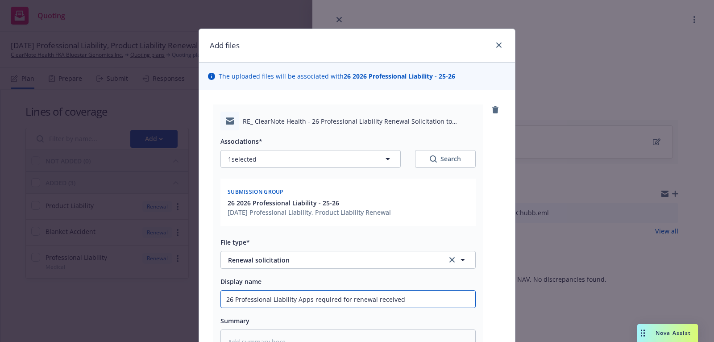
type textarea "x"
type input "26 Professional Liability Apps required for renewal received"
type textarea "x"
type input "26 Professional Liability Apps required for renewal received f"
type textarea "x"
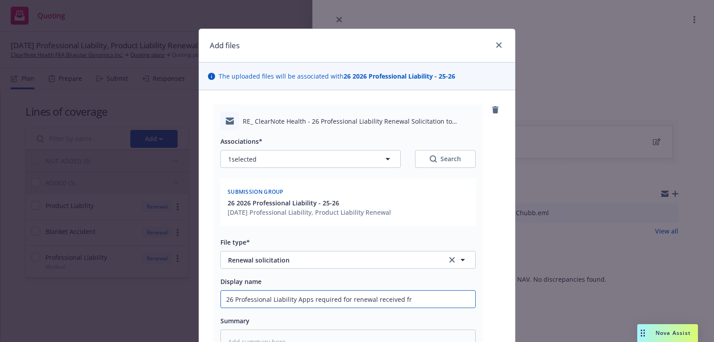
type input "26 Professional Liability Apps required for renewal received fro"
type textarea "x"
type input "26 Professional Liability Apps required for renewal received from"
type textarea "x"
type input "26 Professional Liability Apps required for renewal received from"
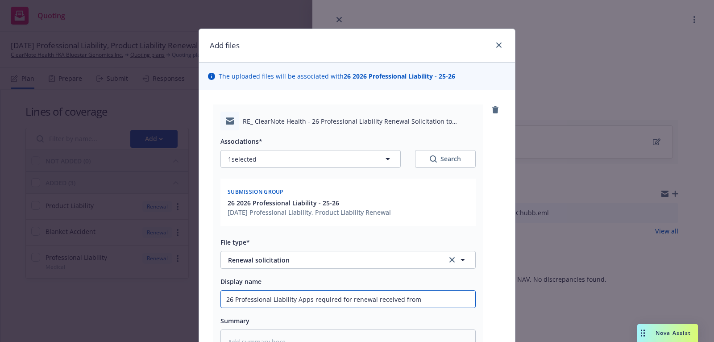
type textarea "x"
type input "26 Professional Liability Apps required for renewal received from C"
type textarea "x"
type input "26 Professional Liability Apps required for renewal received from Chu"
type textarea "x"
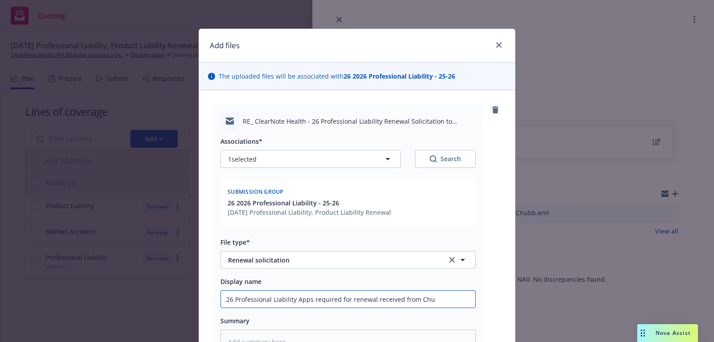
type input "26 Professional Liability Apps required for renewal received from Chub"
type textarea "x"
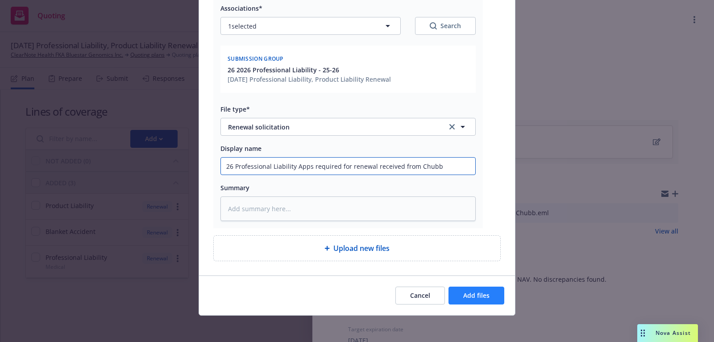
type input "26 Professional Liability Apps required for renewal received from Chubb"
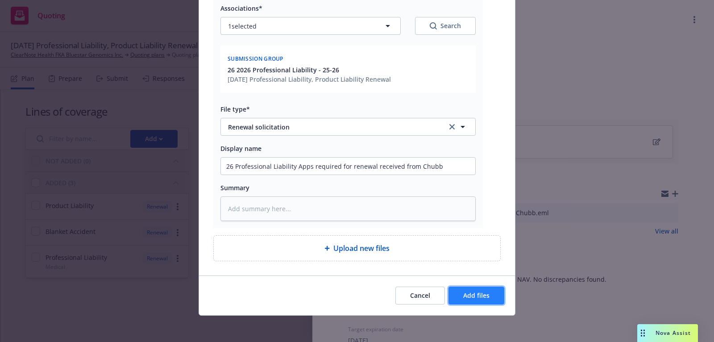
click at [488, 291] on span "Add files" at bounding box center [476, 295] width 26 height 8
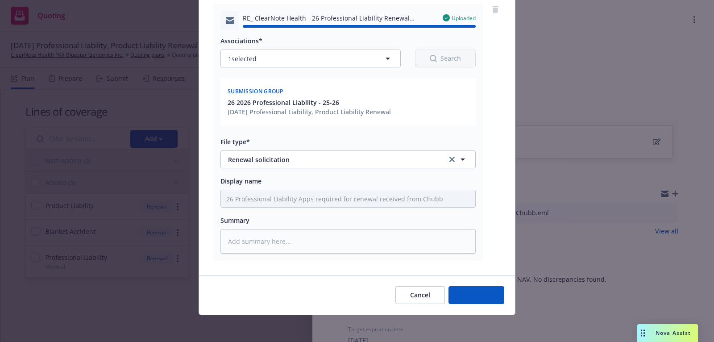
type textarea "x"
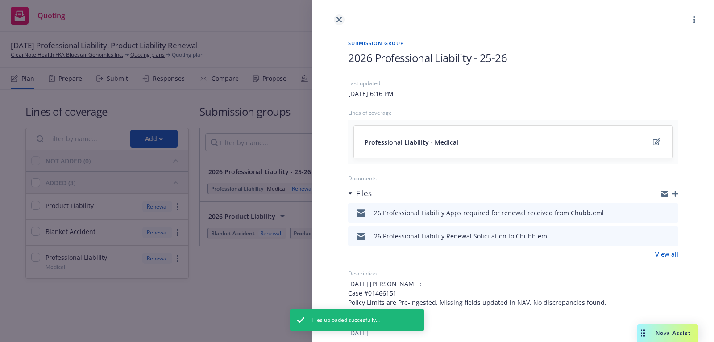
click at [340, 16] on link "close" at bounding box center [339, 19] width 11 height 11
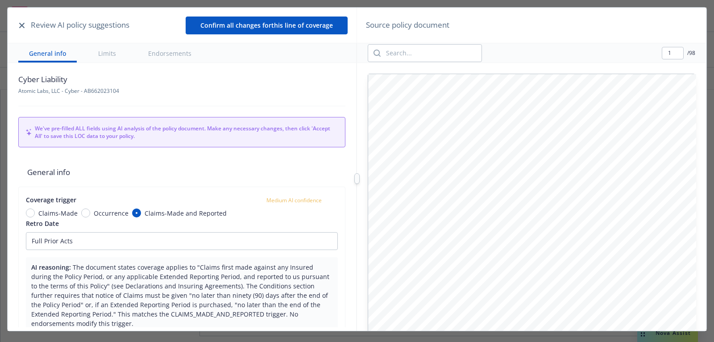
click at [22, 26] on icon "button" at bounding box center [21, 25] width 5 height 5
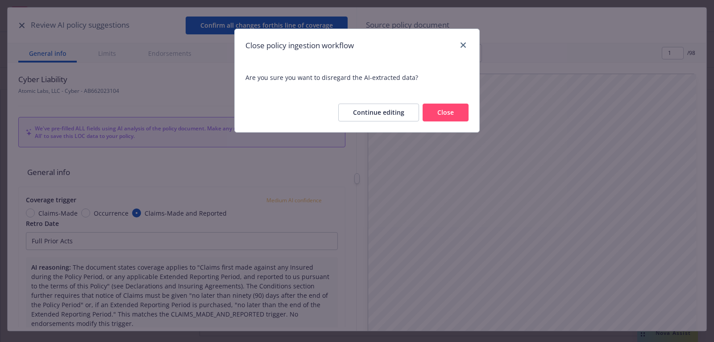
click at [437, 114] on button "Close" at bounding box center [445, 112] width 46 height 18
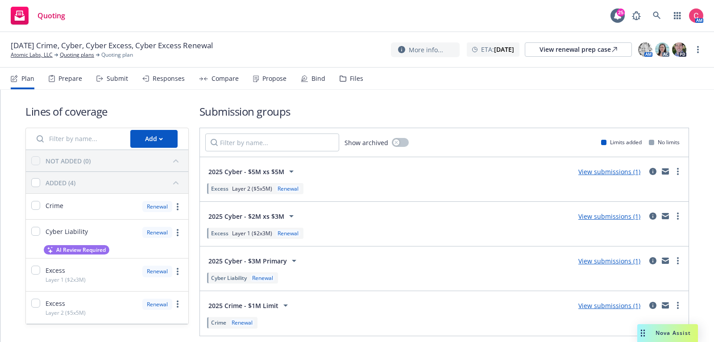
scroll to position [30, 0]
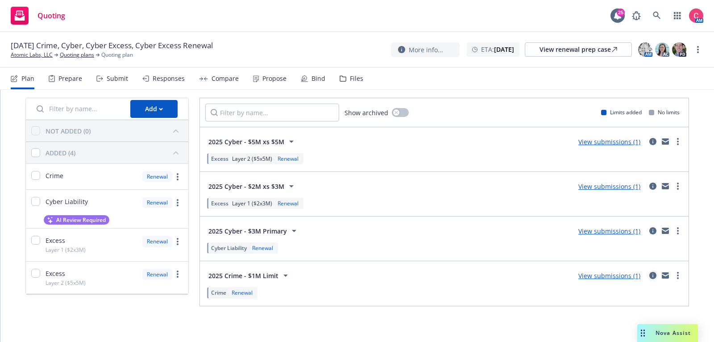
click at [651, 272] on icon "circleInformation" at bounding box center [652, 275] width 7 height 7
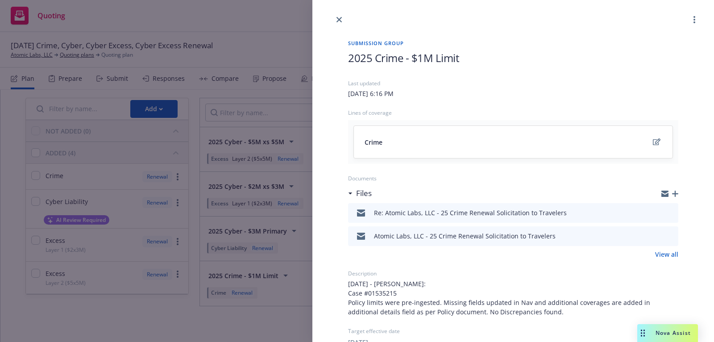
click at [673, 191] on icon "button" at bounding box center [675, 193] width 6 height 6
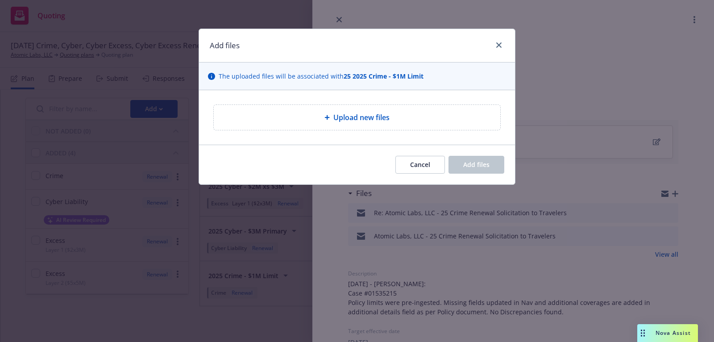
click at [355, 96] on div "Upload new files" at bounding box center [357, 117] width 316 height 54
click at [355, 122] on div "Upload new files" at bounding box center [357, 117] width 286 height 25
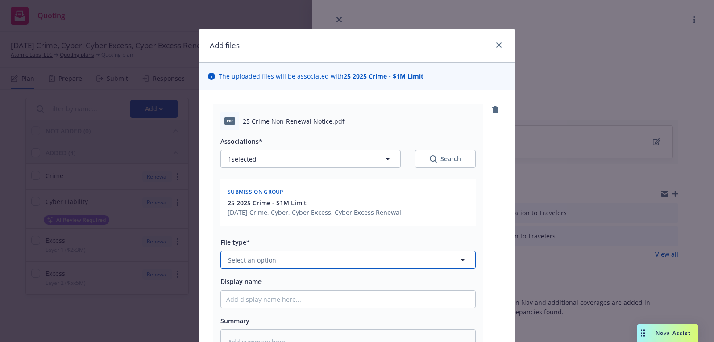
click at [385, 265] on button "Select an option" at bounding box center [347, 260] width 255 height 18
type input "non"
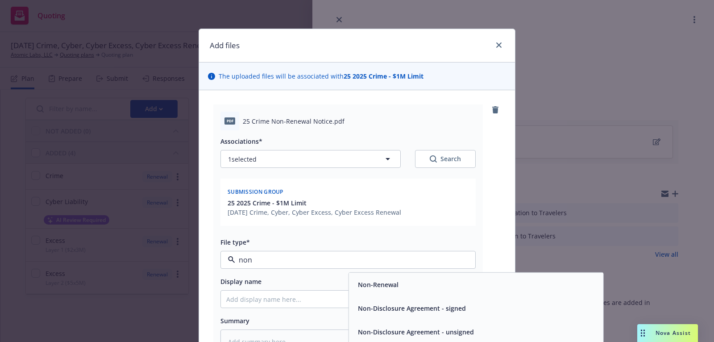
click at [438, 292] on div "Non-Renewal" at bounding box center [476, 284] width 254 height 24
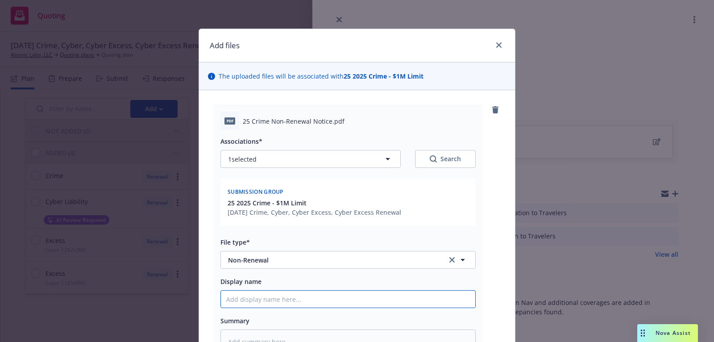
click at [389, 298] on input "Display name" at bounding box center [348, 298] width 254 height 17
type textarea "x"
type input "25"
type textarea "x"
type input "25"
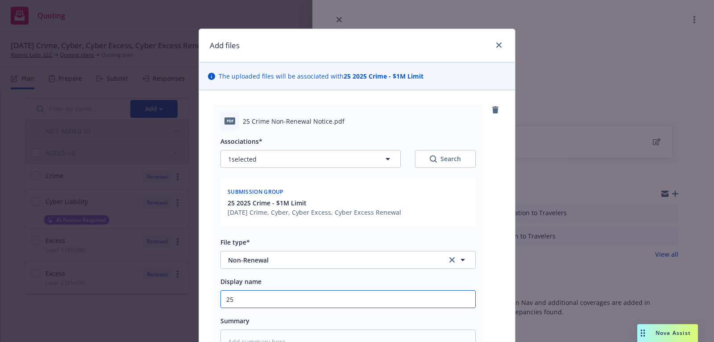
type textarea "x"
type input "25 C"
type textarea "x"
type input "25 Cr"
type textarea "x"
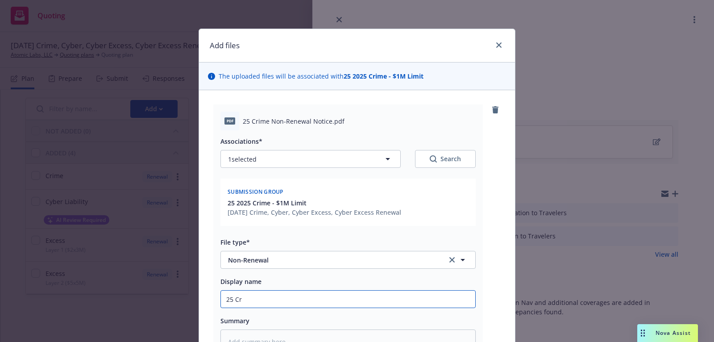
type input "25 Cri"
type textarea "x"
type input "25 [PERSON_NAME]"
type textarea "x"
type input "25 Crime"
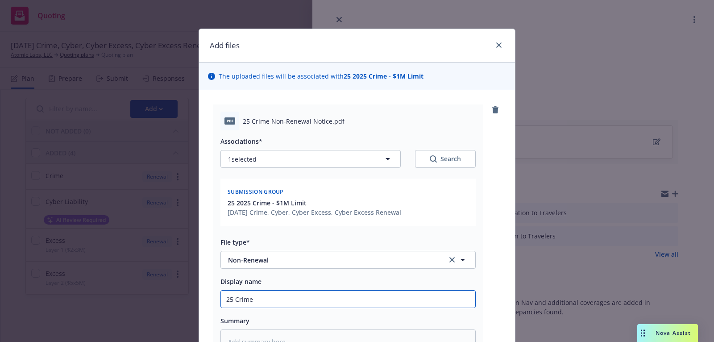
type textarea "x"
type input "25 Crime"
type textarea "x"
type input "25 Crime No"
type textarea "x"
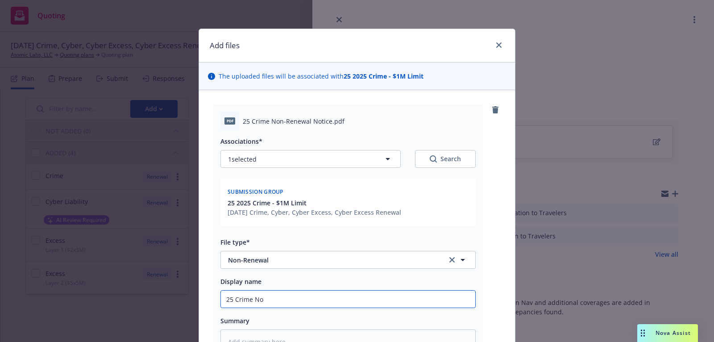
type input "25 Crime Non"
type textarea "x"
type input "25 Crime Non-"
type textarea "x"
type input "25 Crime Non-R"
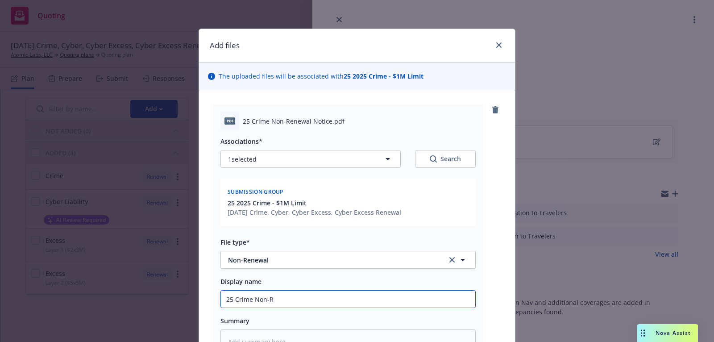
type textarea "x"
type input "25 Crime Non-Re"
type textarea "x"
type input "25 Crime Non-Ren"
type textarea "x"
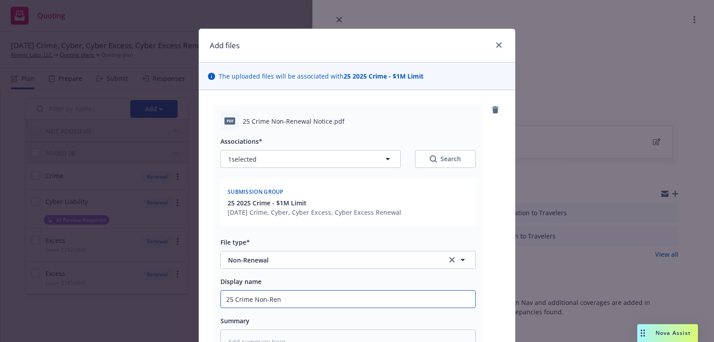
type input "25 Crime Non-[PERSON_NAME]"
type textarea "x"
type input "25 Crime Non-Renew"
type textarea "x"
type input "25 Crime Non-Renewa"
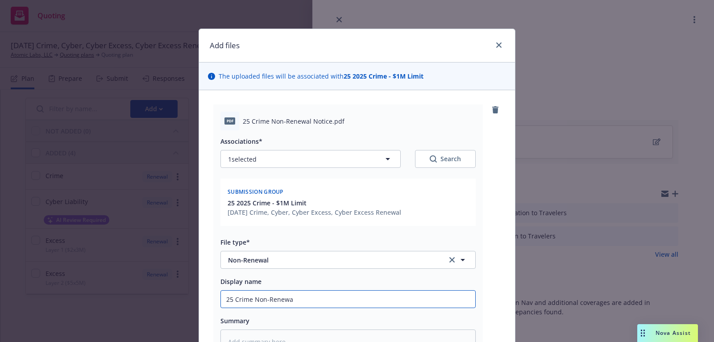
type textarea "x"
type input "25 Crime Non-Renewal"
type textarea "x"
type input "25 Crime Non-Renewal N"
type textarea "x"
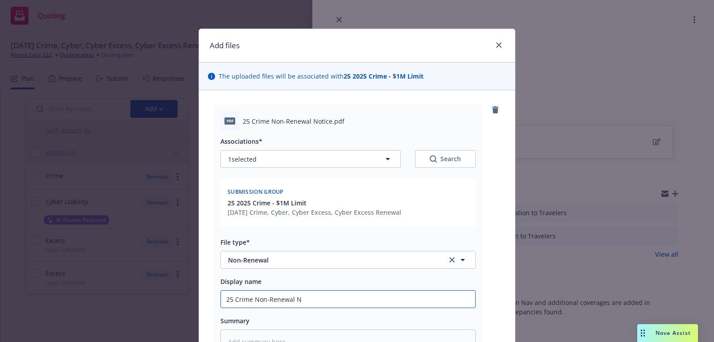
type input "25 Crime Non-Renewal No"
type textarea "x"
type input "25 Crime Non-Renewal Not"
type textarea "x"
type input "25 Crime Non-Renewal Noti"
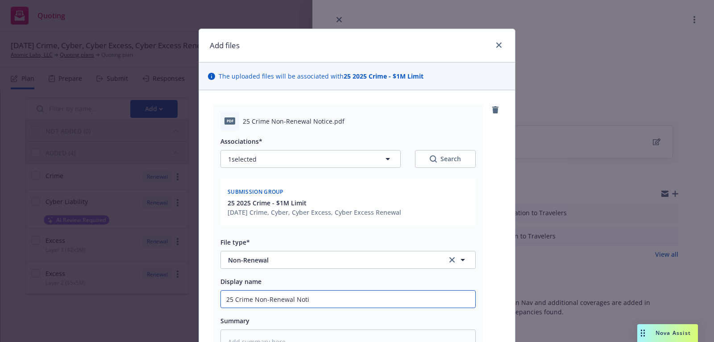
type textarea "x"
type input "25 Crime Non-Renewal Notic"
type textarea "x"
type input "25 Crime Non-Renewal Notice"
type textarea "x"
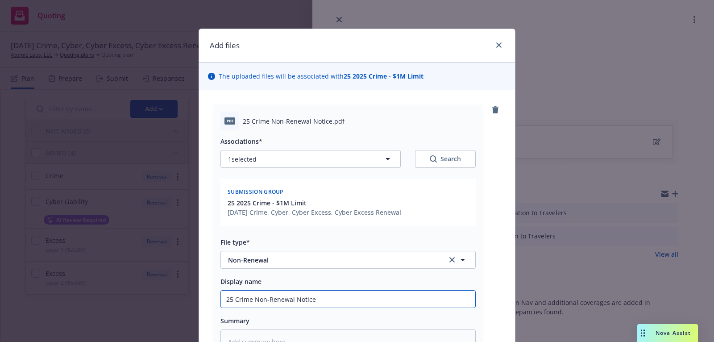
type input "25 Crime Non-Renewal Notice"
type textarea "x"
type input "25 Crime Non-Renewal Notice fr"
type textarea "x"
type input "25 Crime Non-Renewal Notice fro"
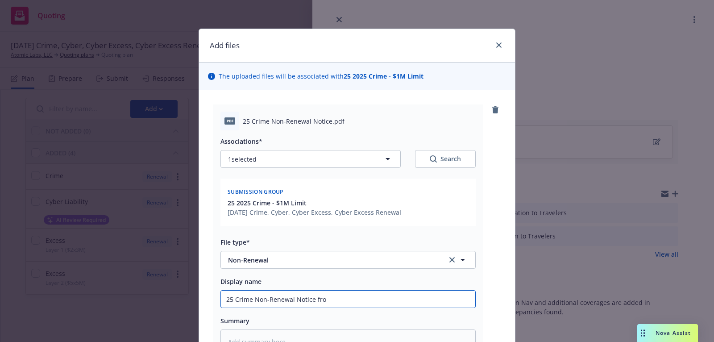
type textarea "x"
type input "25 Crime Non-Renewal Notice from"
type textarea "x"
type input "25 Crime Non-Renewal Notice from T"
type textarea "x"
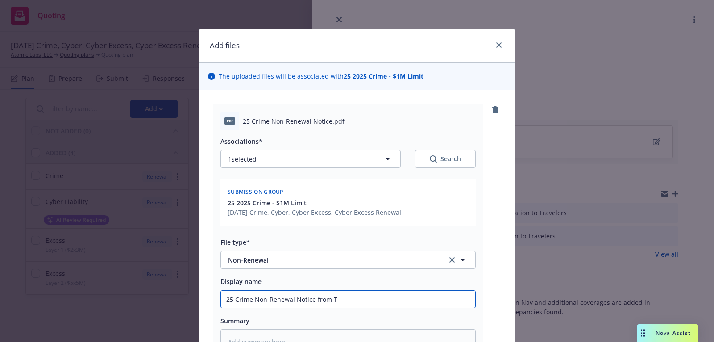
type input "25 Crime Non-Renewal Notice from Tr"
type textarea "x"
type input "25 Crime Non-Renewal Notice from Tra"
type textarea "x"
type input "25 Crime Non-Renewal Notice from Trav"
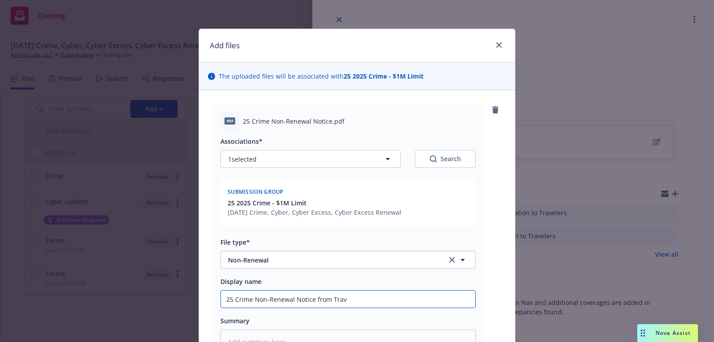
type textarea "x"
type input "25 Crime Non-Renewal Notice from Trave"
type textarea "x"
type input "25 Crime Non-Renewal Notice from Travel"
type textarea "x"
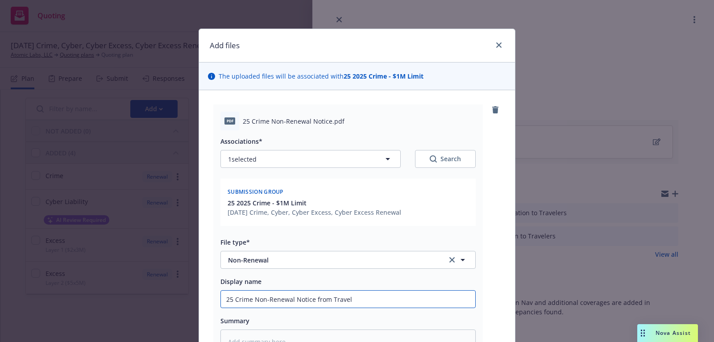
type input "25 Crime Non-Renewal Notice from Travele"
type textarea "x"
type input "25 Crime Non-Renewal Notice from Traveler"
type textarea "x"
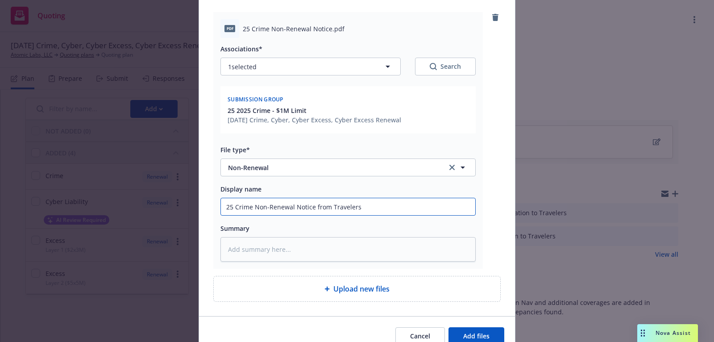
scroll to position [133, 0]
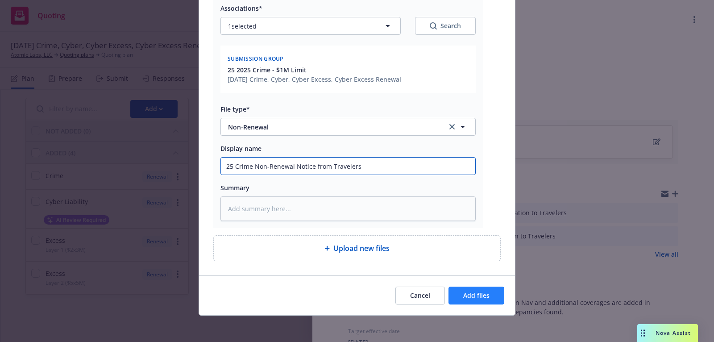
type input "25 Crime Non-Renewal Notice from Travelers"
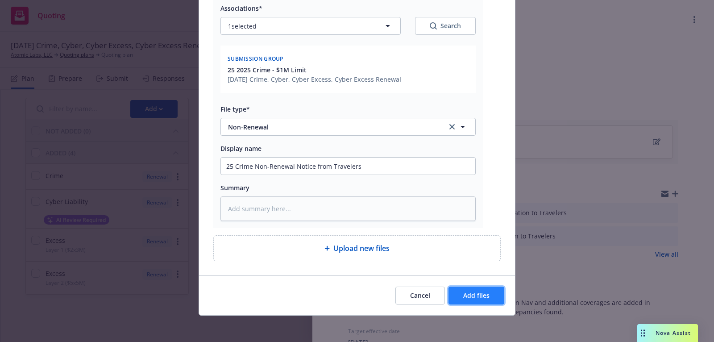
click at [475, 291] on span "Add files" at bounding box center [476, 295] width 26 height 8
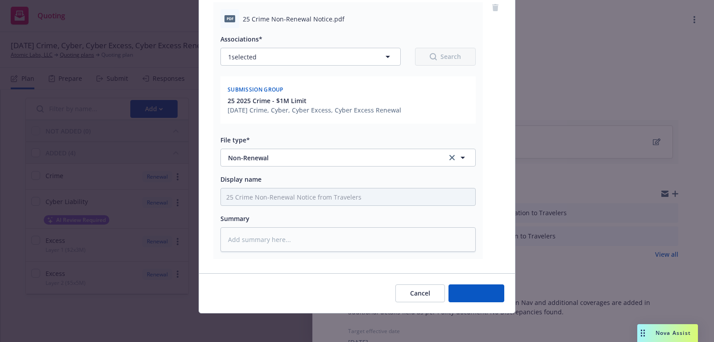
scroll to position [100, 0]
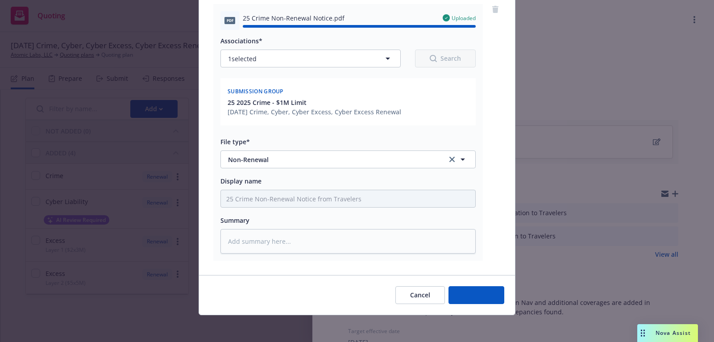
type textarea "x"
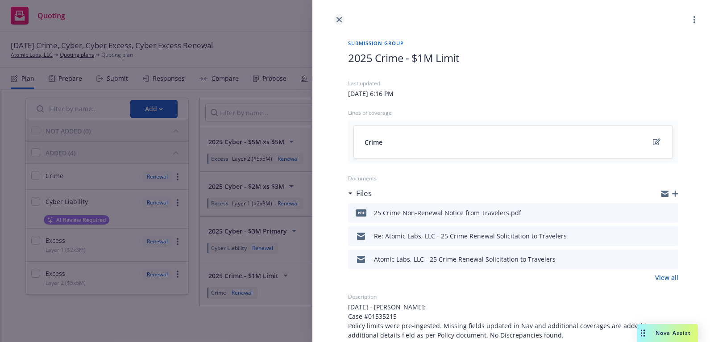
click at [337, 14] on link "close" at bounding box center [339, 19] width 11 height 11
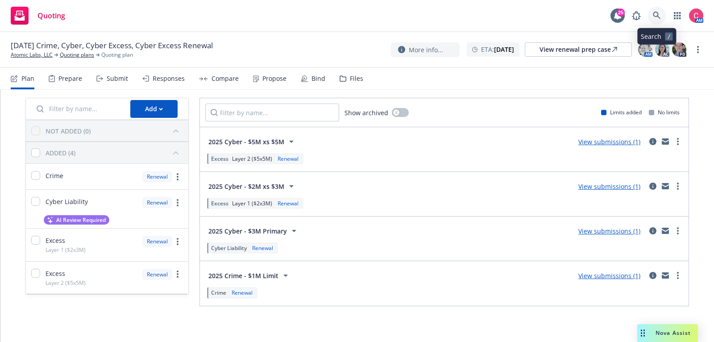
click at [662, 10] on link at bounding box center [657, 16] width 18 height 18
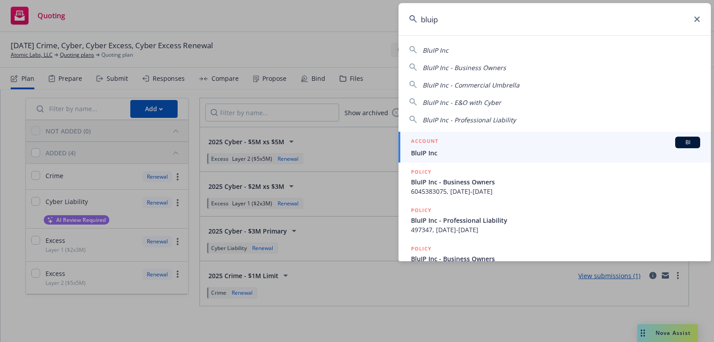
type input "bluip"
click at [567, 132] on link "ACCOUNT BI BluIP Inc" at bounding box center [554, 147] width 312 height 31
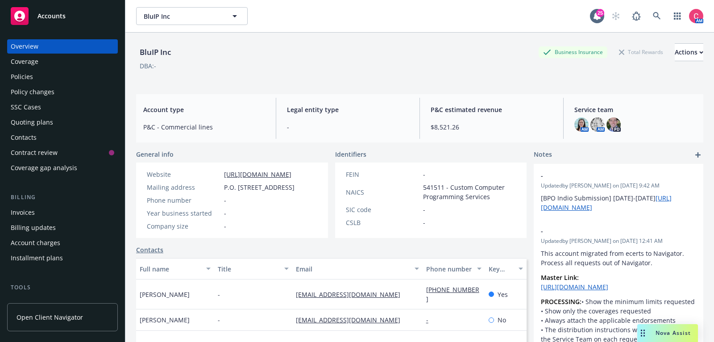
click at [72, 87] on div "Policy changes" at bounding box center [62, 92] width 103 height 14
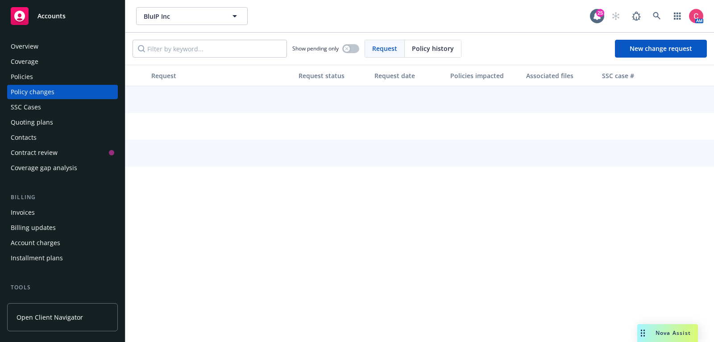
click at [71, 81] on div "Policies" at bounding box center [62, 77] width 103 height 14
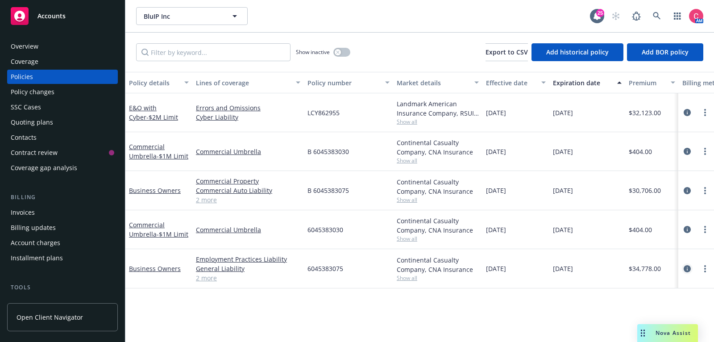
click at [689, 269] on icon "circleInformation" at bounding box center [686, 268] width 7 height 7
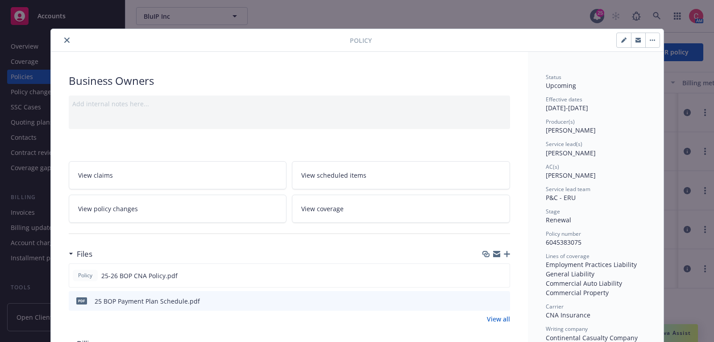
click at [66, 37] on icon "close" at bounding box center [66, 39] width 5 height 5
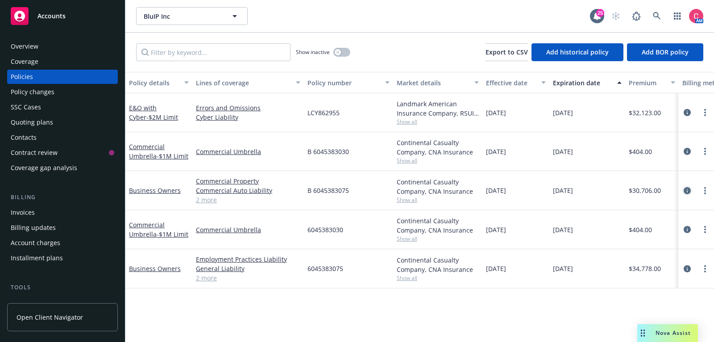
click at [688, 190] on icon "circleInformation" at bounding box center [686, 190] width 7 height 7
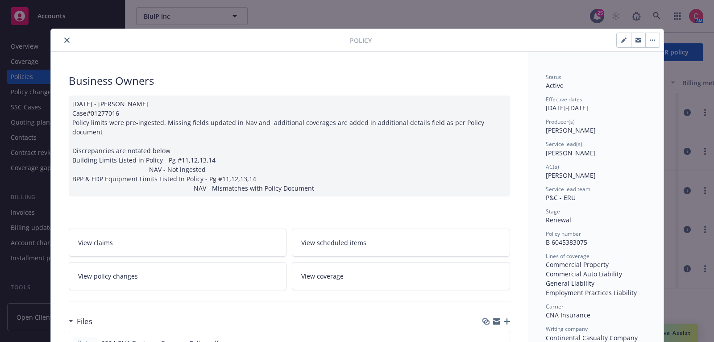
click at [509, 312] on div "Files" at bounding box center [289, 321] width 441 height 19
click at [508, 318] on icon "button" at bounding box center [506, 321] width 6 height 6
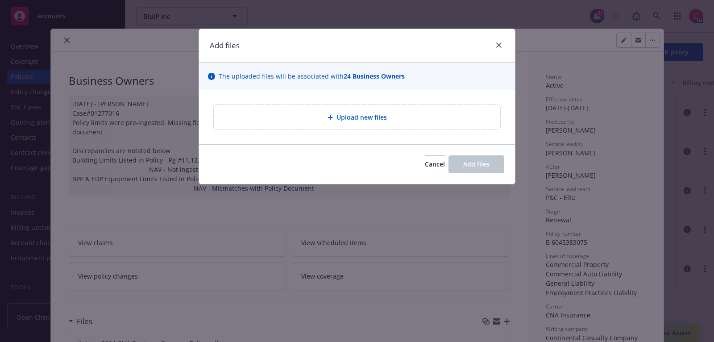
click at [380, 129] on div "Upload new files" at bounding box center [357, 117] width 316 height 54
click at [380, 124] on div "Upload new files" at bounding box center [357, 117] width 286 height 25
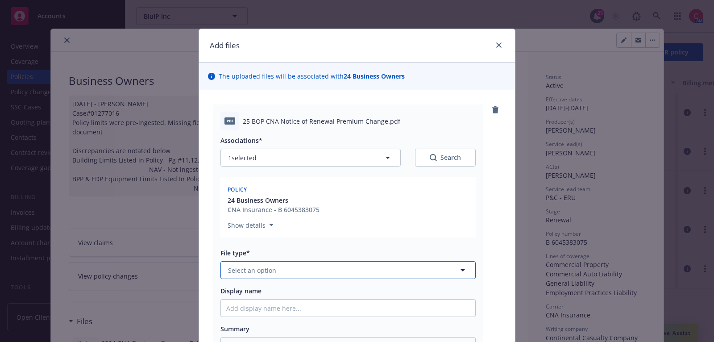
click at [353, 270] on button "Select an option" at bounding box center [347, 270] width 255 height 18
type input "other"
click at [356, 301] on div "Other" at bounding box center [348, 295] width 254 height 24
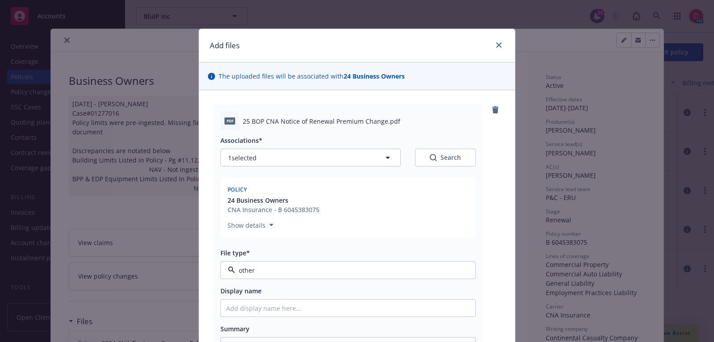
type textarea "x"
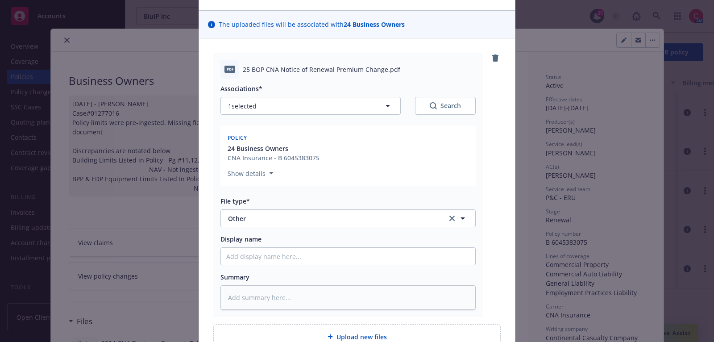
scroll to position [48, 0]
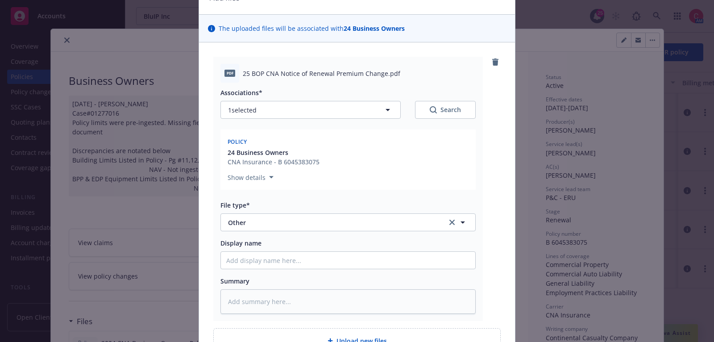
click at [363, 232] on div "Associations* 1 selected Search Policy 24 Business Owners CNA Insurance - B 604…" at bounding box center [347, 198] width 255 height 231
click at [362, 223] on span "Other" at bounding box center [331, 222] width 206 height 9
type input "[PERSON_NAME]"
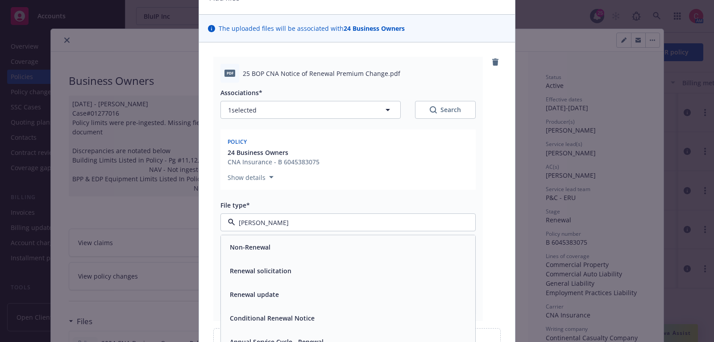
click at [362, 272] on div "Renewal solicitation" at bounding box center [347, 270] width 243 height 13
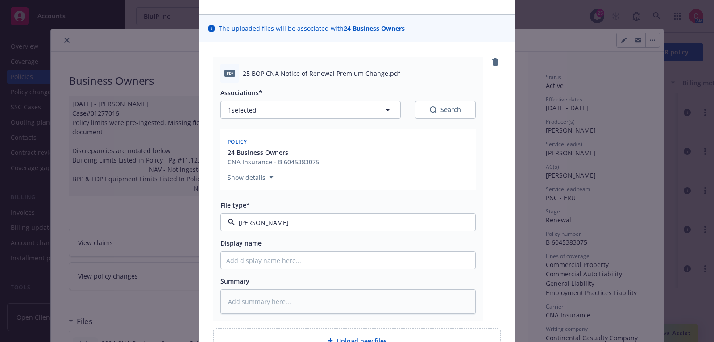
type textarea "x"
click at [357, 219] on span "Renewal solicitation" at bounding box center [331, 222] width 206 height 9
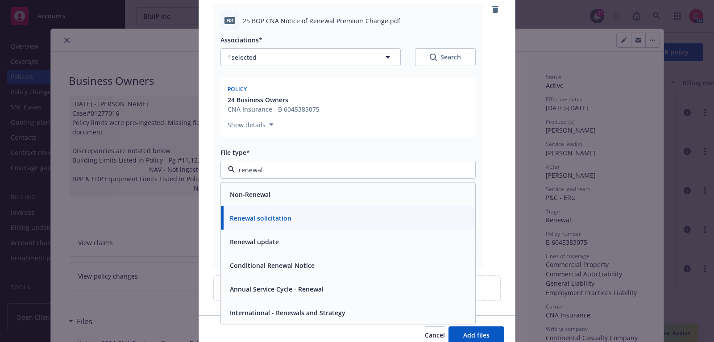
scroll to position [101, 0]
type input "r"
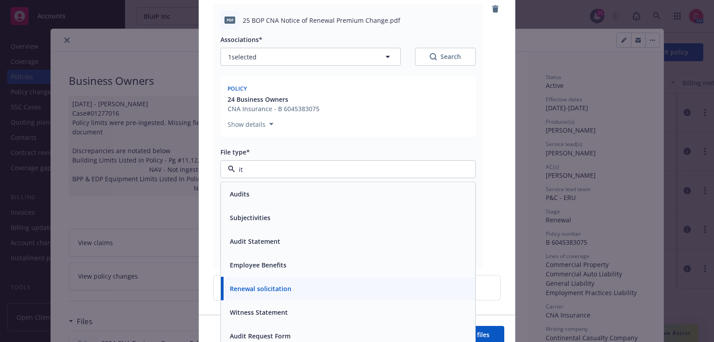
type input "i"
type input "other"
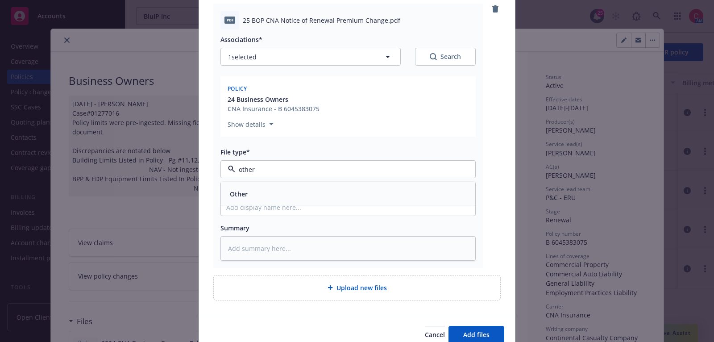
click at [354, 202] on div "Other" at bounding box center [348, 194] width 254 height 24
click at [462, 335] on button "Add files" at bounding box center [476, 335] width 56 height 18
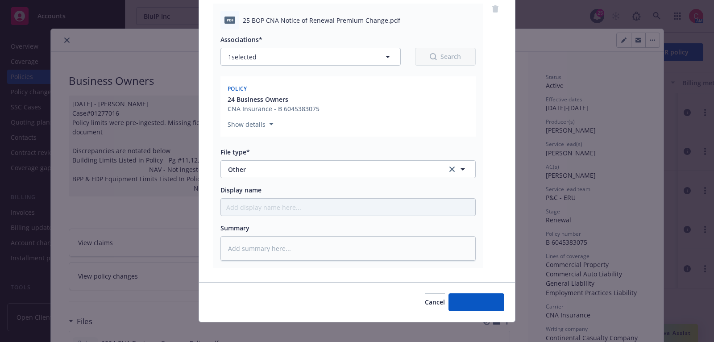
type textarea "x"
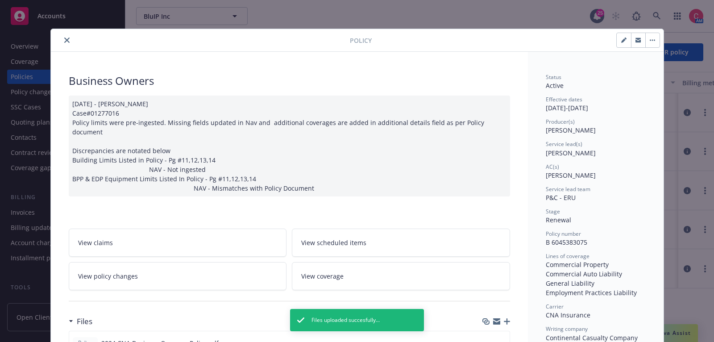
click at [66, 41] on icon "close" at bounding box center [66, 39] width 5 height 5
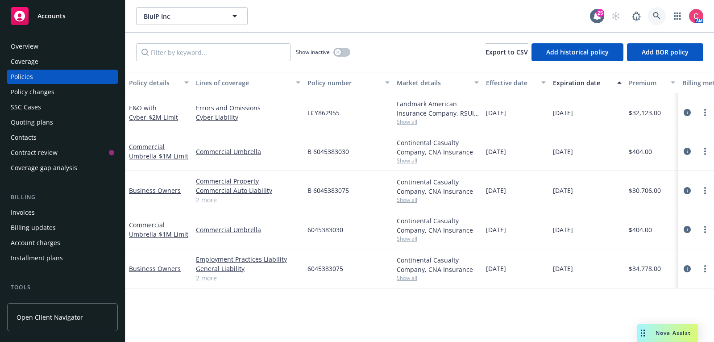
click at [655, 16] on icon at bounding box center [656, 16] width 8 height 8
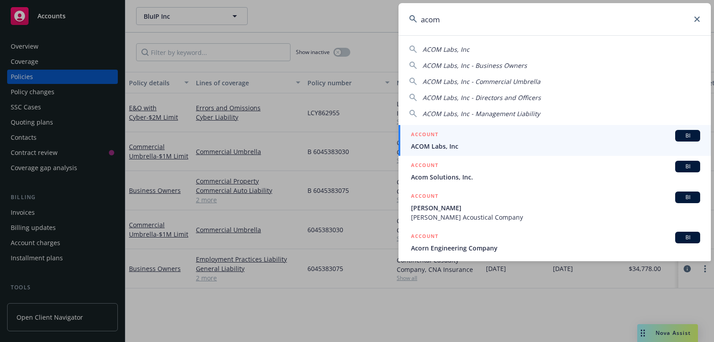
type input "acom"
click at [558, 148] on span "ACOM Labs, Inc" at bounding box center [555, 145] width 289 height 9
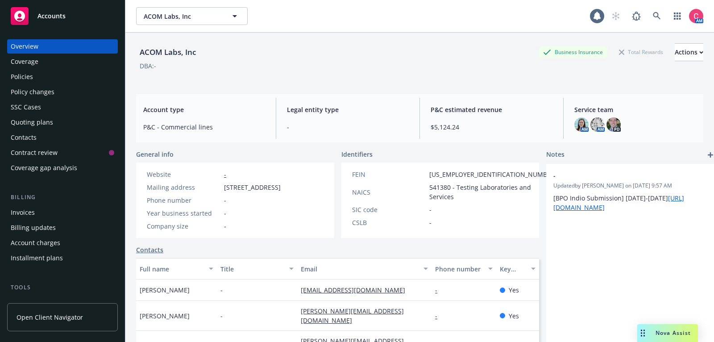
click at [68, 82] on div "Policies" at bounding box center [62, 77] width 103 height 14
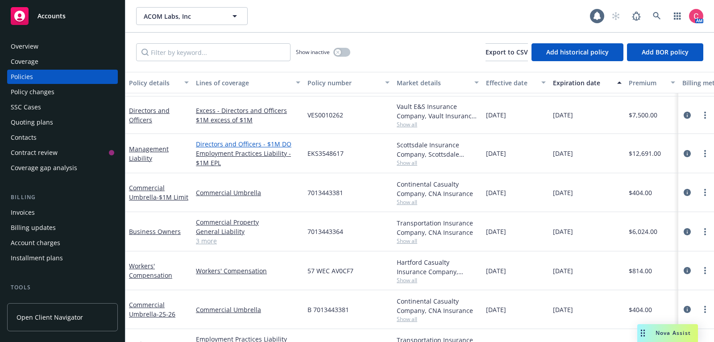
scroll to position [46, 0]
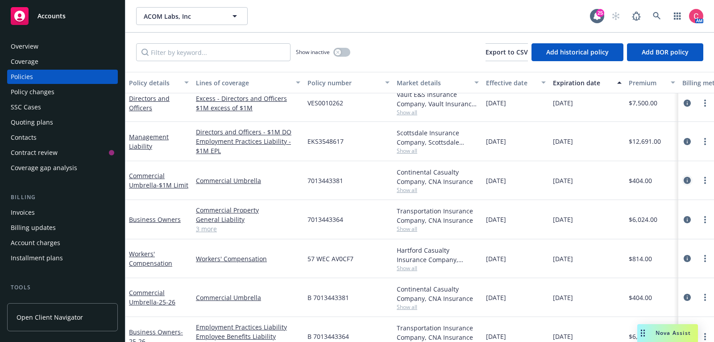
click at [688, 179] on icon "circleInformation" at bounding box center [686, 180] width 7 height 7
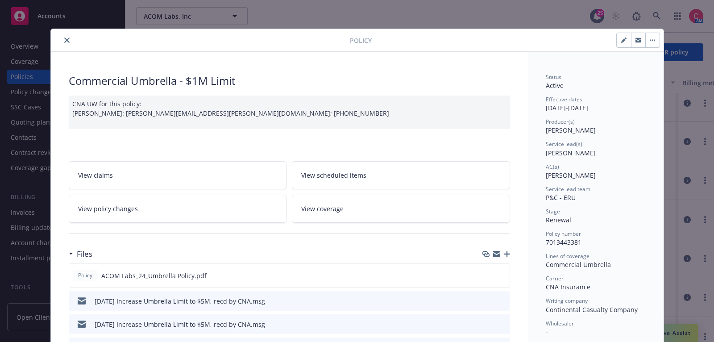
click at [505, 252] on icon "button" at bounding box center [506, 254] width 6 height 6
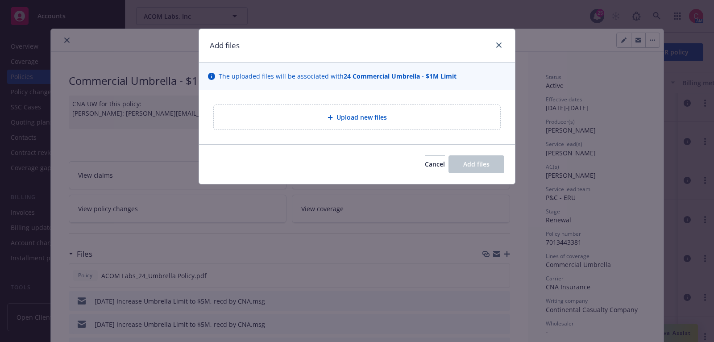
click at [363, 126] on div "Upload new files" at bounding box center [357, 117] width 286 height 25
type textarea "x"
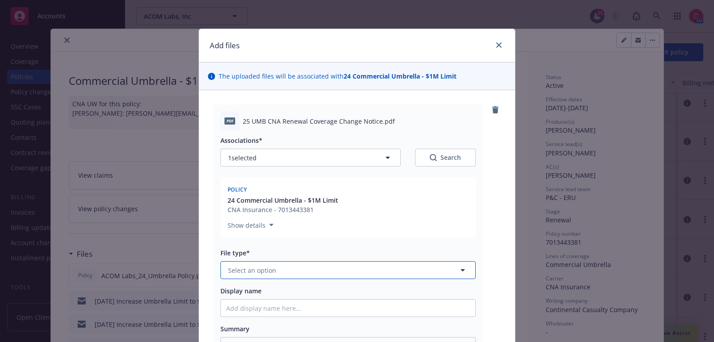
click at [349, 268] on button "Select an option" at bounding box center [347, 270] width 255 height 18
type input "other"
click at [348, 296] on div "Other" at bounding box center [347, 294] width 243 height 13
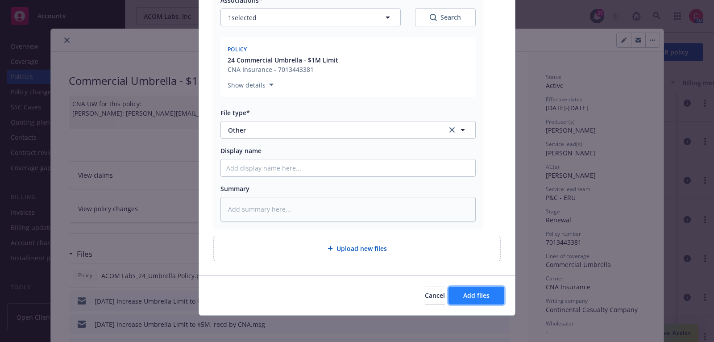
click at [487, 291] on span "Add files" at bounding box center [476, 295] width 26 height 8
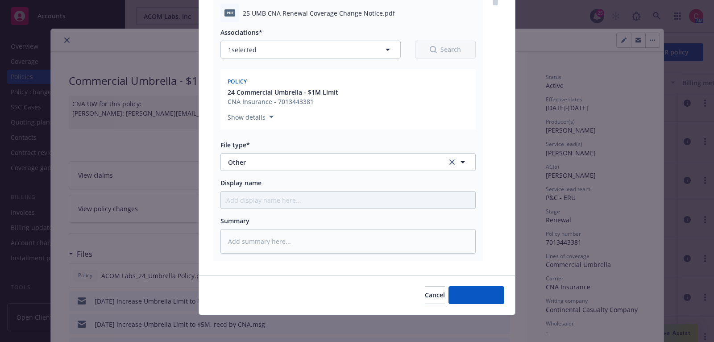
type textarea "x"
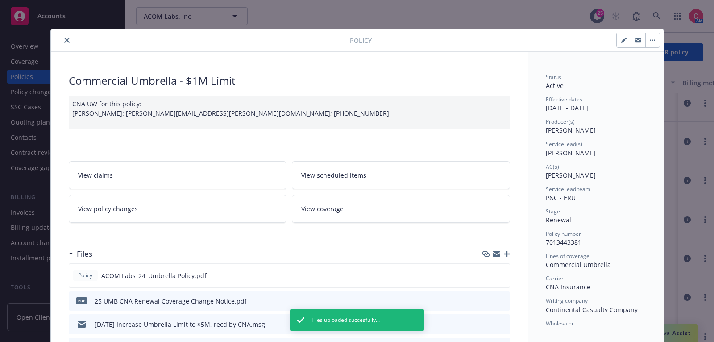
click at [68, 38] on icon "close" at bounding box center [66, 39] width 5 height 5
